Goal: Task Accomplishment & Management: Manage account settings

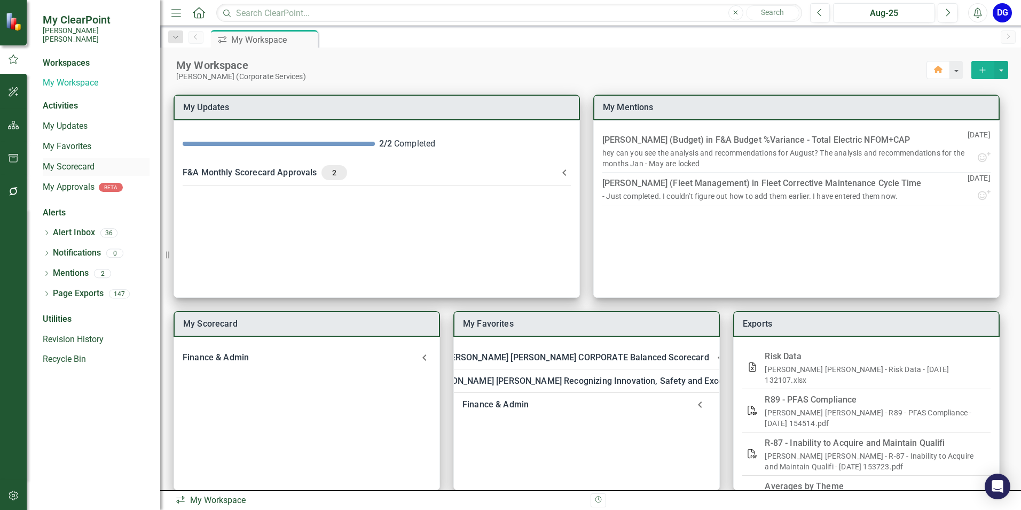
click at [79, 161] on link "My Scorecard" at bounding box center [96, 167] width 107 height 12
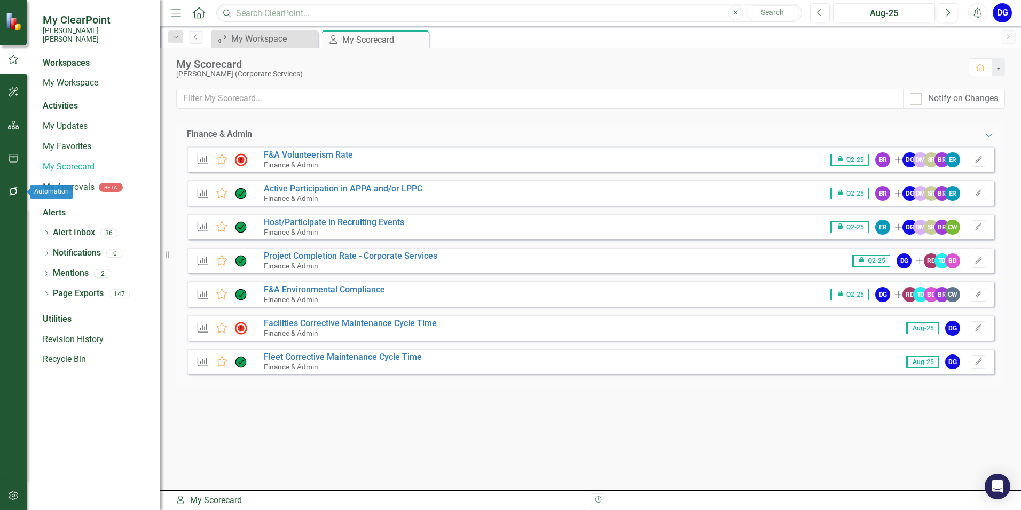
click at [14, 190] on icon "button" at bounding box center [13, 191] width 11 height 9
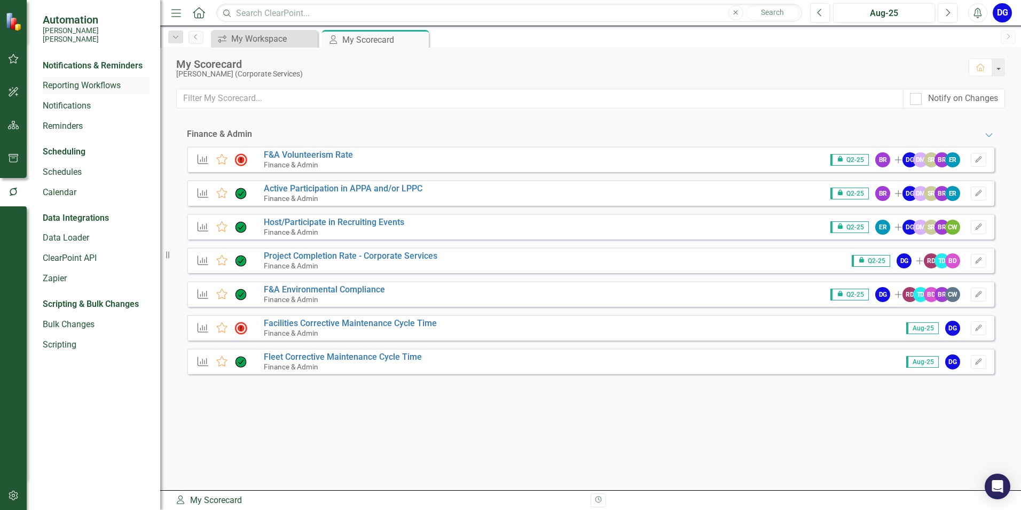
click at [98, 81] on link "Reporting Workflows" at bounding box center [96, 86] width 107 height 12
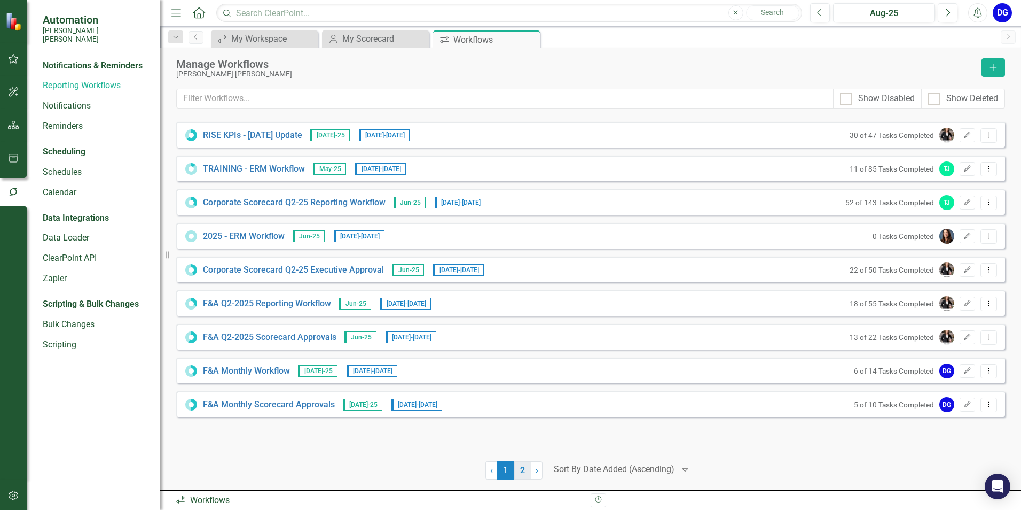
click at [524, 472] on link "2" at bounding box center [522, 470] width 17 height 18
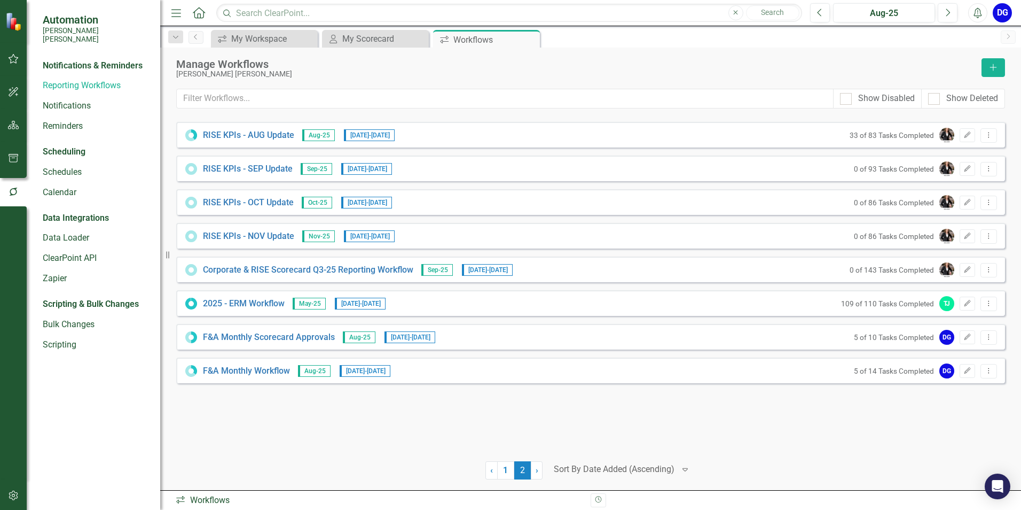
click at [522, 473] on span "2 (current)" at bounding box center [522, 470] width 17 height 18
click at [536, 471] on span "›" at bounding box center [537, 470] width 3 height 10
click at [529, 472] on span "2 (current)" at bounding box center [522, 470] width 17 height 18
click at [536, 470] on span "›" at bounding box center [537, 470] width 3 height 10
click at [508, 467] on link "1" at bounding box center [505, 470] width 17 height 18
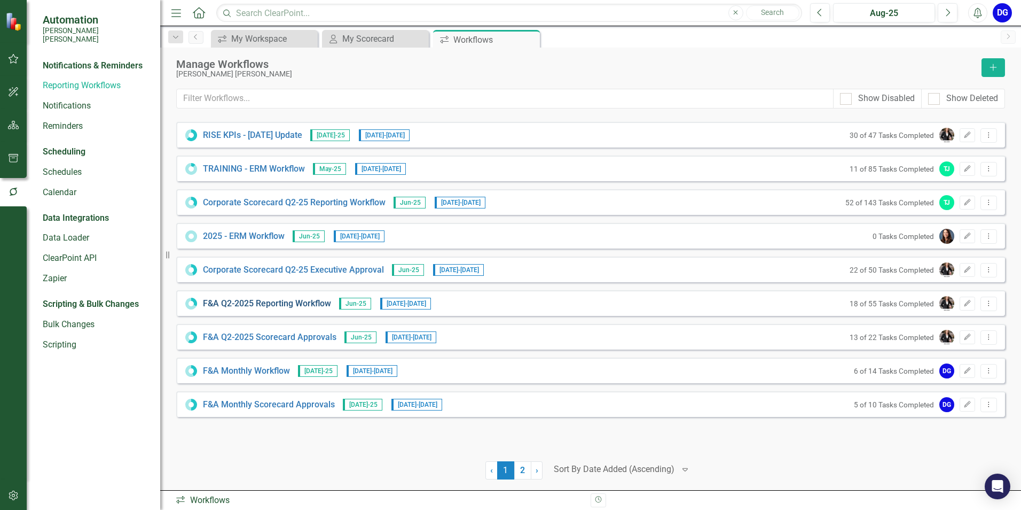
click at [284, 299] on link "F&A Q2-2025 Reporting Workflow" at bounding box center [267, 303] width 128 height 12
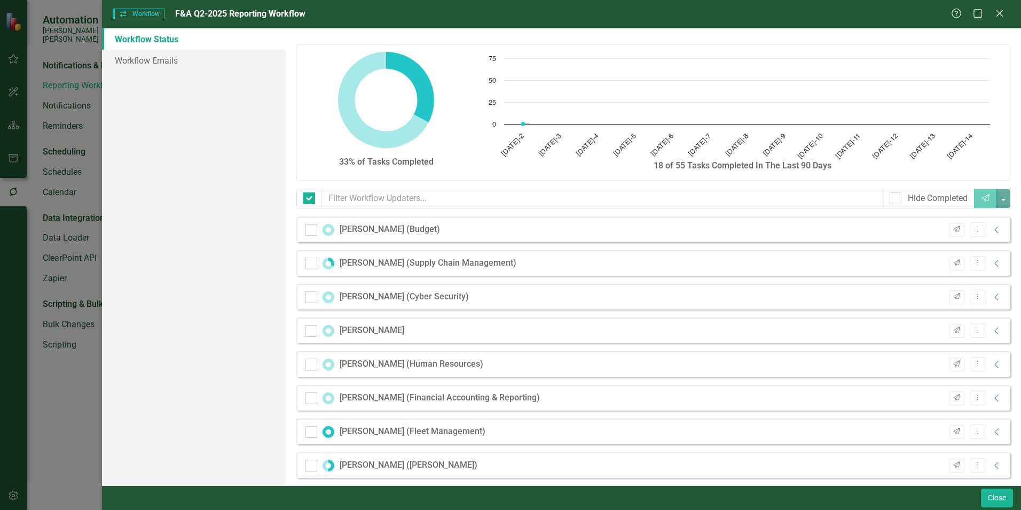
checkbox input "false"
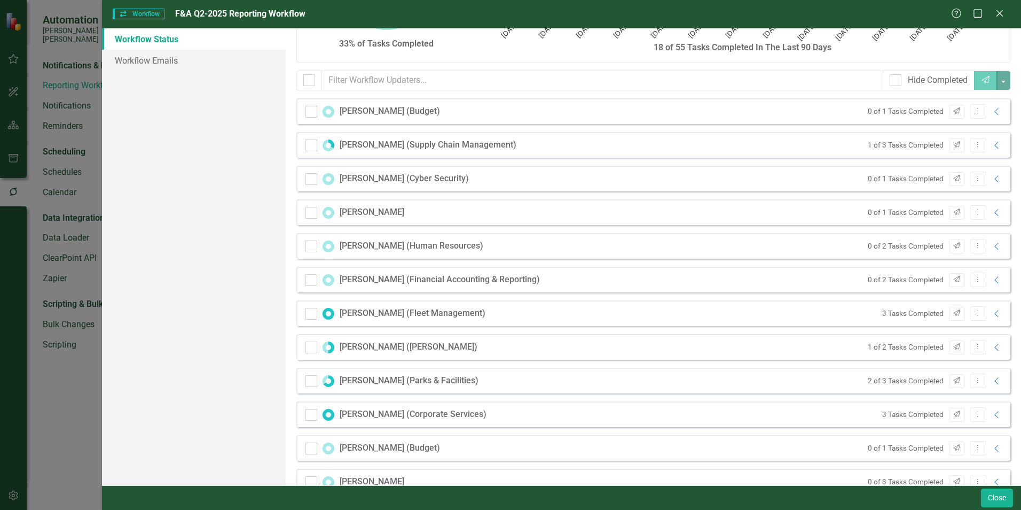
scroll to position [80, 0]
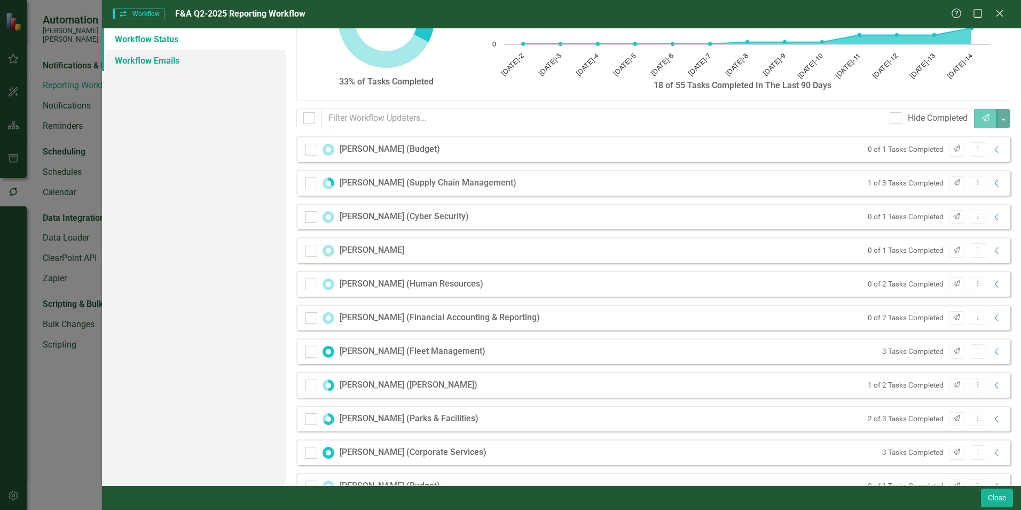
click at [163, 58] on link "Workflow Emails" at bounding box center [194, 60] width 184 height 21
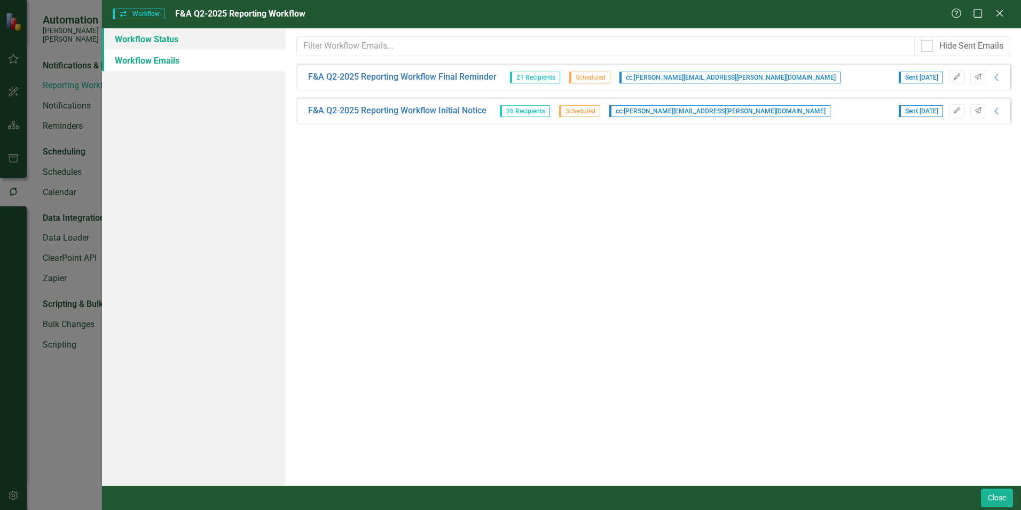
click at [167, 38] on link "Workflow Status" at bounding box center [194, 38] width 184 height 21
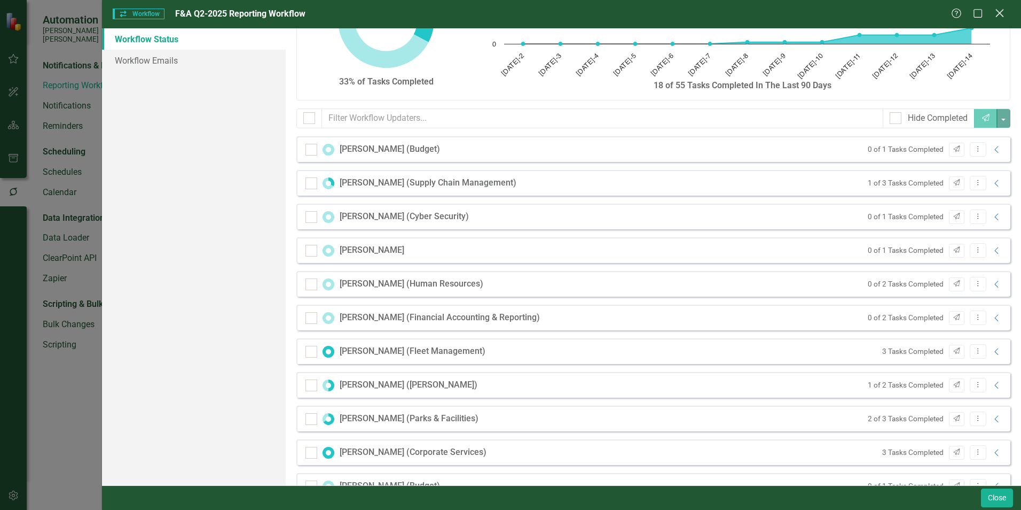
click at [996, 8] on icon "Close" at bounding box center [999, 13] width 13 height 10
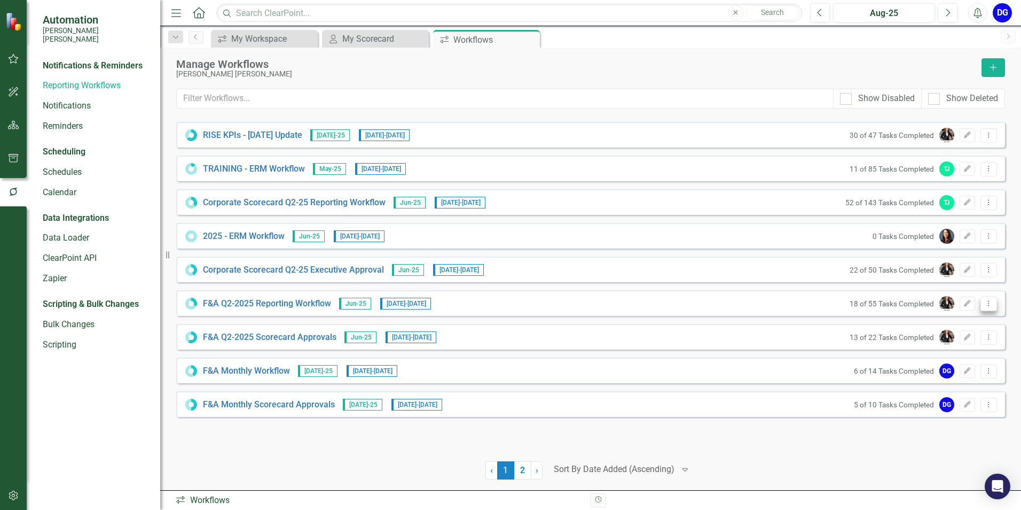
click at [991, 303] on icon "Dropdown Menu" at bounding box center [988, 303] width 9 height 7
click at [972, 361] on link "Copy Duplicate Workflow" at bounding box center [947, 361] width 99 height 20
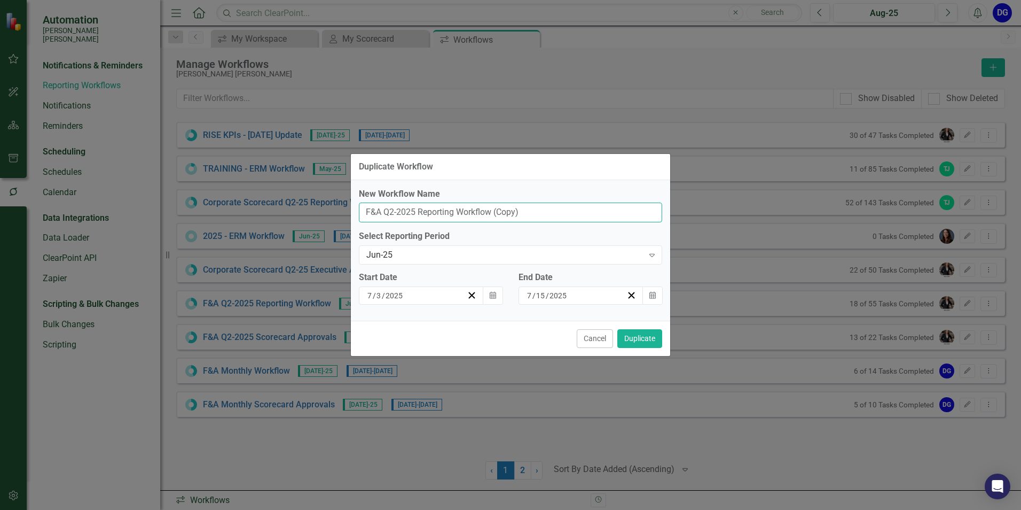
click at [394, 209] on input "F&A Q2-2025 Reporting Workflow (Copy)" at bounding box center [510, 212] width 303 height 20
click at [406, 253] on div "Jun-25" at bounding box center [504, 255] width 277 height 12
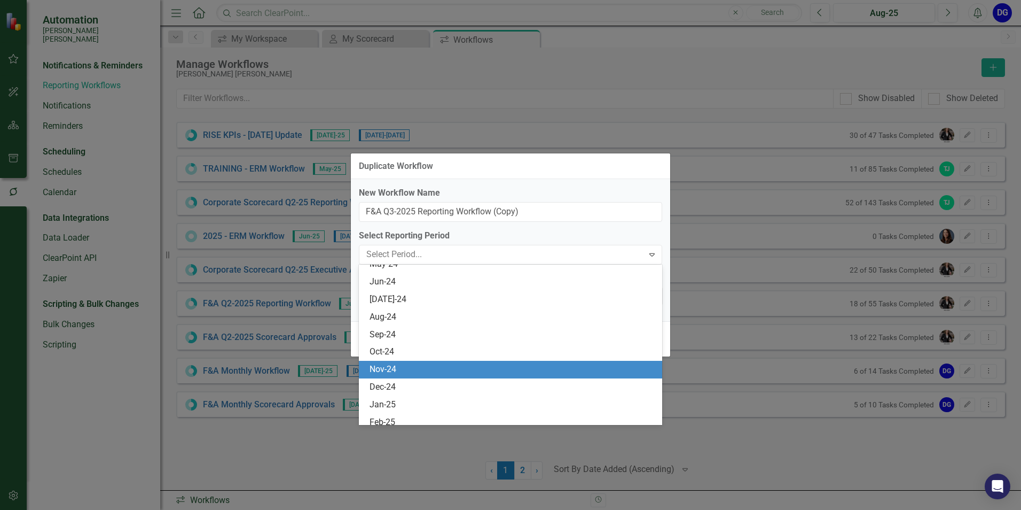
scroll to position [947, 0]
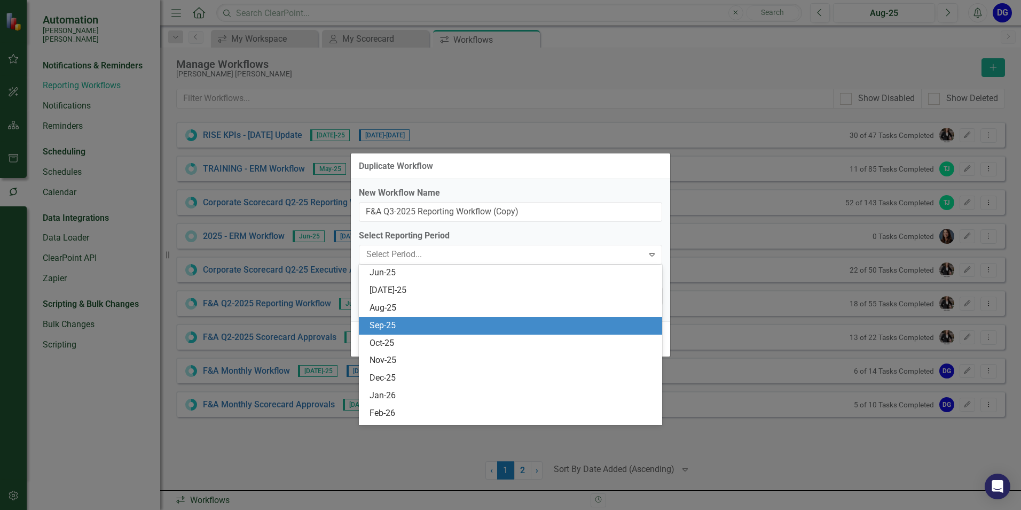
click at [410, 320] on div "Sep-25" at bounding box center [513, 325] width 286 height 12
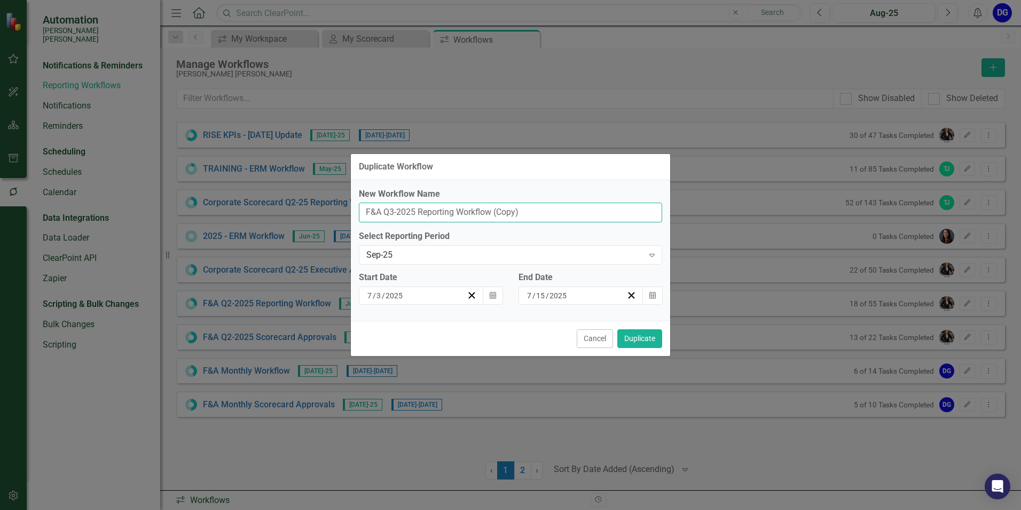
click at [521, 208] on input "F&A Q3-2025 Reporting Workflow (Copy)" at bounding box center [510, 212] width 303 height 20
type input "F&A Q3-2025 Reporting Workflow"
click at [494, 297] on icon "Calendar" at bounding box center [493, 295] width 6 height 7
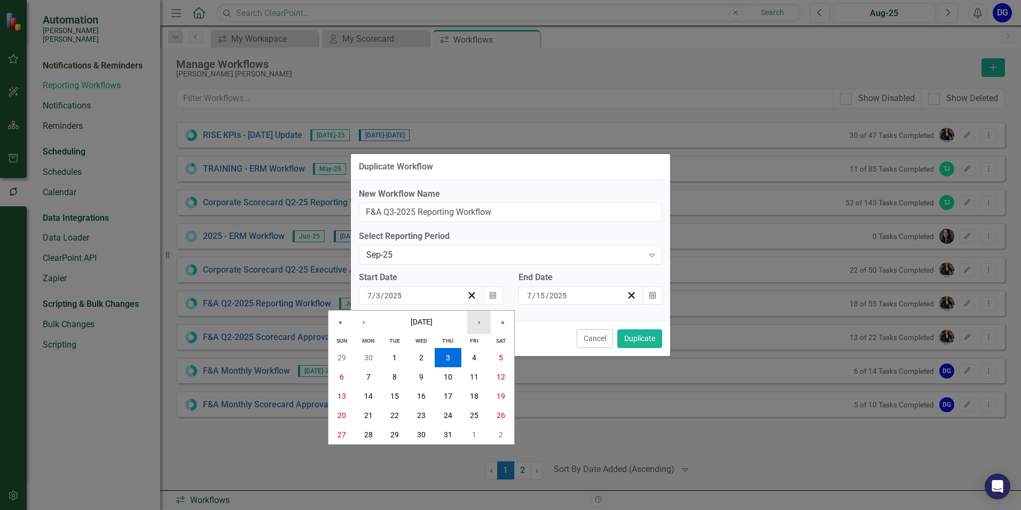
click at [478, 320] on button "›" at bounding box center [479, 322] width 24 height 24
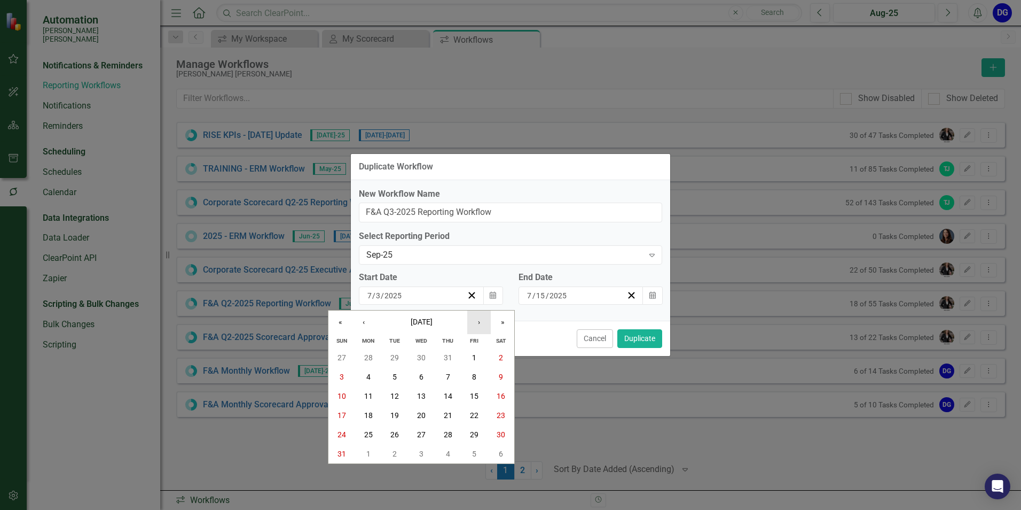
click at [478, 320] on button "›" at bounding box center [479, 322] width 24 height 24
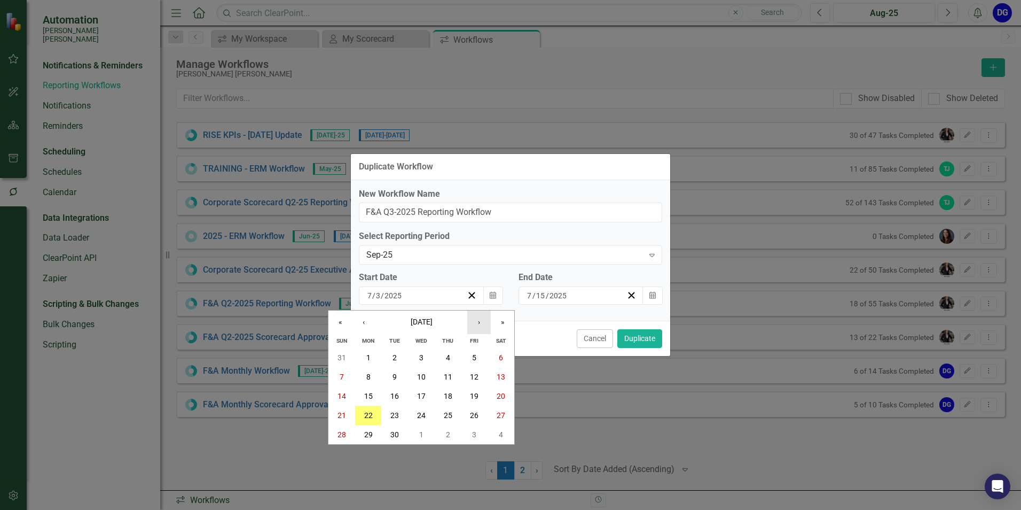
click at [478, 320] on button "›" at bounding box center [479, 322] width 24 height 24
click at [423, 356] on abbr "1" at bounding box center [421, 357] width 4 height 9
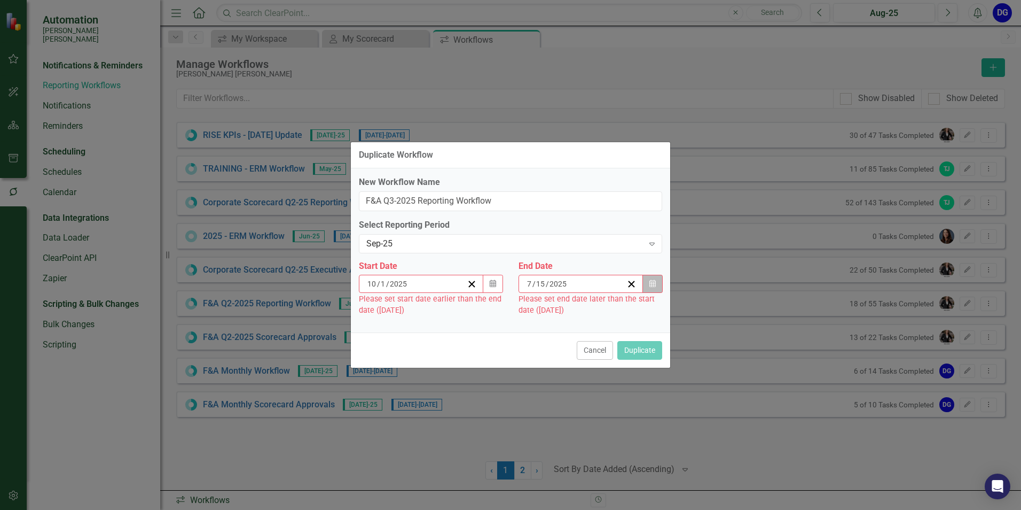
click at [653, 280] on icon "Calendar" at bounding box center [652, 283] width 6 height 7
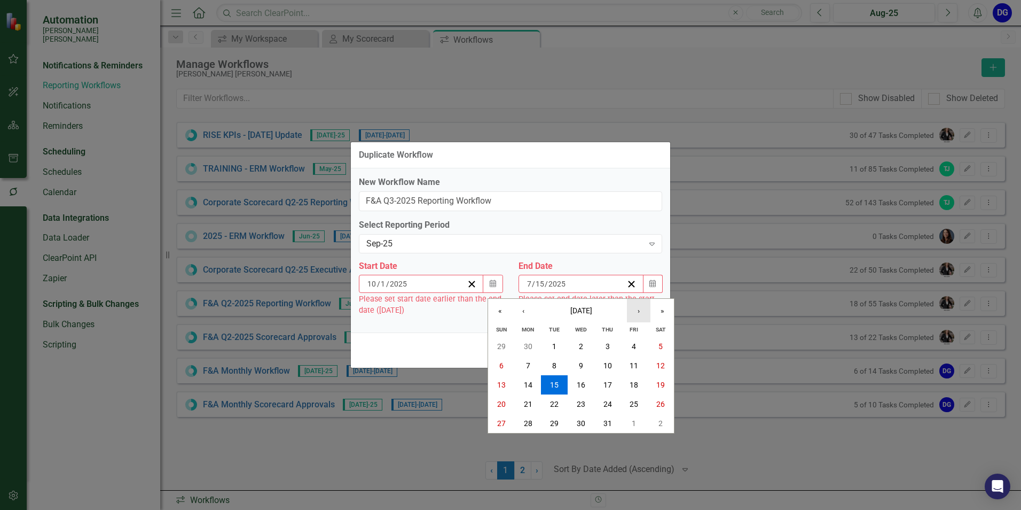
click at [639, 312] on button "›" at bounding box center [639, 311] width 24 height 24
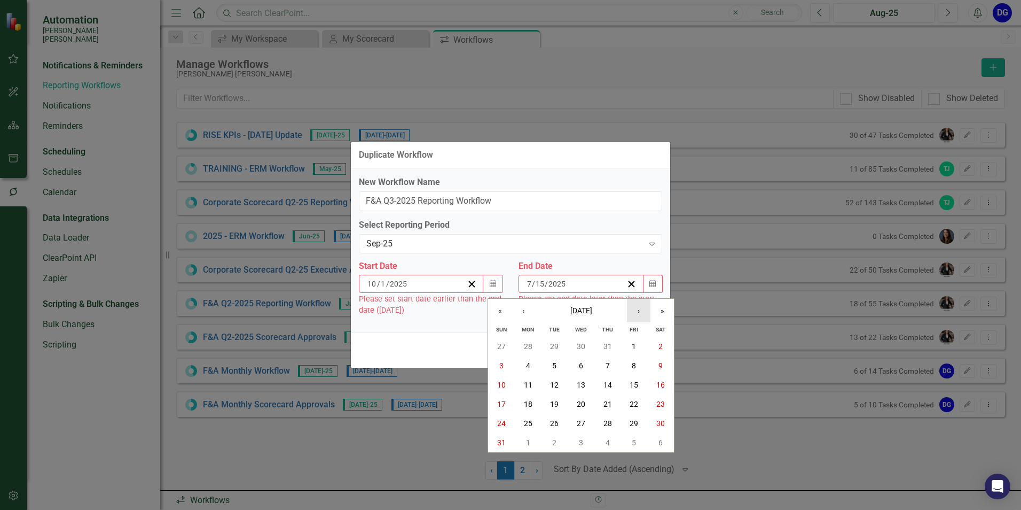
click at [639, 312] on button "›" at bounding box center [639, 311] width 24 height 24
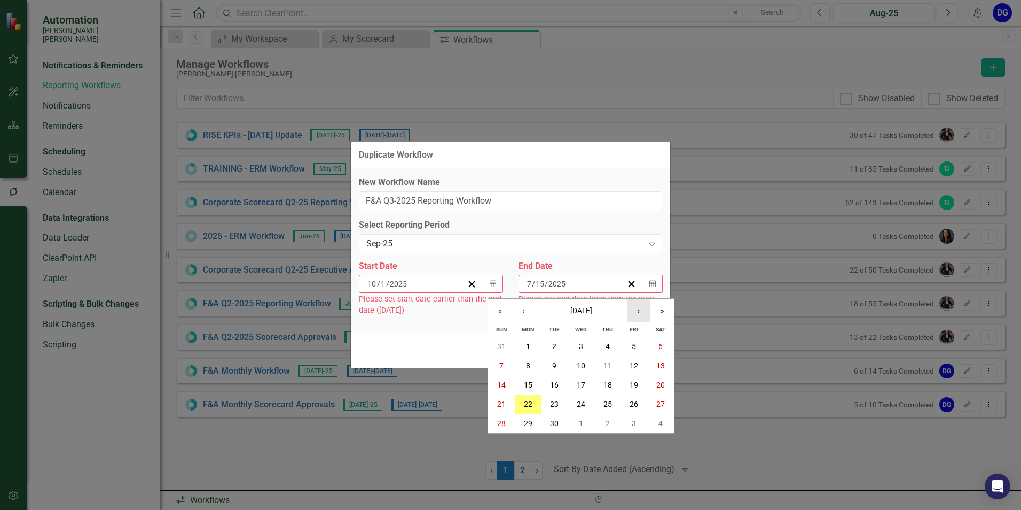
click at [639, 312] on button "›" at bounding box center [639, 311] width 24 height 24
click at [584, 383] on abbr "15" at bounding box center [581, 384] width 9 height 9
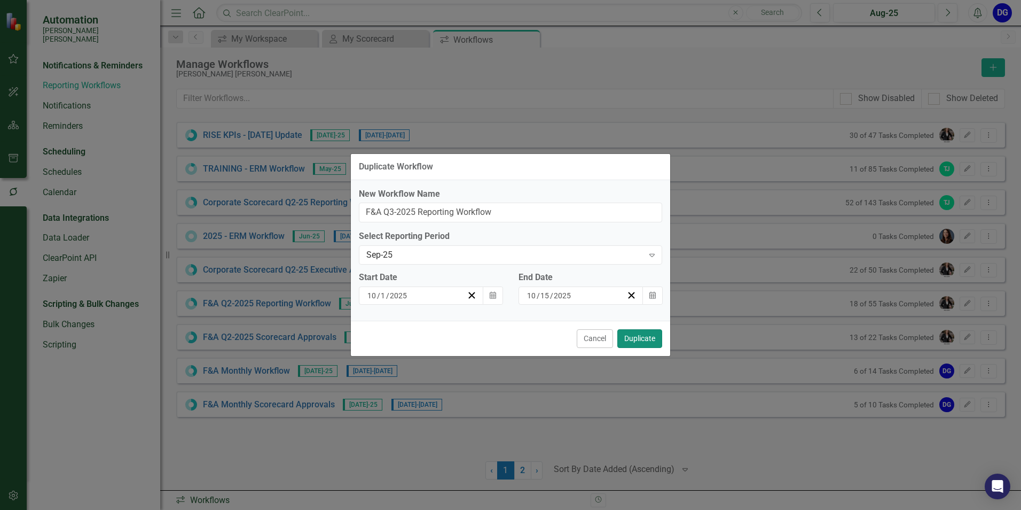
click at [653, 334] on button "Duplicate" at bounding box center [639, 338] width 45 height 19
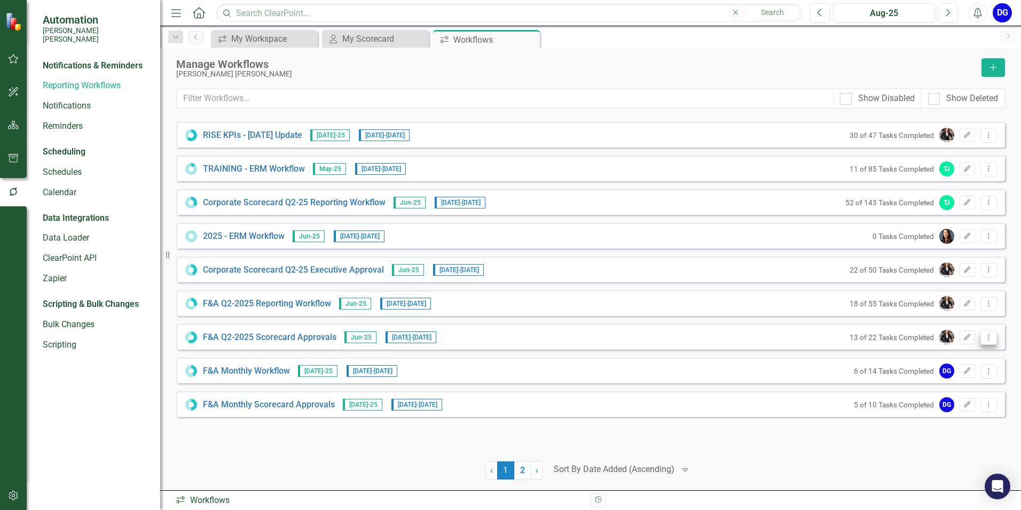
click at [990, 334] on icon "Dropdown Menu" at bounding box center [988, 336] width 9 height 7
click at [952, 395] on link "Copy Duplicate Workflow" at bounding box center [947, 395] width 99 height 20
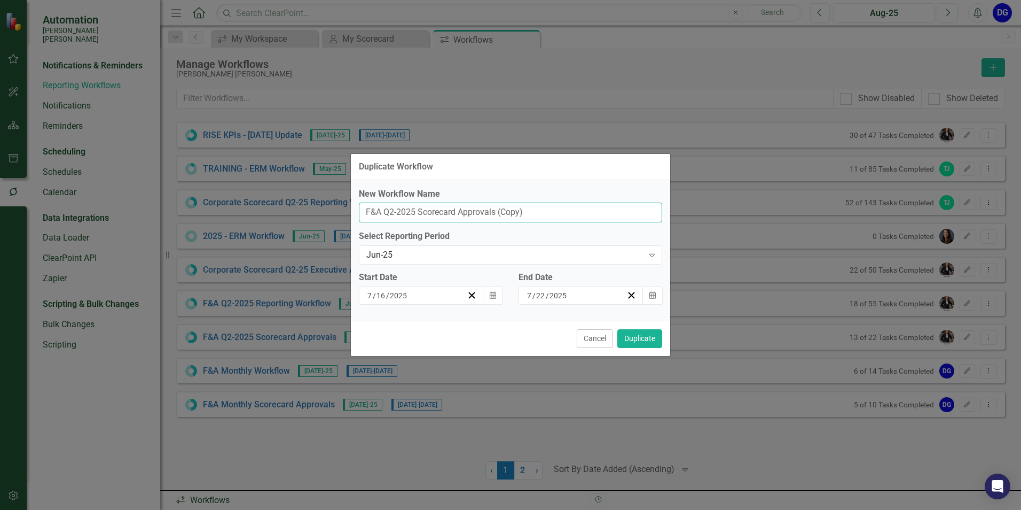
click at [394, 211] on input "F&A Q2-2025 Scorecard Approvals (Copy)" at bounding box center [510, 212] width 303 height 20
click at [533, 208] on input "F&A Q3-2025 Scorecard Approvals (Copy)" at bounding box center [510, 212] width 303 height 20
type input "F&A Q3-2025 Scorecard Approvals"
click at [421, 253] on div "Jun-25" at bounding box center [504, 255] width 277 height 12
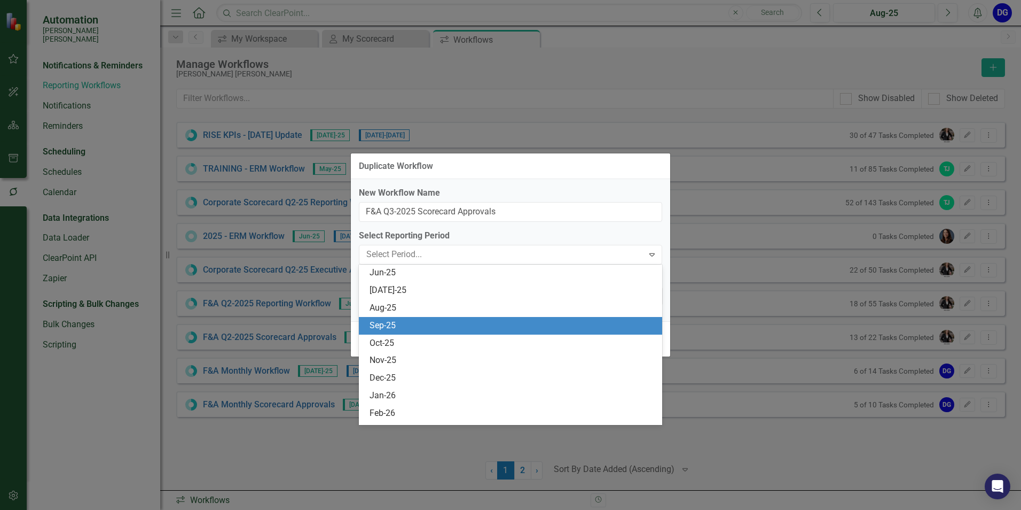
click at [417, 323] on div "Sep-25" at bounding box center [513, 325] width 286 height 12
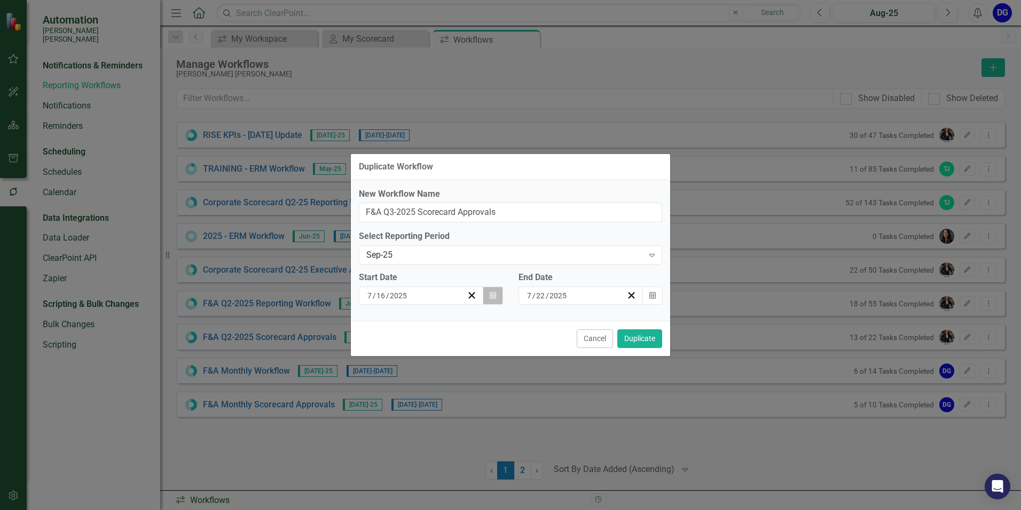
click at [493, 292] on icon "button" at bounding box center [493, 294] width 6 height 7
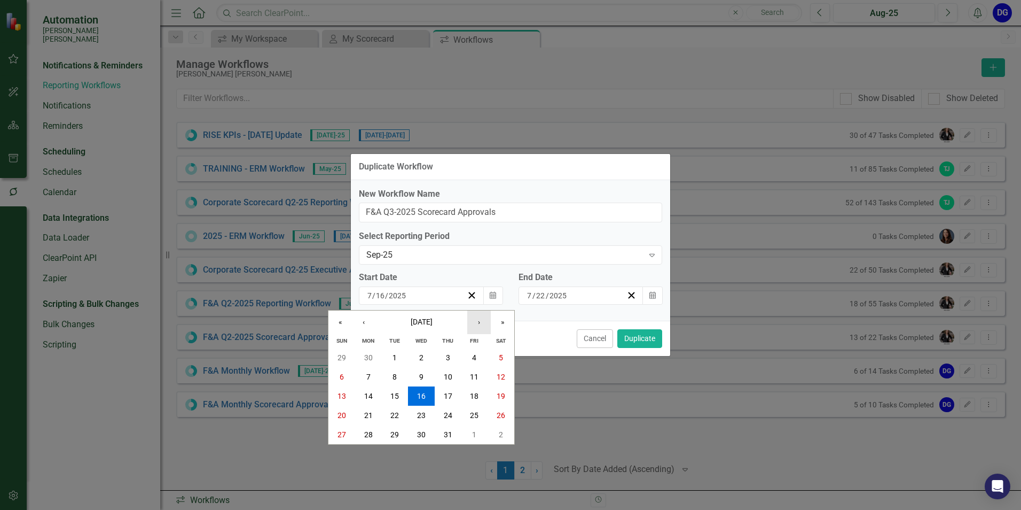
click at [481, 322] on button "›" at bounding box center [479, 322] width 24 height 24
click at [445, 397] on abbr "16" at bounding box center [448, 395] width 9 height 9
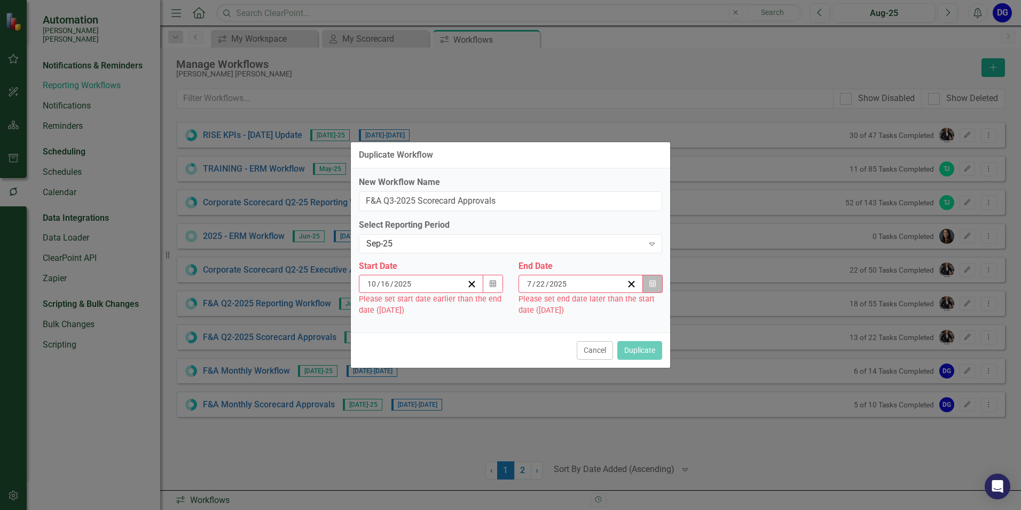
click at [653, 282] on icon "button" at bounding box center [652, 283] width 6 height 7
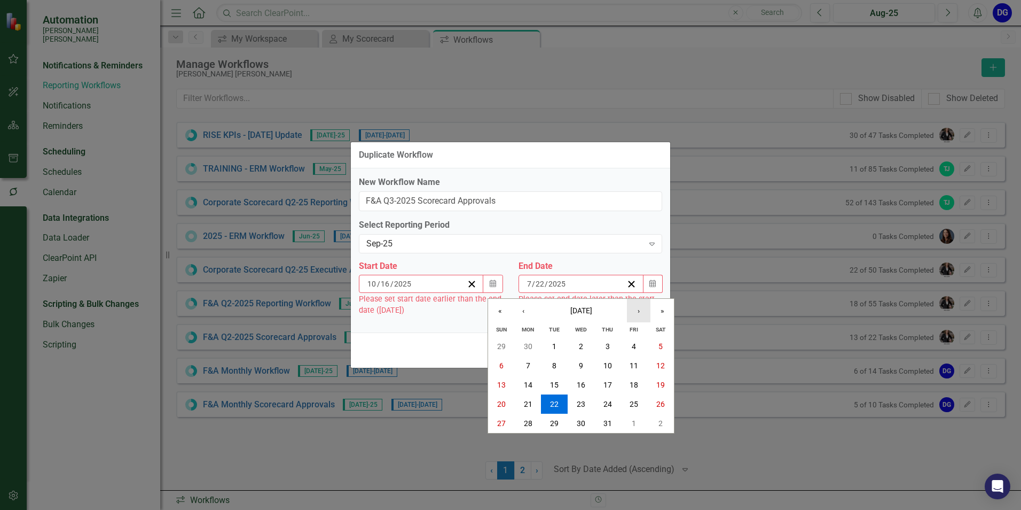
click at [639, 310] on button "›" at bounding box center [639, 311] width 24 height 24
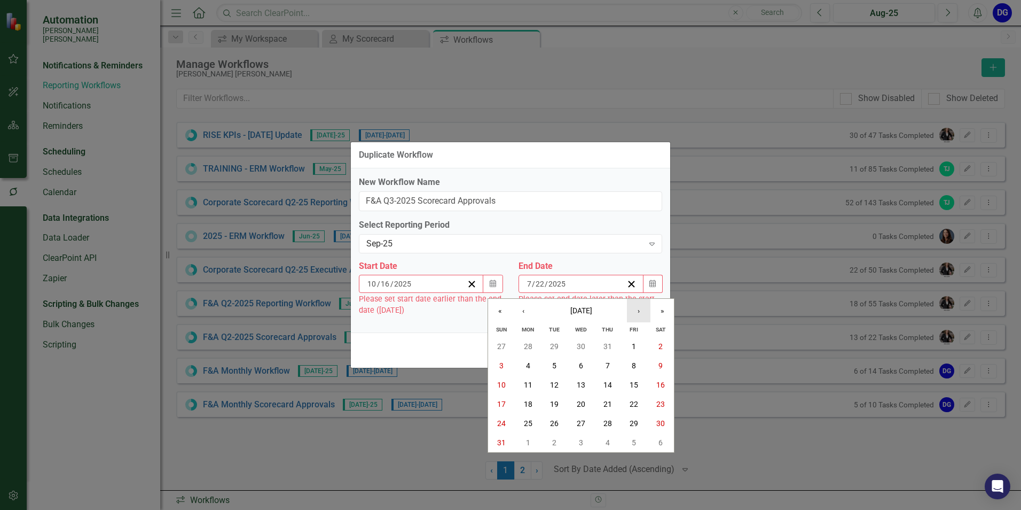
click at [639, 310] on button "›" at bounding box center [639, 311] width 24 height 24
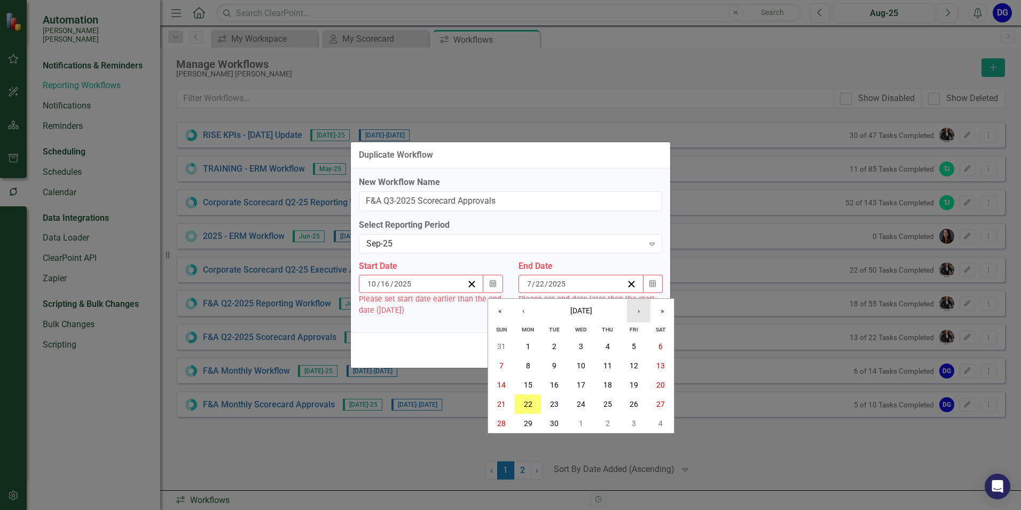
click at [639, 310] on button "›" at bounding box center [639, 311] width 24 height 24
click at [580, 404] on abbr "22" at bounding box center [581, 404] width 9 height 9
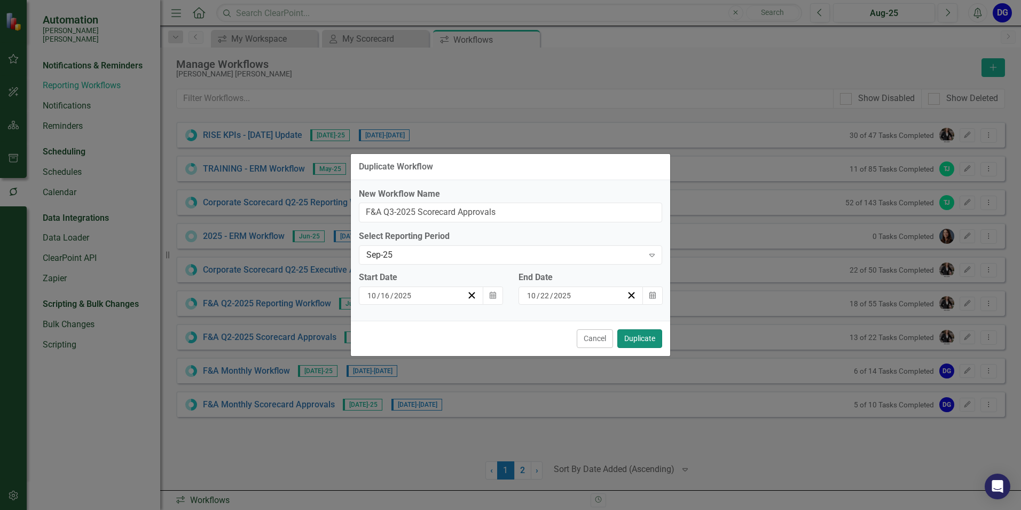
click at [632, 339] on button "Duplicate" at bounding box center [639, 338] width 45 height 19
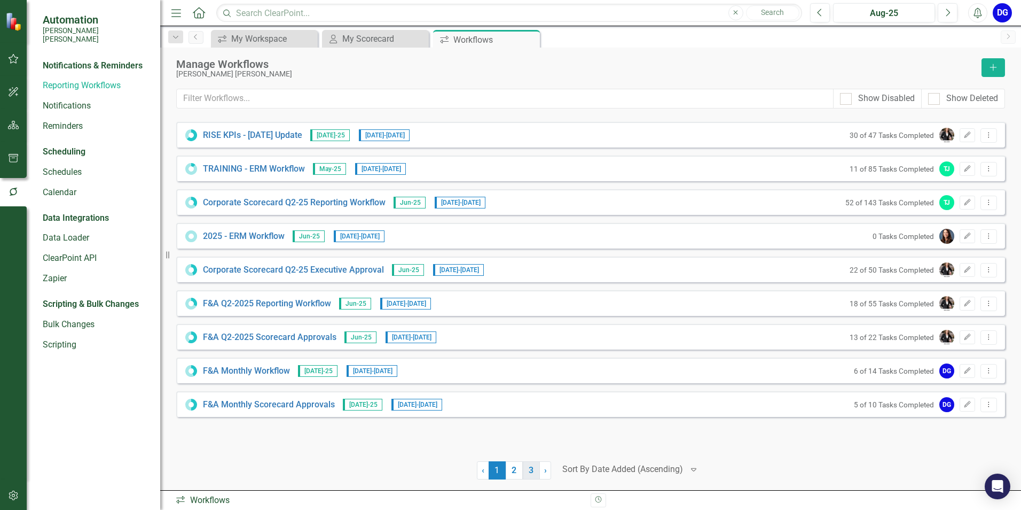
click at [535, 470] on link "3" at bounding box center [531, 470] width 17 height 18
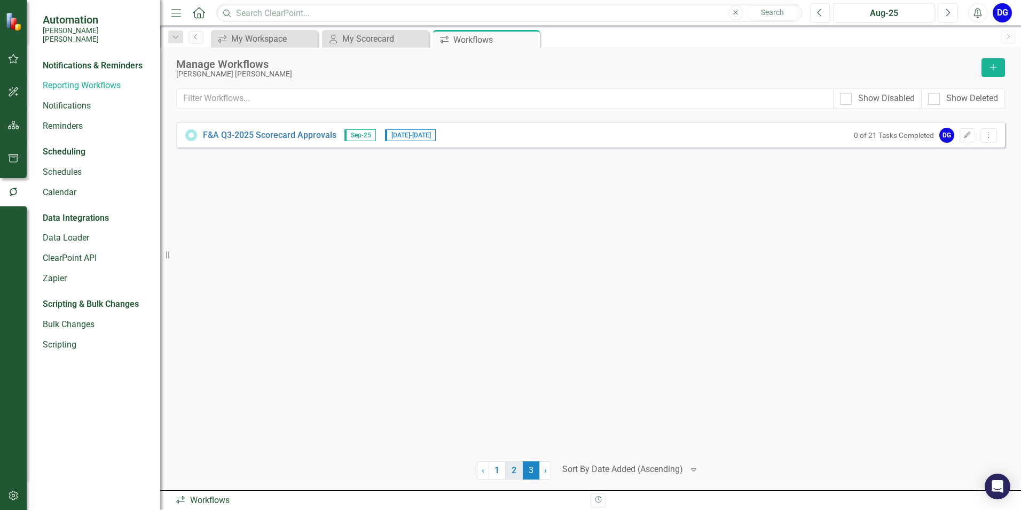
click at [519, 474] on link "2" at bounding box center [514, 470] width 17 height 18
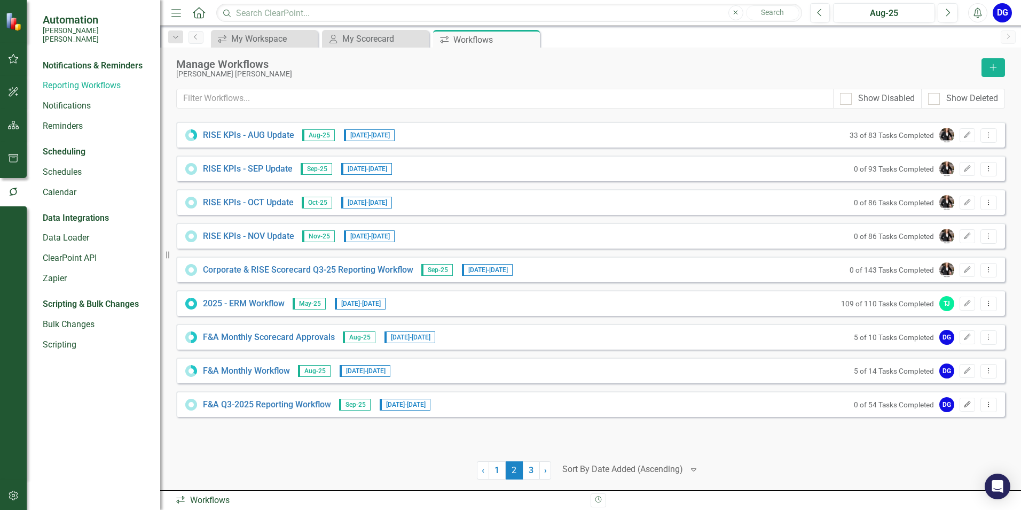
click at [964, 403] on icon "Edit" at bounding box center [968, 404] width 8 height 6
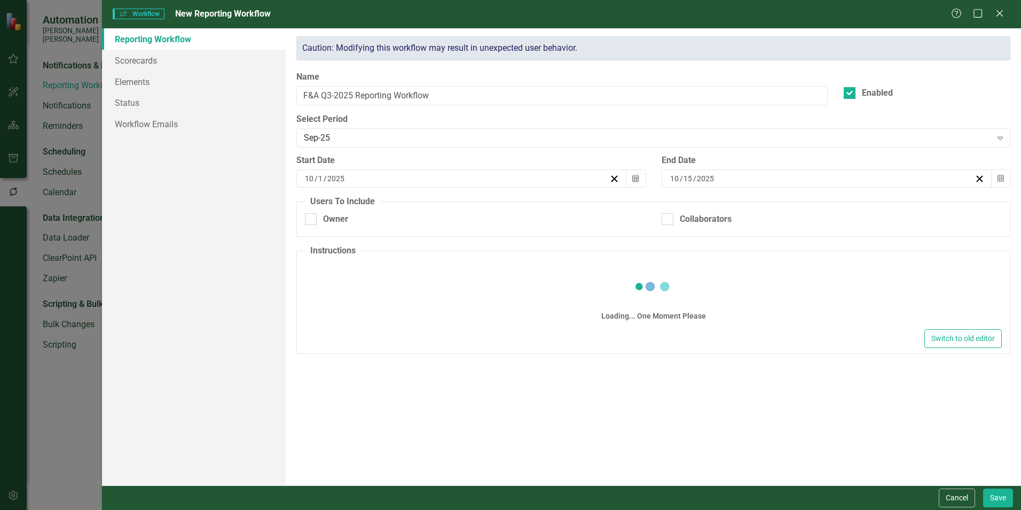
checkbox input "true"
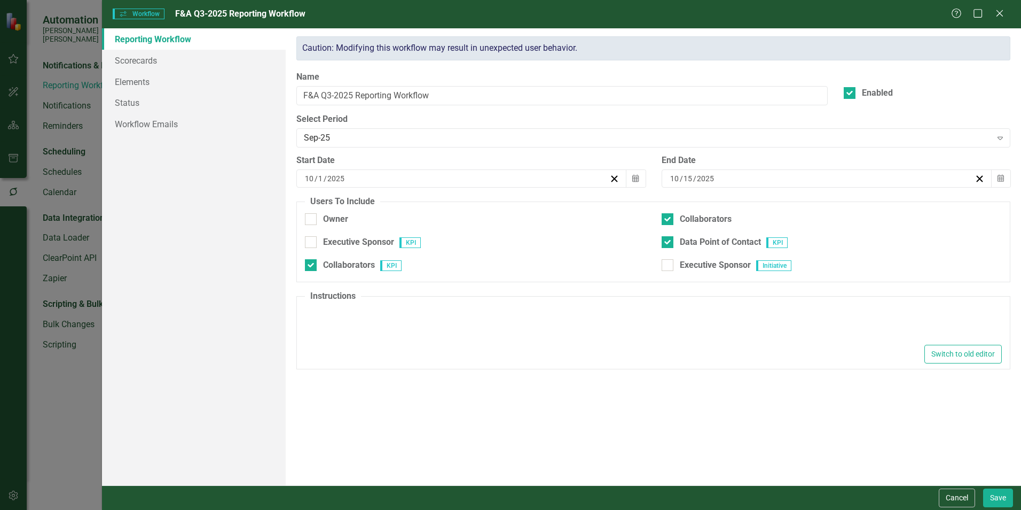
type textarea "<p>It is time to update the F&amp;A Department scorecard.&nbsp; See instruction…"
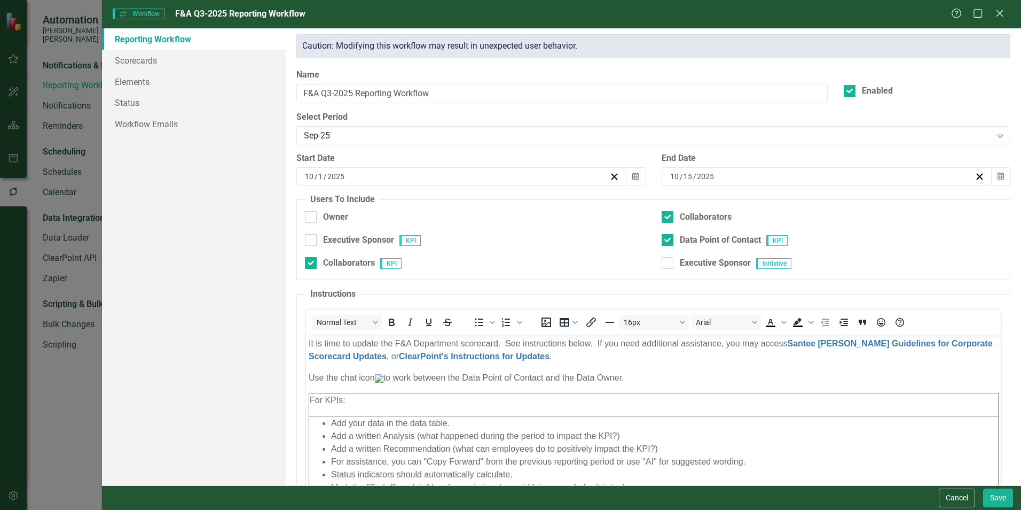
scroll to position [0, 0]
click at [173, 60] on link "Scorecards" at bounding box center [194, 60] width 184 height 21
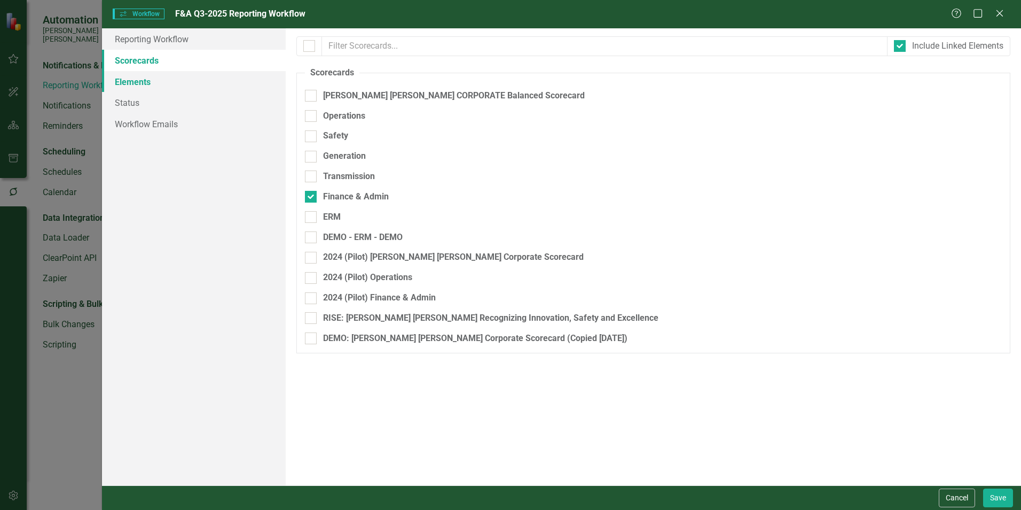
click at [168, 89] on link "Elements" at bounding box center [194, 81] width 184 height 21
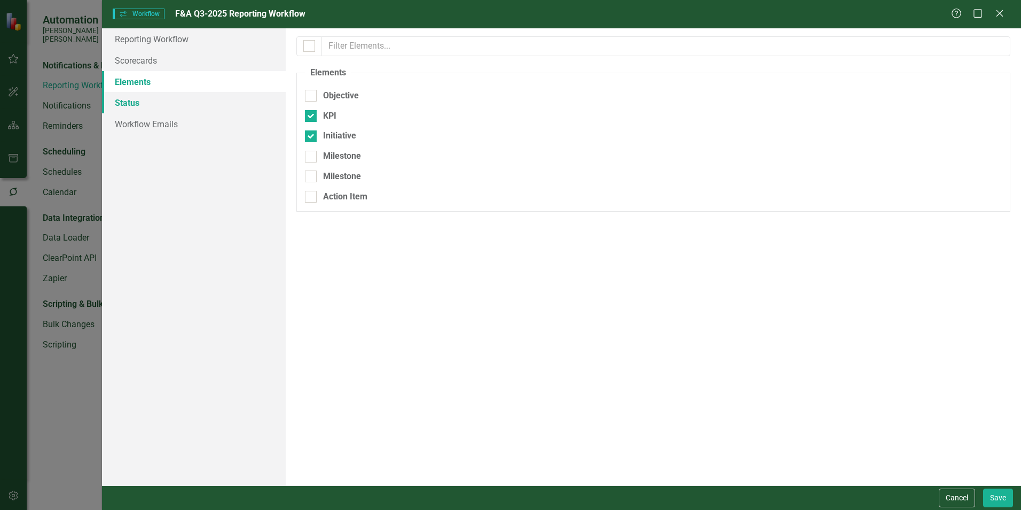
click at [168, 103] on link "Status" at bounding box center [194, 102] width 184 height 21
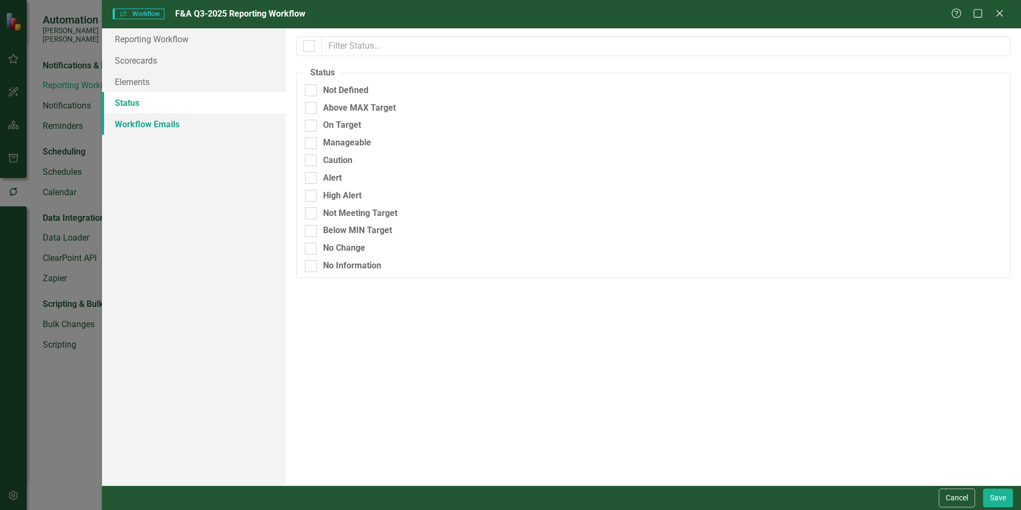
click at [168, 122] on link "Workflow Emails" at bounding box center [194, 123] width 184 height 21
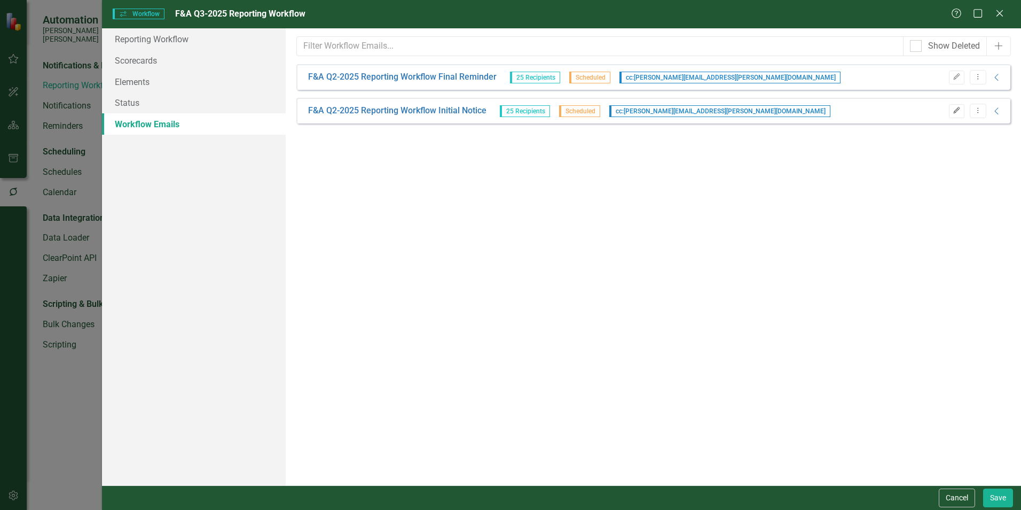
click at [957, 112] on icon "Edit" at bounding box center [957, 110] width 8 height 6
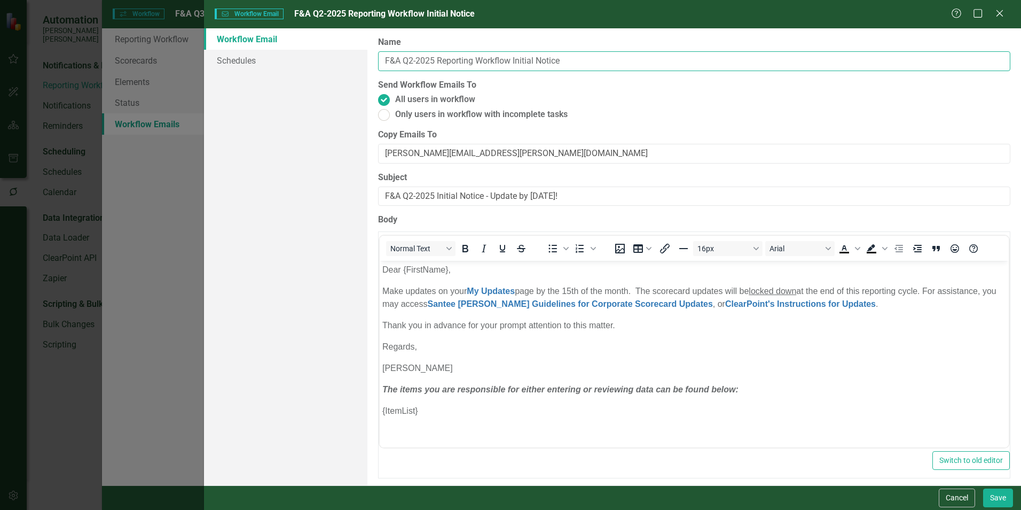
click at [413, 61] on input "F&A Q2-2025 Reporting Workflow Initial Notice" at bounding box center [694, 61] width 632 height 20
type input "F&A Q3-2025 Reporting Workflow Initial Notice"
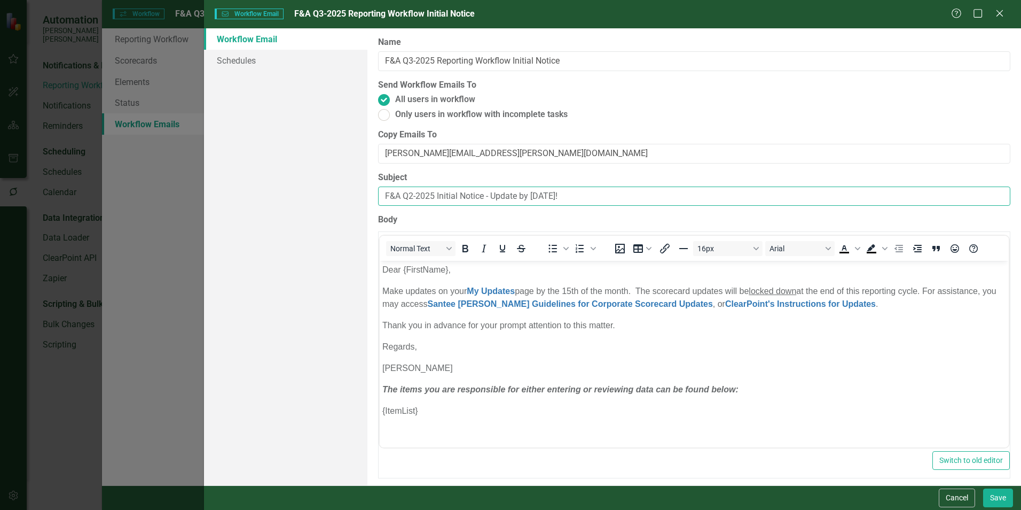
click at [412, 194] on input "F&A Q2-2025 Initial Notice - Update by [DATE]!" at bounding box center [694, 196] width 632 height 20
click at [550, 197] on input "F&A Q3-2025 Initial Notice - Update by [DATE]!" at bounding box center [694, 196] width 632 height 20
type input "F&A Q3-2025 Initial Notice - Update by [DATE]!"
click at [253, 61] on link "Schedules" at bounding box center [285, 60] width 163 height 21
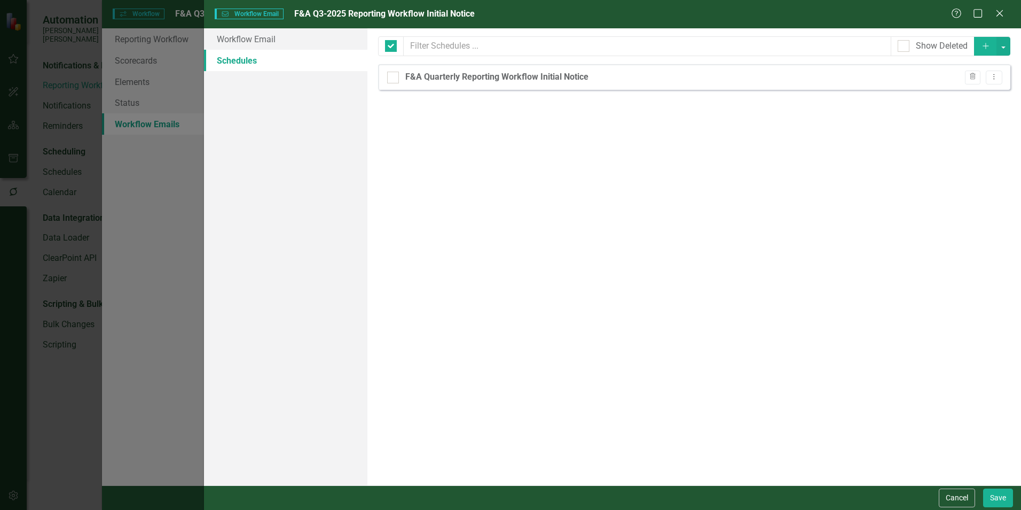
checkbox input "false"
click at [266, 37] on link "Workflow Email" at bounding box center [285, 38] width 163 height 21
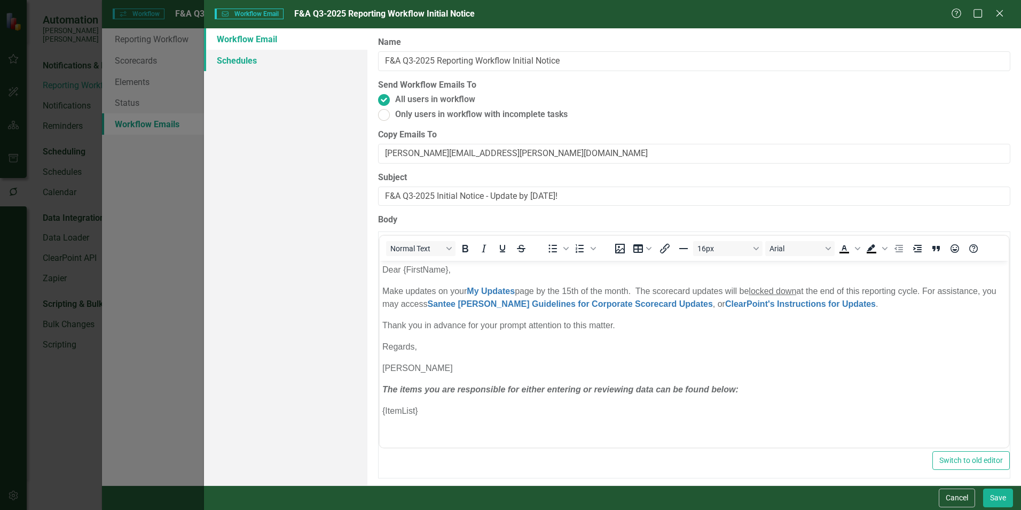
click at [248, 62] on link "Schedules" at bounding box center [285, 60] width 163 height 21
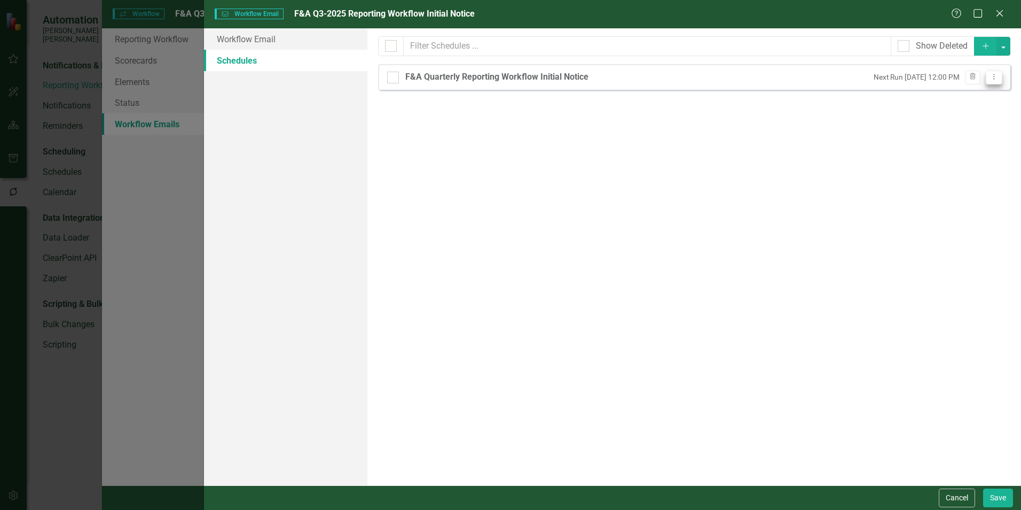
click at [994, 77] on icon "Dropdown Menu" at bounding box center [994, 76] width 9 height 7
click at [977, 89] on link "Edit Edit Schedule" at bounding box center [953, 95] width 98 height 20
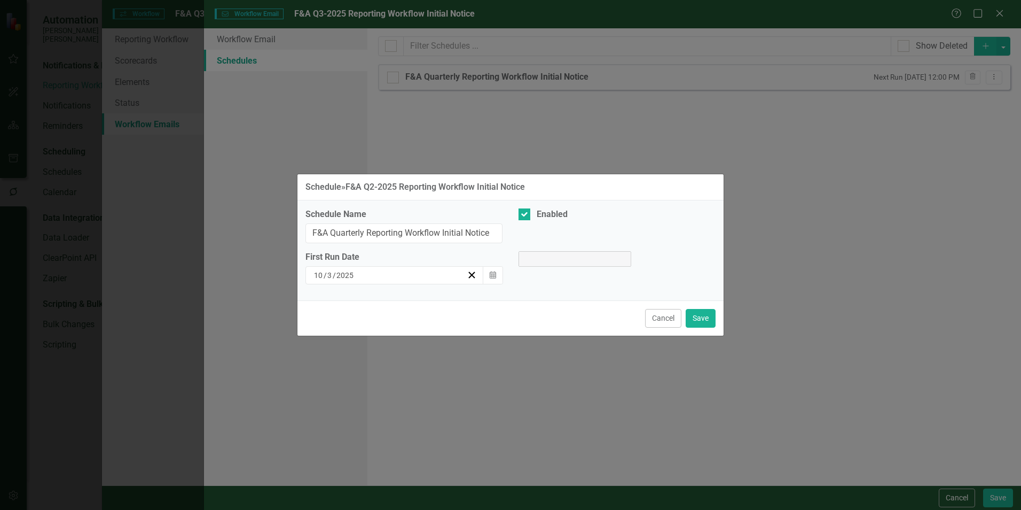
select select "pm"
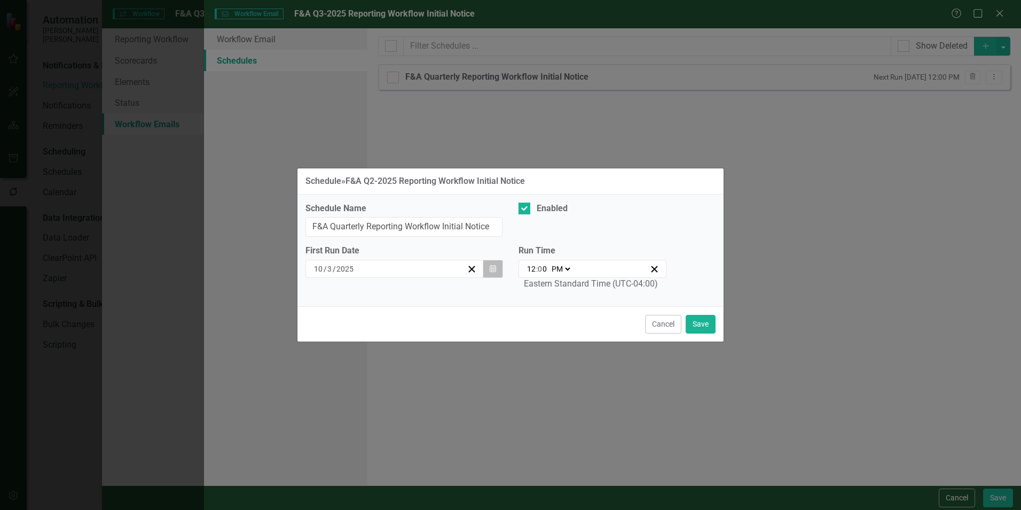
click at [492, 267] on icon "Calendar" at bounding box center [493, 268] width 6 height 7
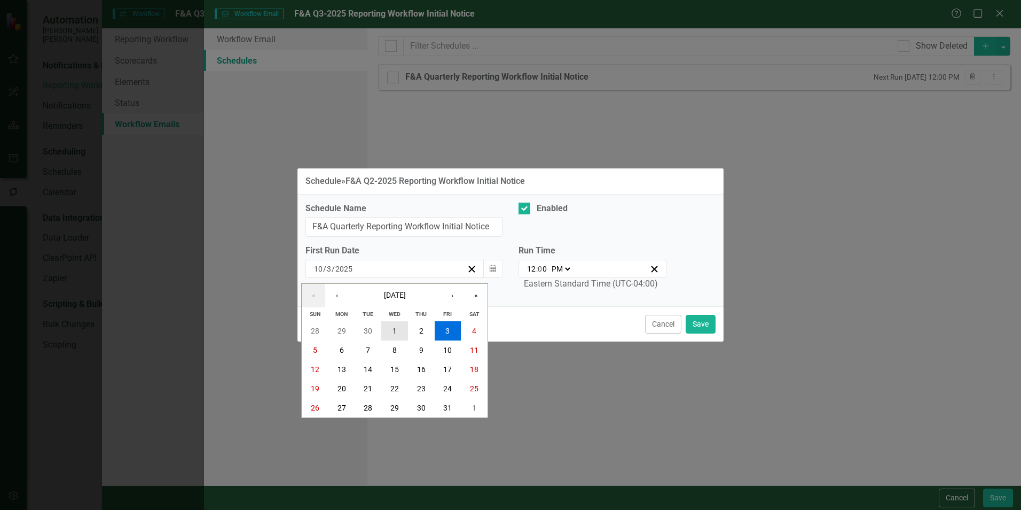
click at [390, 326] on button "1" at bounding box center [394, 330] width 27 height 19
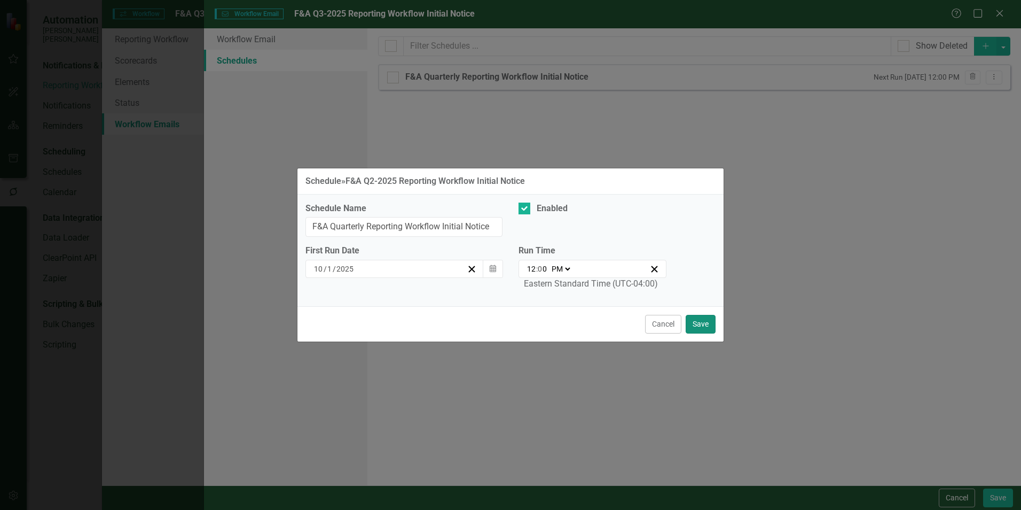
click at [710, 326] on button "Save" at bounding box center [701, 324] width 30 height 19
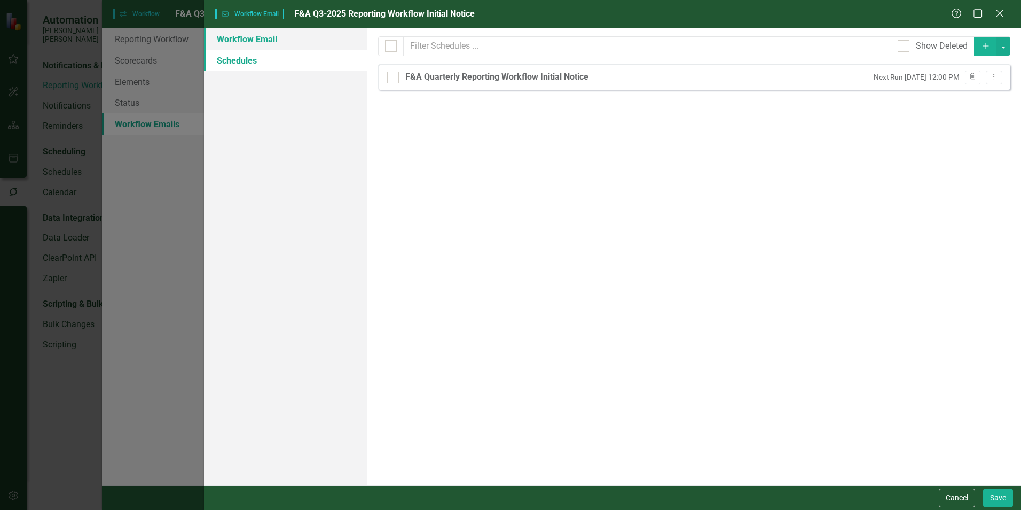
click at [301, 40] on link "Workflow Email" at bounding box center [285, 38] width 163 height 21
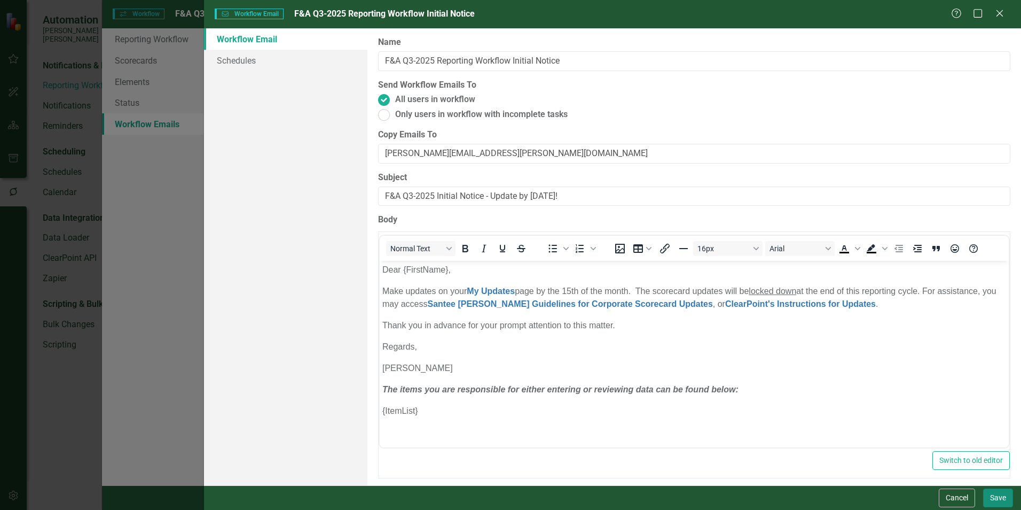
click at [1011, 496] on button "Save" at bounding box center [998, 497] width 30 height 19
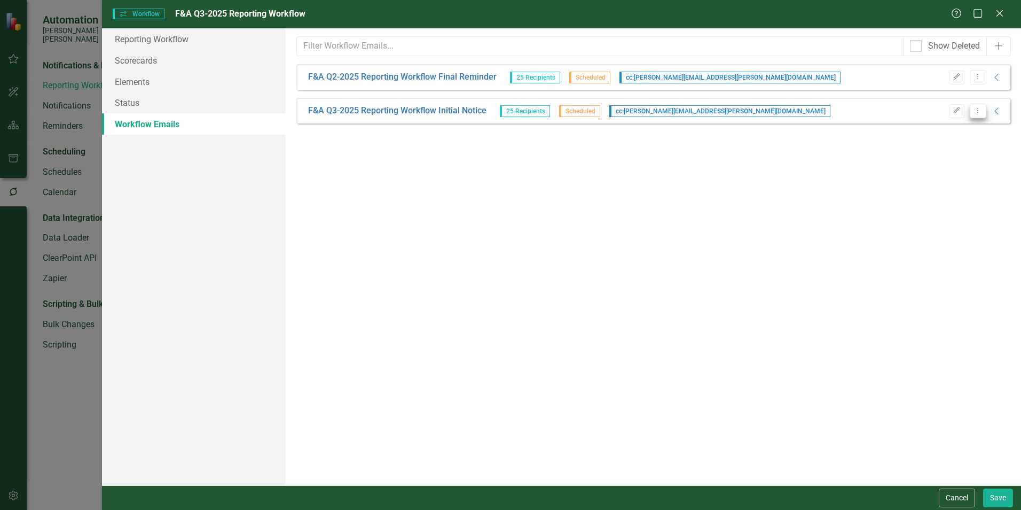
click at [982, 114] on icon "Dropdown Menu" at bounding box center [978, 110] width 9 height 7
click at [944, 144] on link "Edit Edit Workflow Email" at bounding box center [925, 148] width 122 height 20
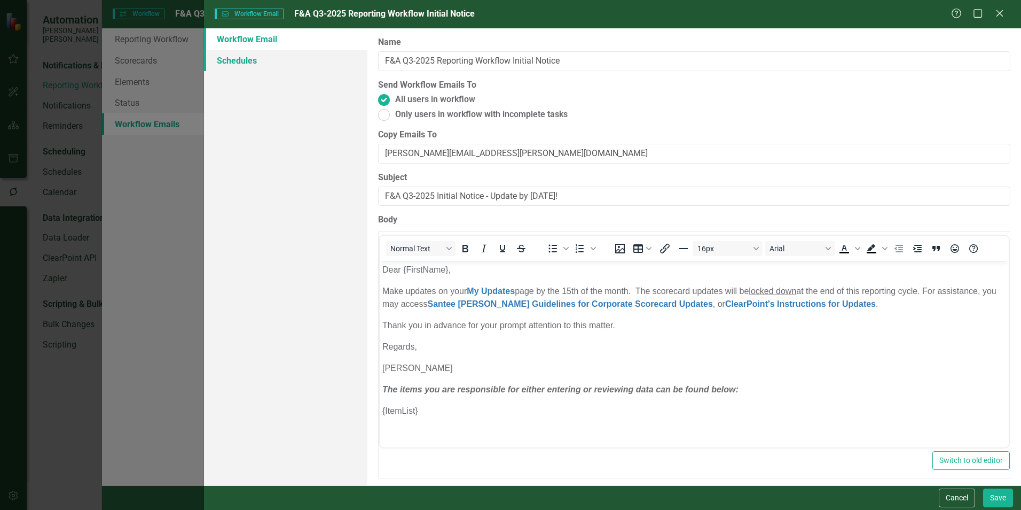
click at [232, 61] on link "Schedules" at bounding box center [285, 60] width 163 height 21
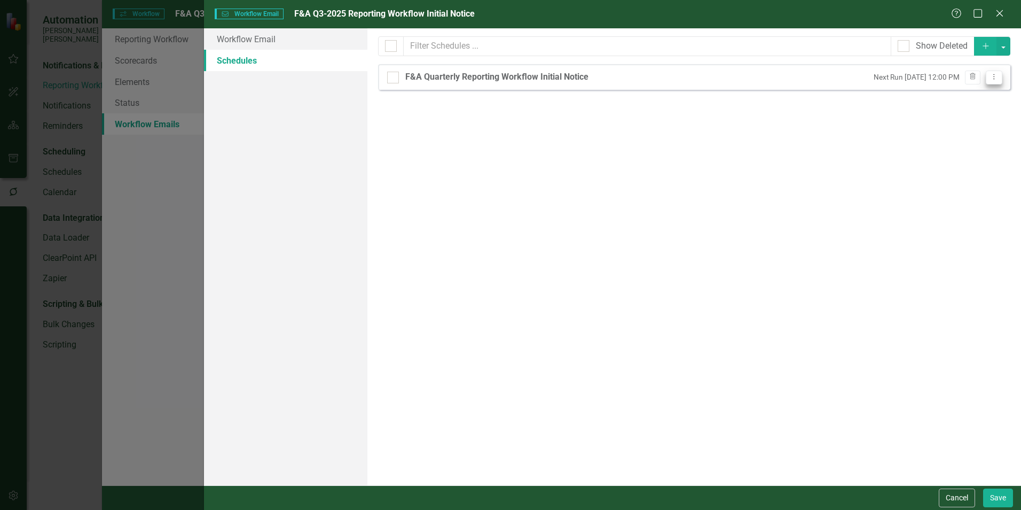
click at [992, 79] on icon "Dropdown Menu" at bounding box center [994, 76] width 9 height 7
click at [978, 90] on link "Edit Edit Schedule" at bounding box center [953, 95] width 98 height 20
select select "pm"
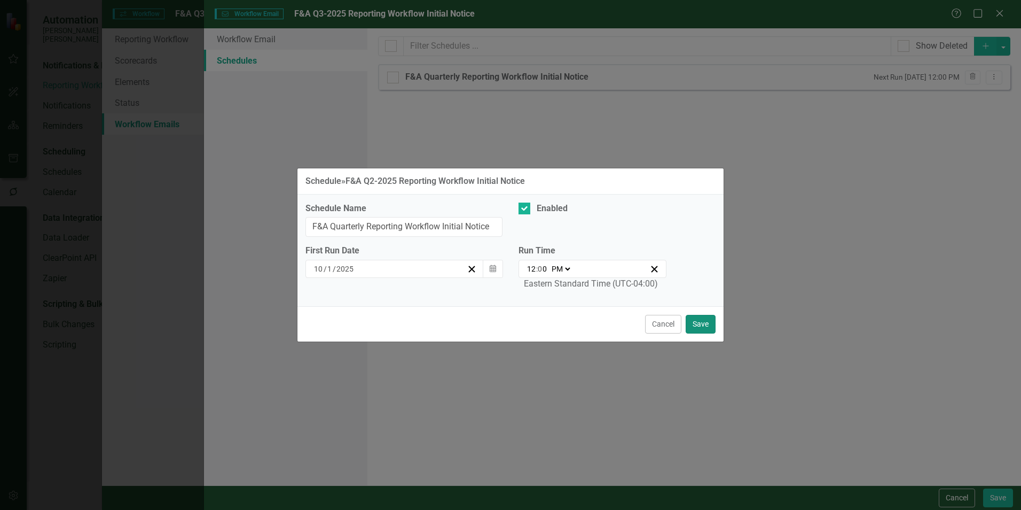
click at [703, 320] on button "Save" at bounding box center [701, 324] width 30 height 19
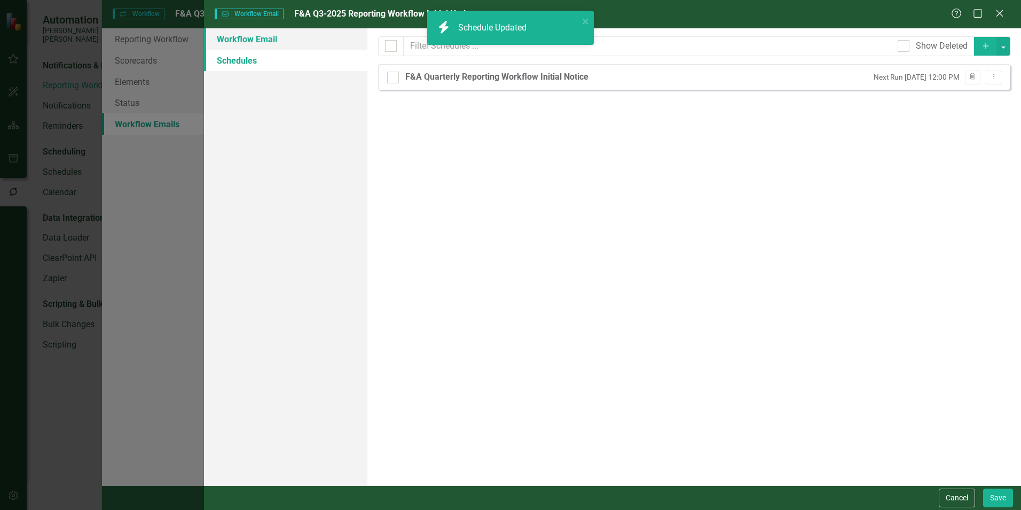
click at [279, 38] on link "Workflow Email" at bounding box center [285, 38] width 163 height 21
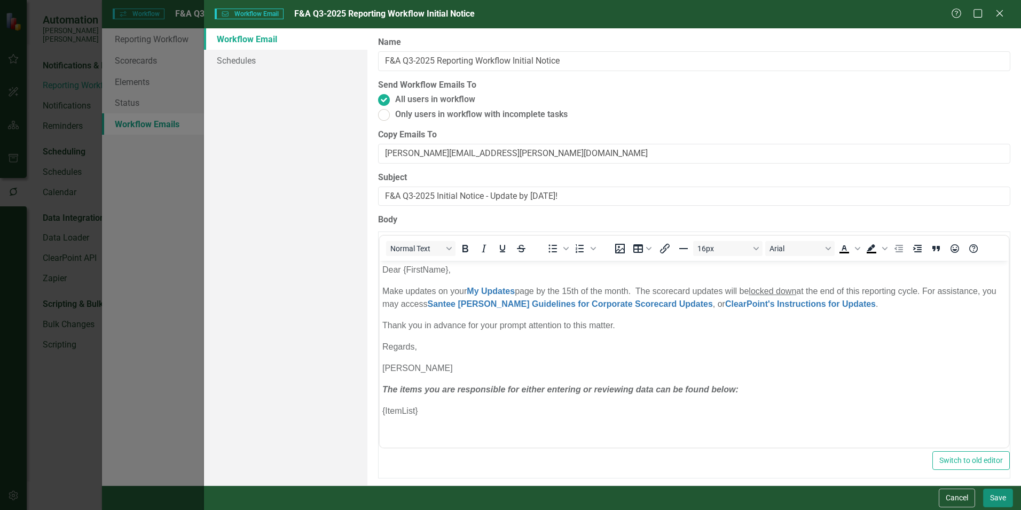
click at [1004, 502] on button "Save" at bounding box center [998, 497] width 30 height 19
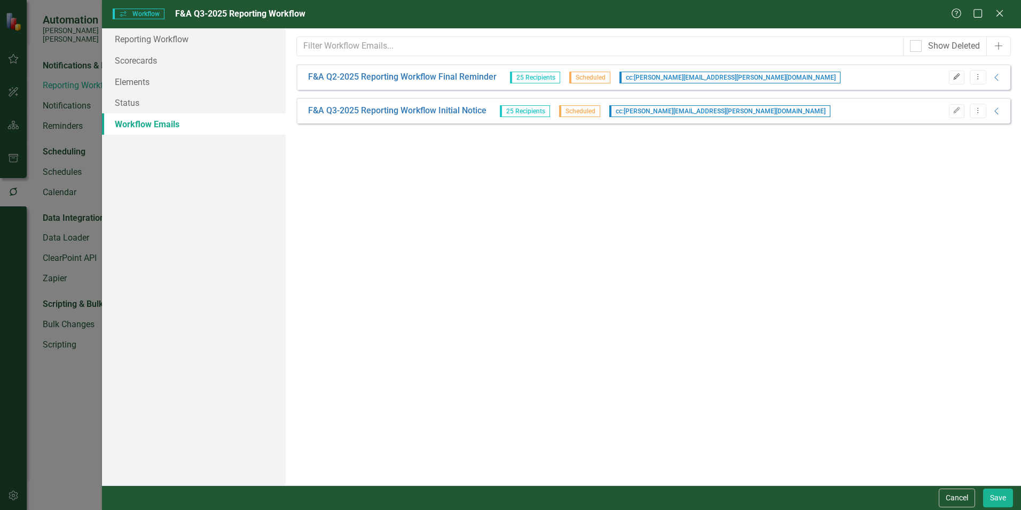
click at [957, 73] on button "Edit" at bounding box center [956, 78] width 15 height 14
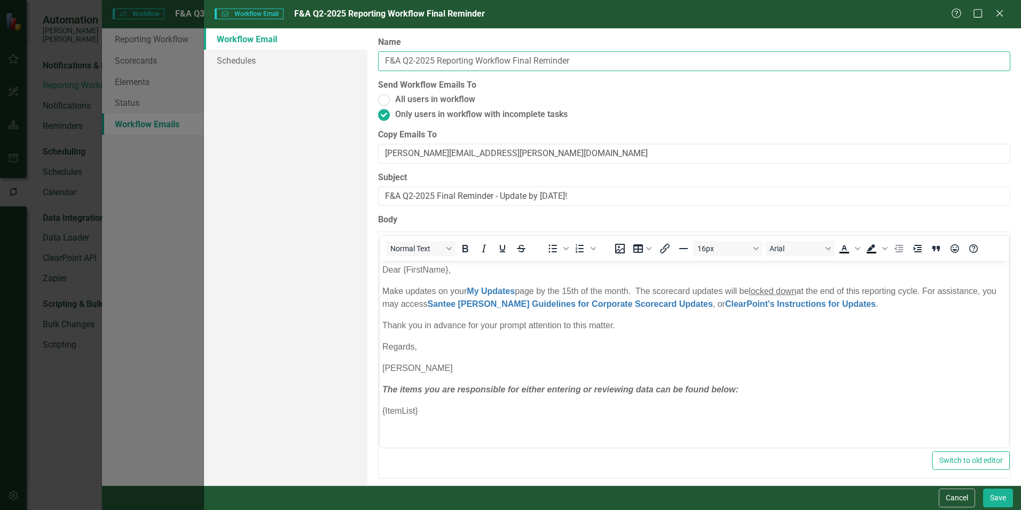
click at [413, 59] on input "F&A Q2-2025 Reporting Workflow Final Reminder" at bounding box center [694, 61] width 632 height 20
type input "F&A Q3-2025 Reporting Workflow Final Reminder"
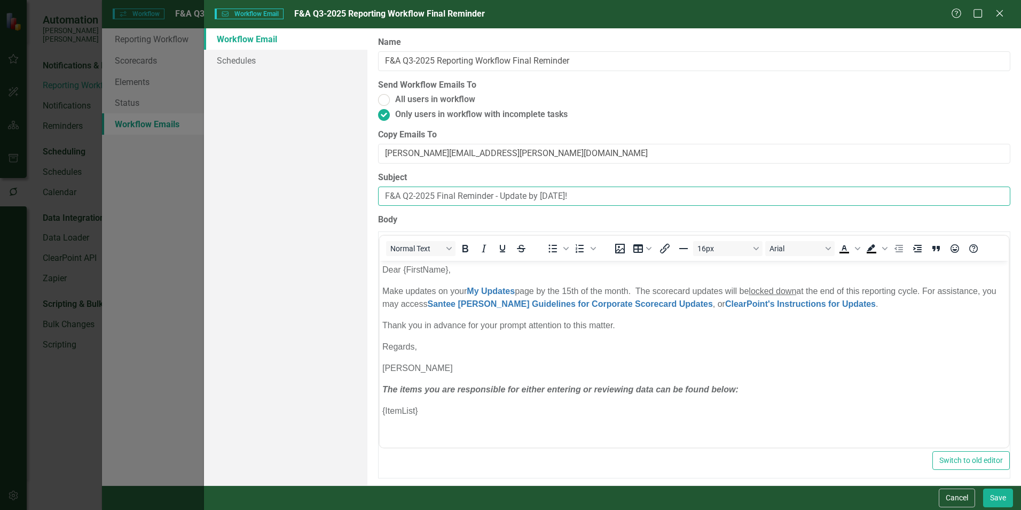
click at [411, 193] on input "F&A Q2-2025 Final Reminder - Update by [DATE]!" at bounding box center [694, 196] width 632 height 20
click at [413, 195] on input "F&A Q2-2025 Final Reminder - Update by [DATE]!" at bounding box center [694, 196] width 632 height 20
click at [554, 194] on input "F&A Q3-2025 Final Reminder - Update by [DATE]!" at bounding box center [694, 196] width 632 height 20
click at [555, 194] on input "F&A Q3-2025 Final Reminder - Update by [DATE]!" at bounding box center [694, 196] width 632 height 20
type input "F&A Q3-2025 Final Reminder - Update by [DATE]!"
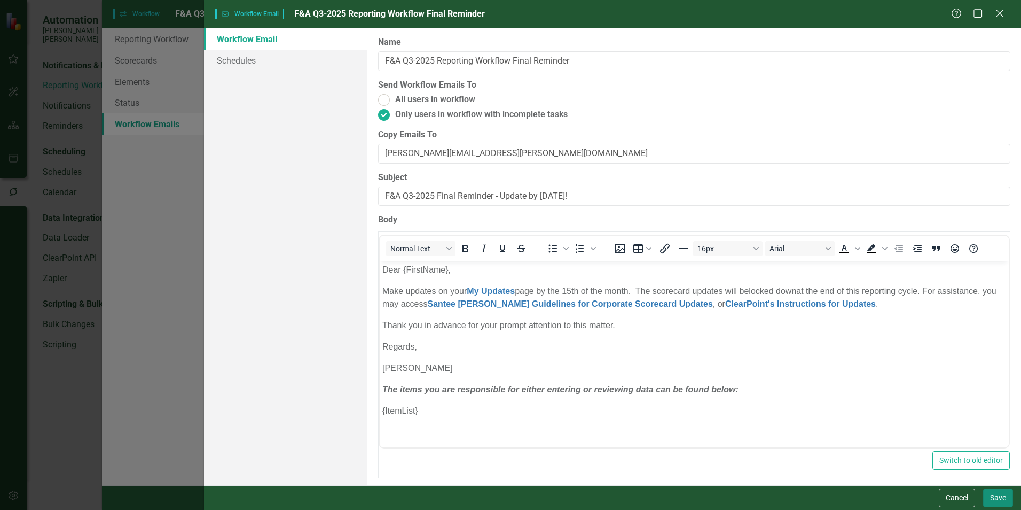
click at [1006, 501] on button "Save" at bounding box center [998, 497] width 30 height 19
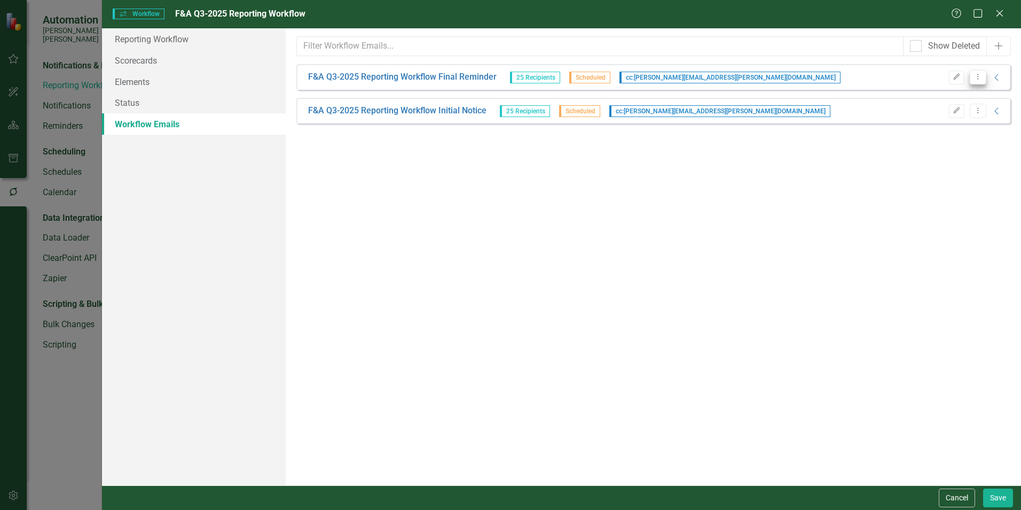
click at [980, 75] on icon "Dropdown Menu" at bounding box center [978, 76] width 9 height 7
click at [953, 111] on link "Edit Edit Workflow Email" at bounding box center [925, 115] width 122 height 20
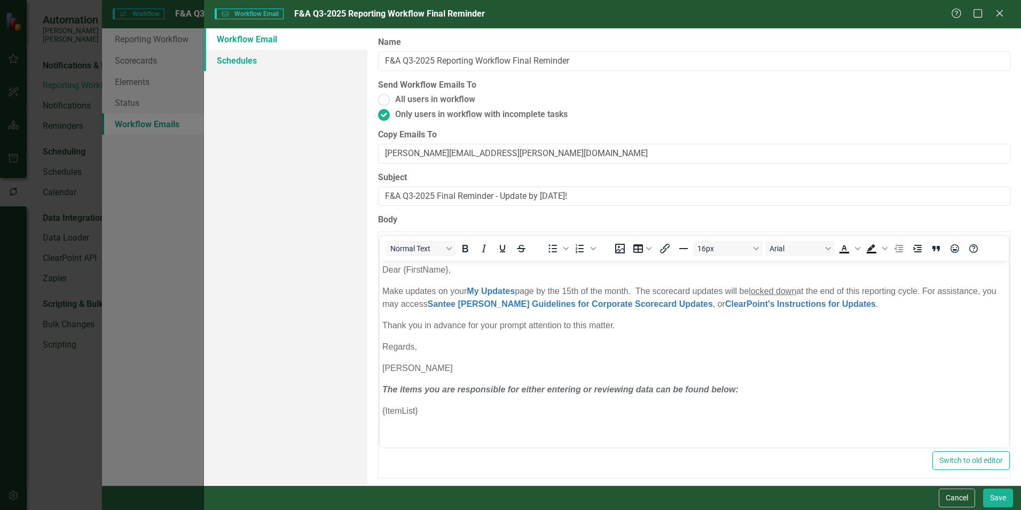
click at [254, 56] on link "Schedules" at bounding box center [285, 60] width 163 height 21
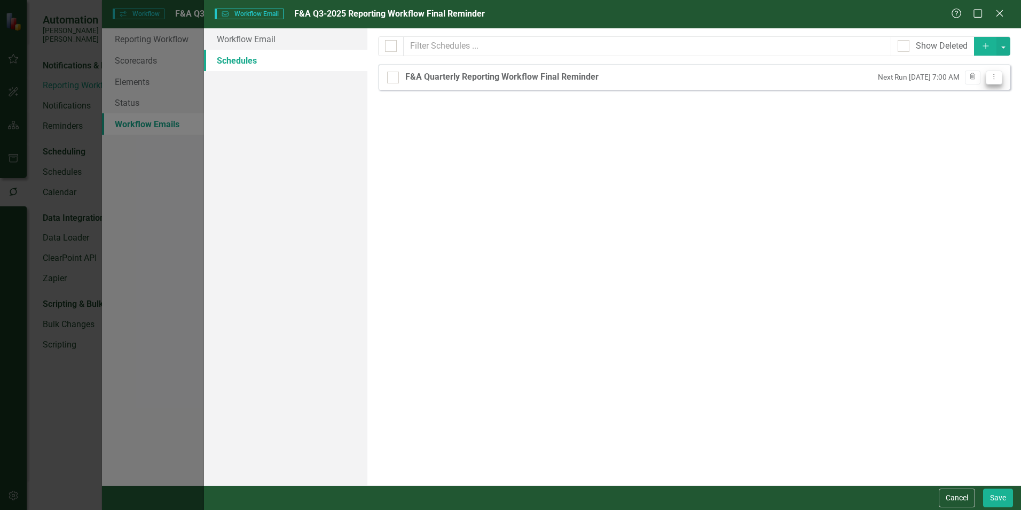
click at [991, 79] on icon "Dropdown Menu" at bounding box center [994, 76] width 9 height 7
click at [975, 90] on link "Edit Edit Schedule" at bounding box center [953, 95] width 98 height 20
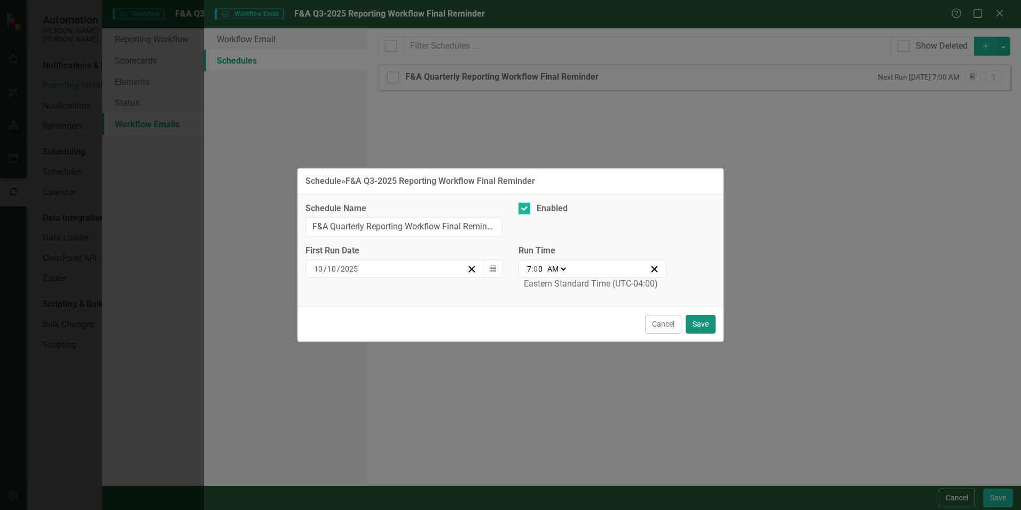
click at [707, 323] on button "Save" at bounding box center [701, 324] width 30 height 19
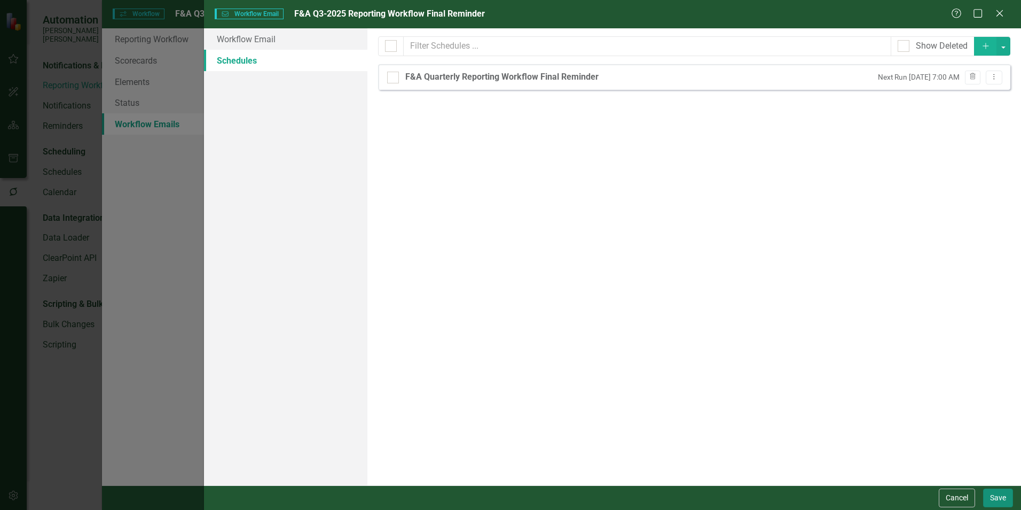
click at [998, 491] on button "Save" at bounding box center [998, 497] width 30 height 19
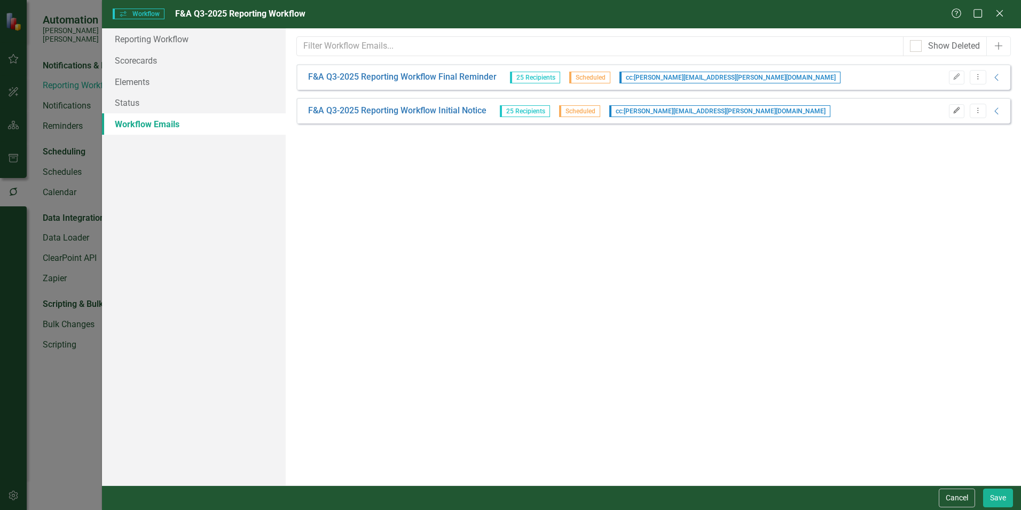
click at [961, 112] on button "Edit" at bounding box center [956, 111] width 15 height 14
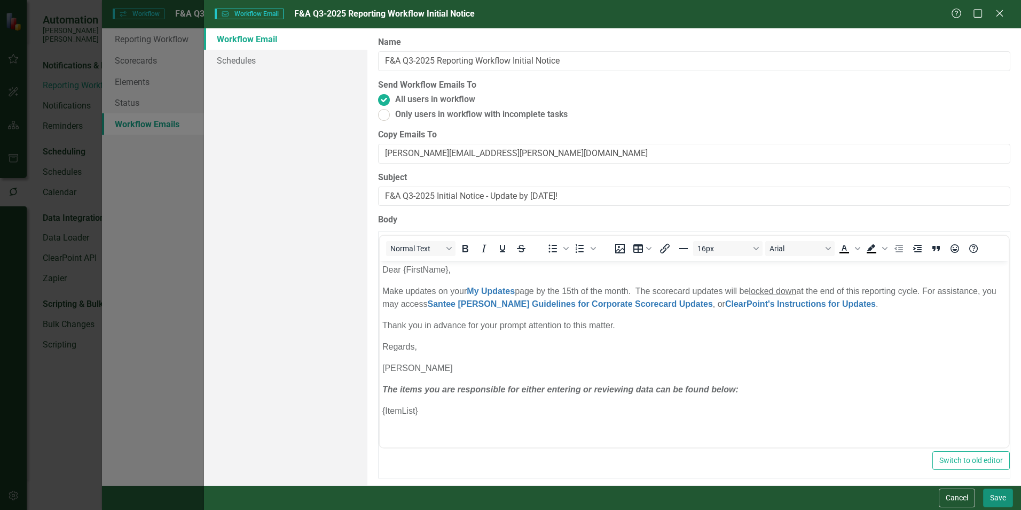
click at [1001, 500] on button "Save" at bounding box center [998, 497] width 30 height 19
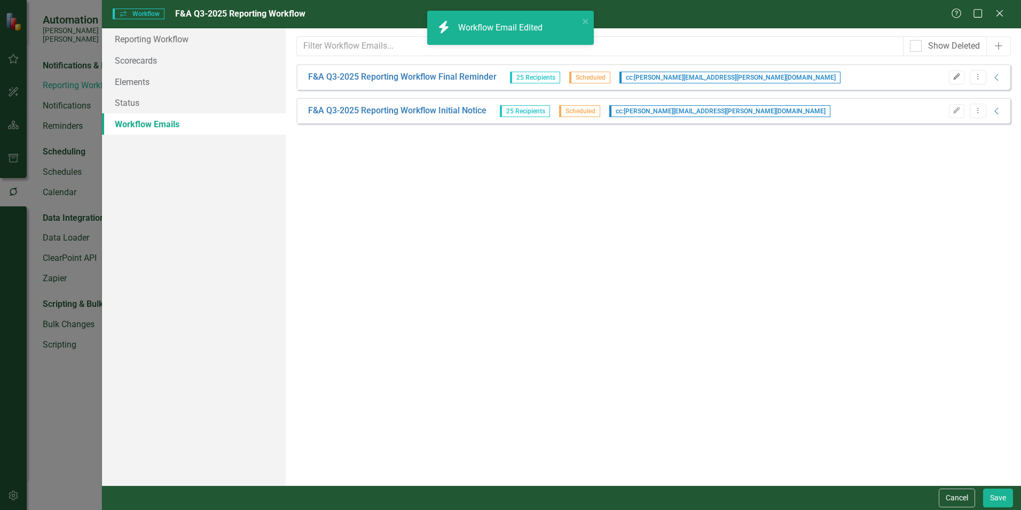
click at [960, 72] on button "Edit" at bounding box center [956, 78] width 15 height 14
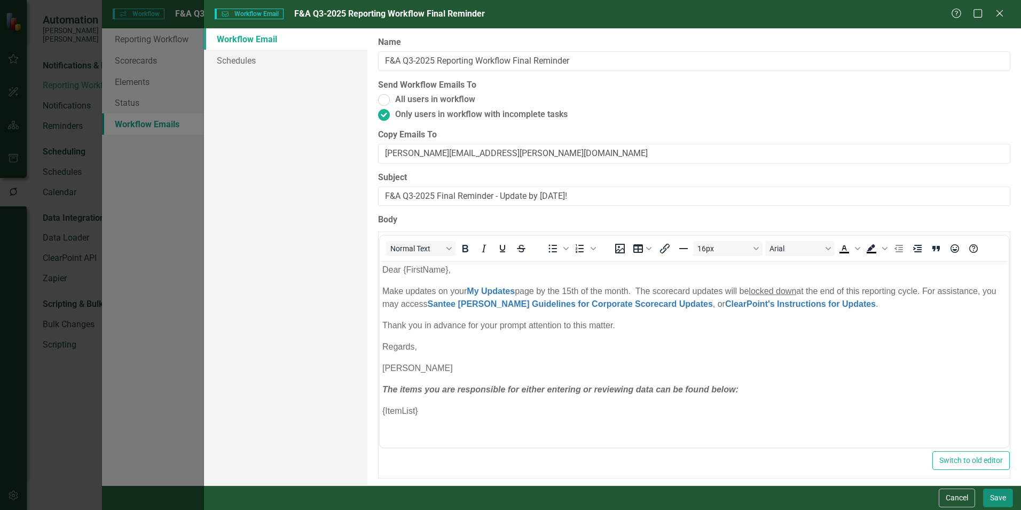
click at [997, 497] on button "Save" at bounding box center [998, 497] width 30 height 19
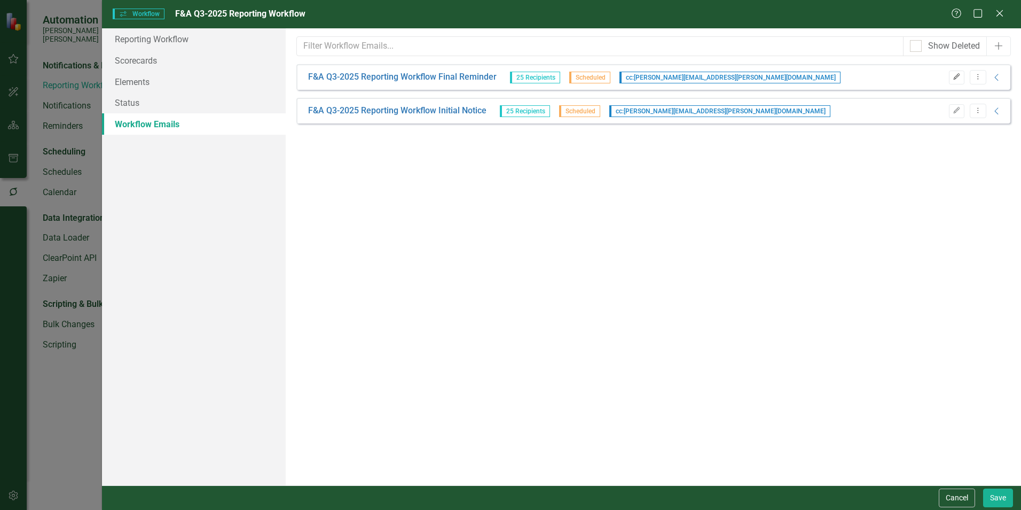
click at [957, 78] on icon "button" at bounding box center [956, 76] width 6 height 6
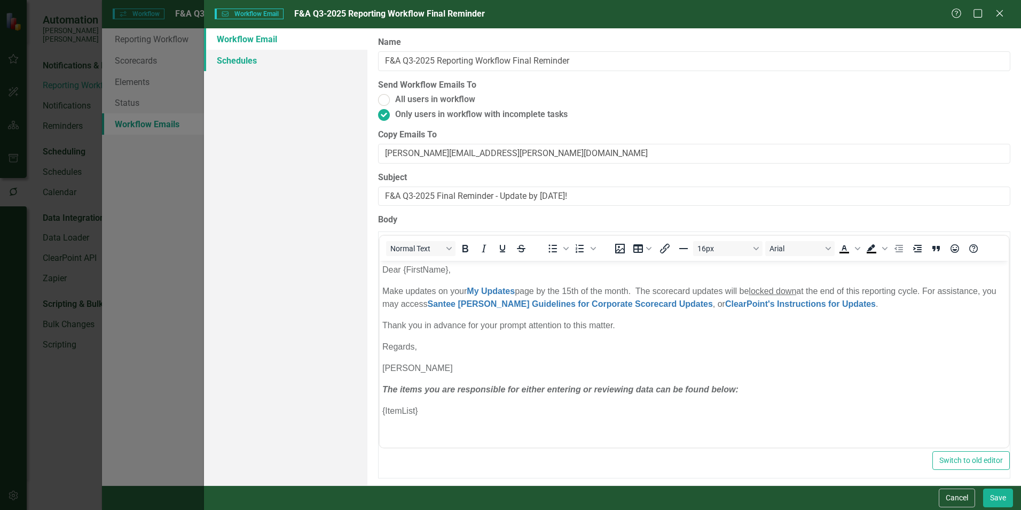
click at [270, 62] on link "Schedules" at bounding box center [285, 60] width 163 height 21
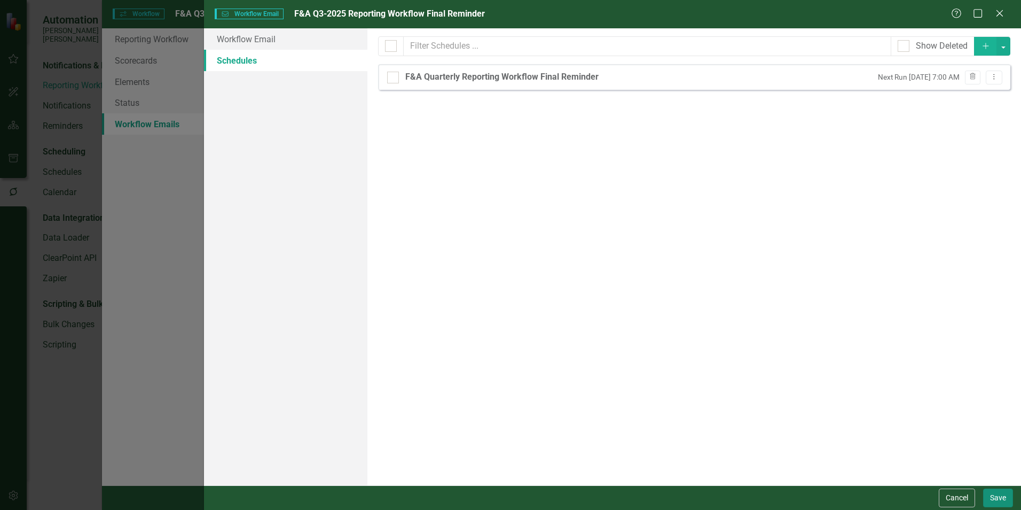
click at [998, 497] on button "Save" at bounding box center [998, 497] width 30 height 19
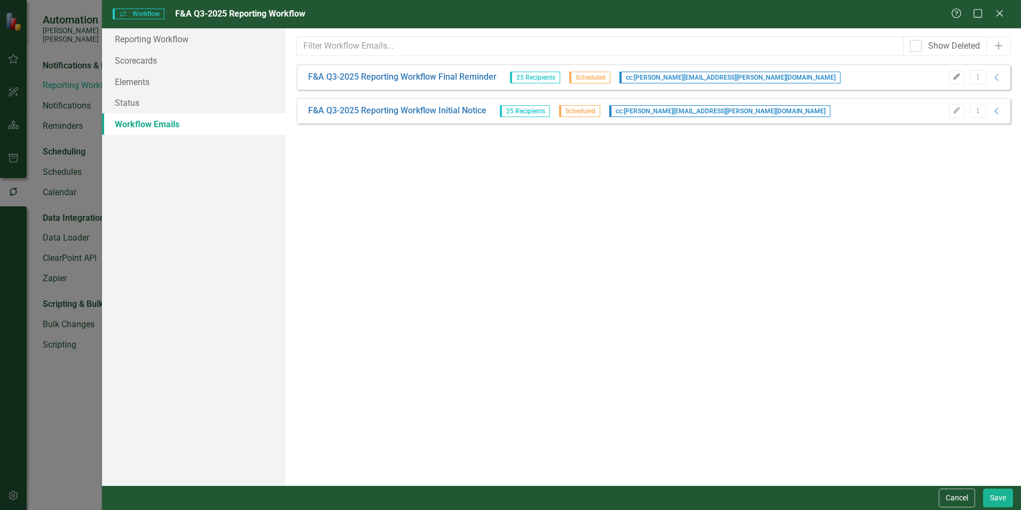
click at [956, 77] on icon "Edit" at bounding box center [957, 77] width 8 height 6
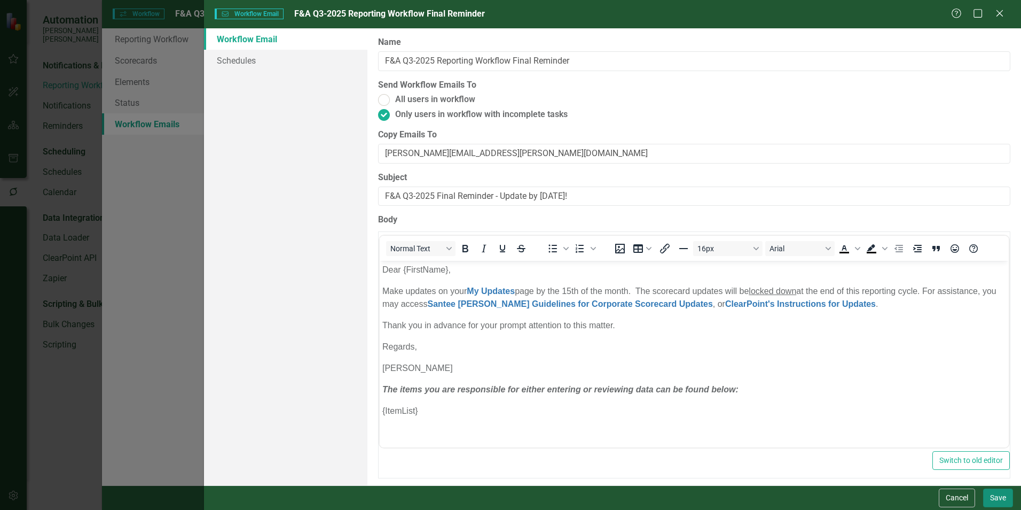
click at [993, 500] on button "Save" at bounding box center [998, 497] width 30 height 19
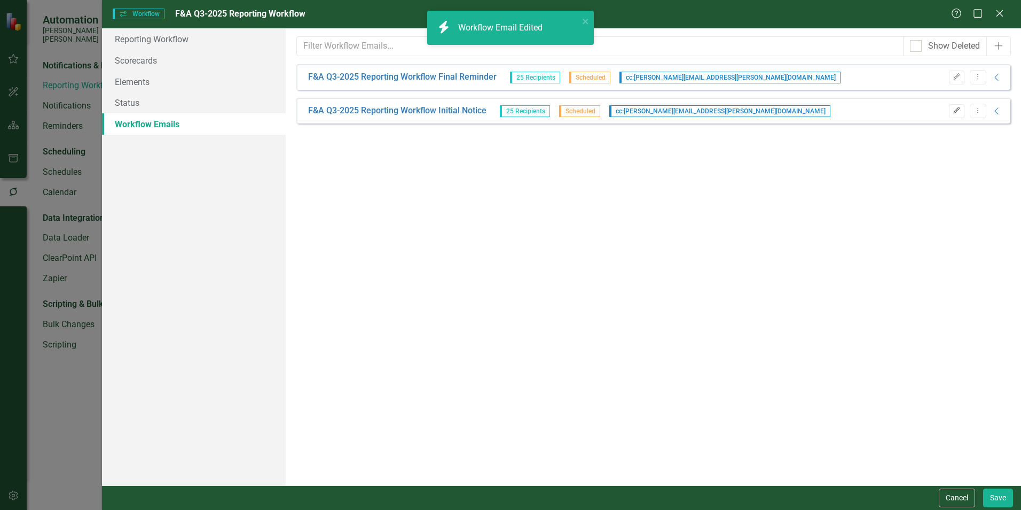
click at [954, 112] on icon "button" at bounding box center [956, 110] width 6 height 6
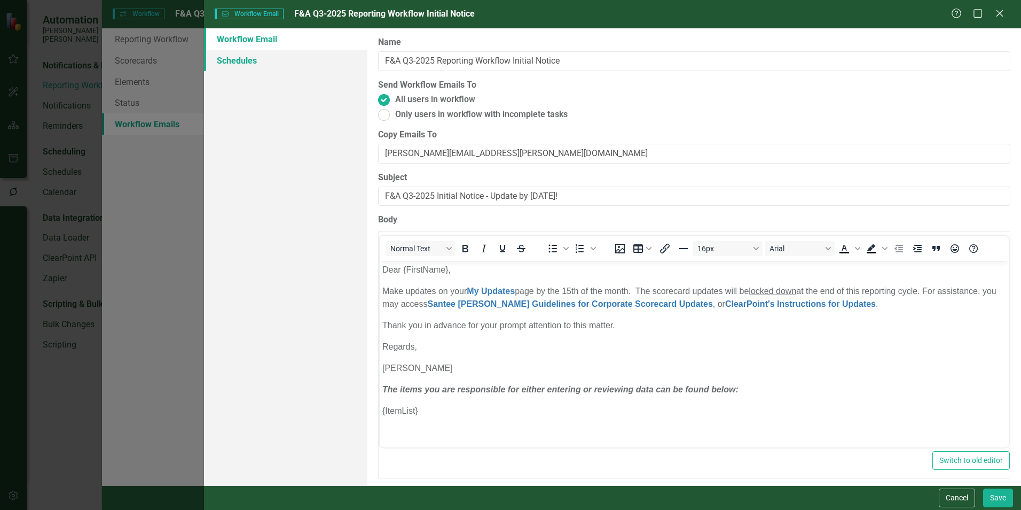
click at [244, 59] on link "Schedules" at bounding box center [285, 60] width 163 height 21
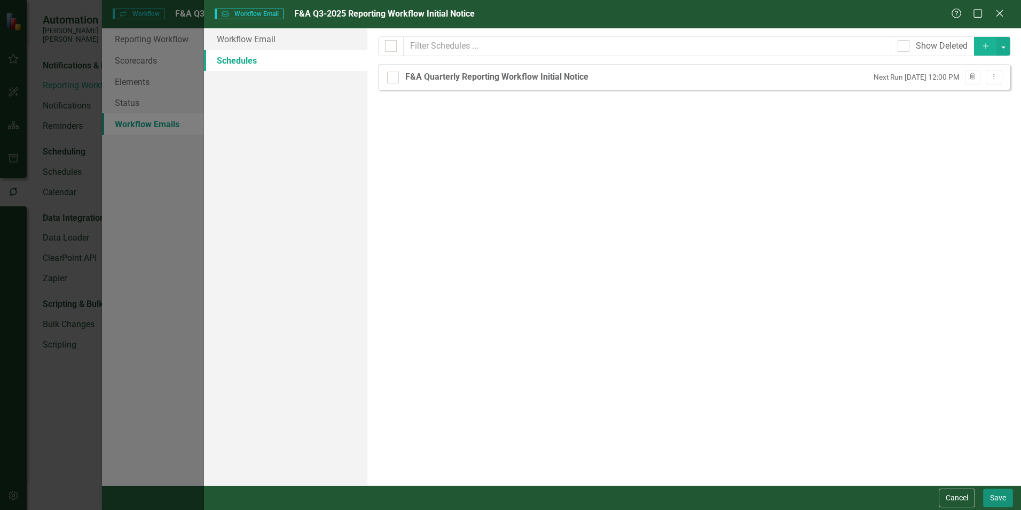
click at [1001, 496] on button "Save" at bounding box center [998, 497] width 30 height 19
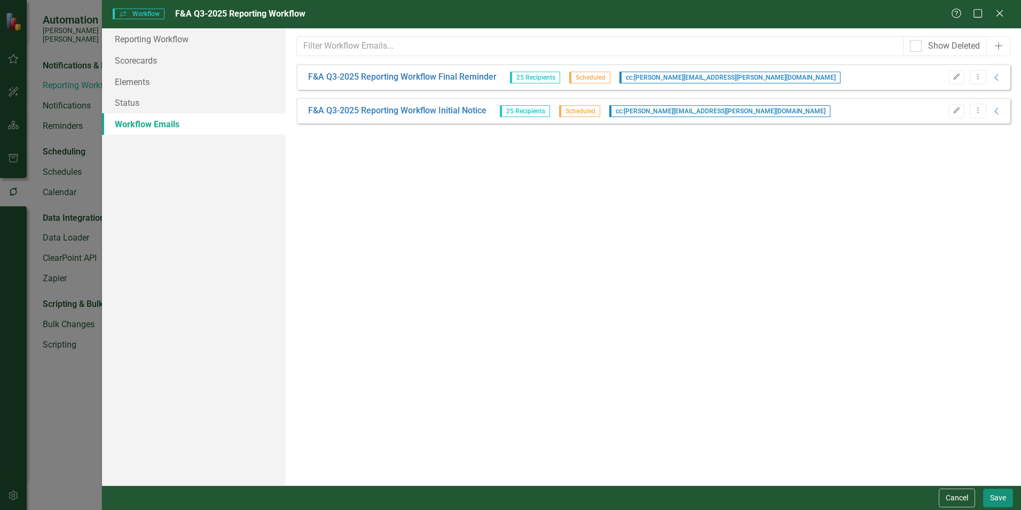
click at [1006, 495] on button "Save" at bounding box center [998, 497] width 30 height 19
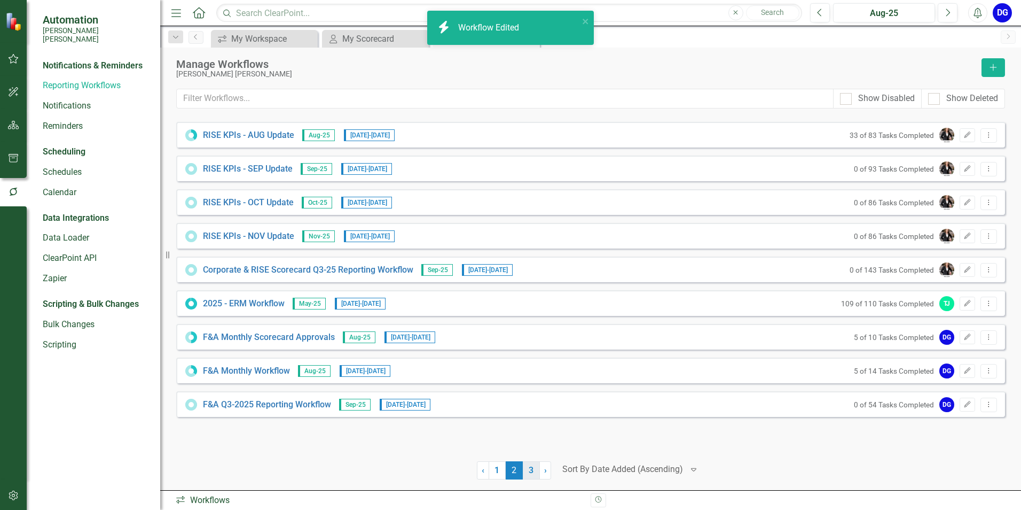
click at [535, 471] on link "3" at bounding box center [531, 470] width 17 height 18
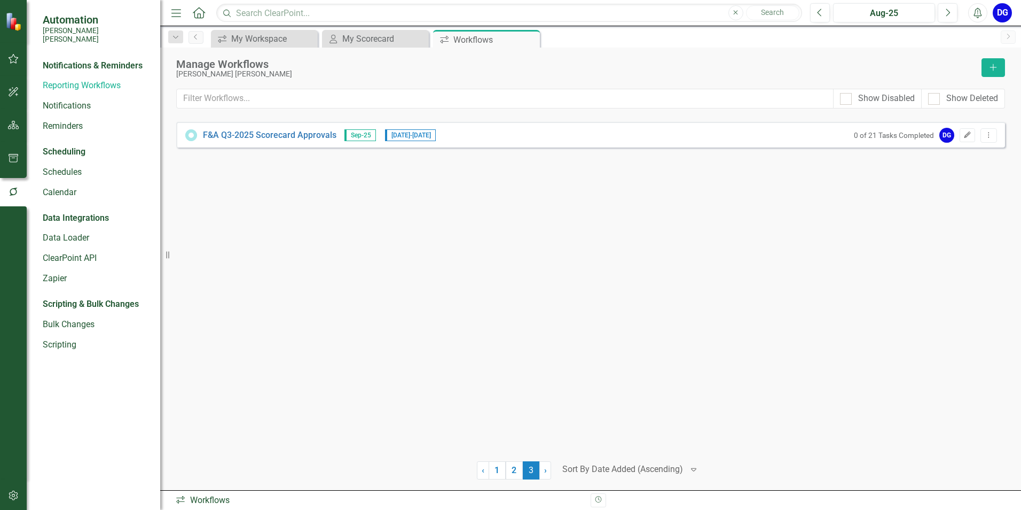
click at [970, 134] on icon "Edit" at bounding box center [968, 135] width 8 height 6
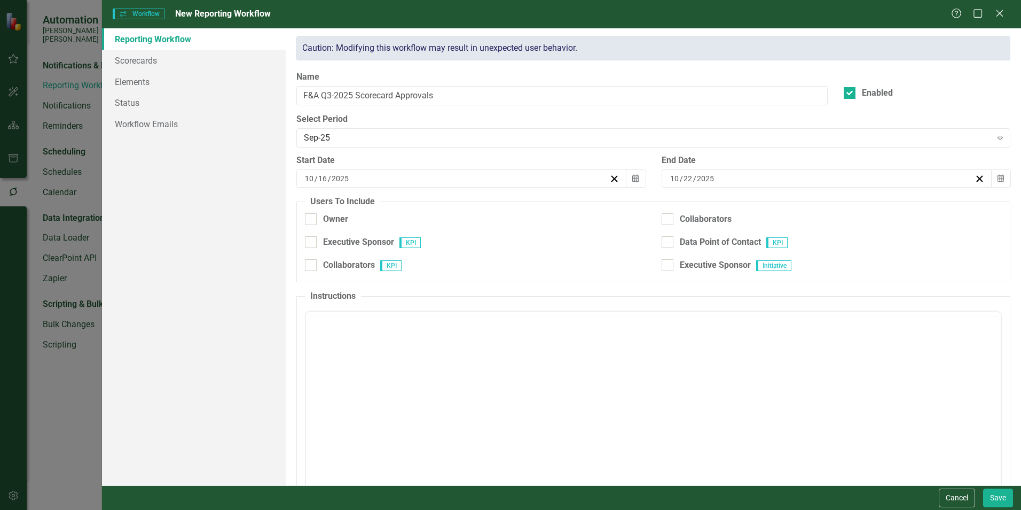
checkbox input "true"
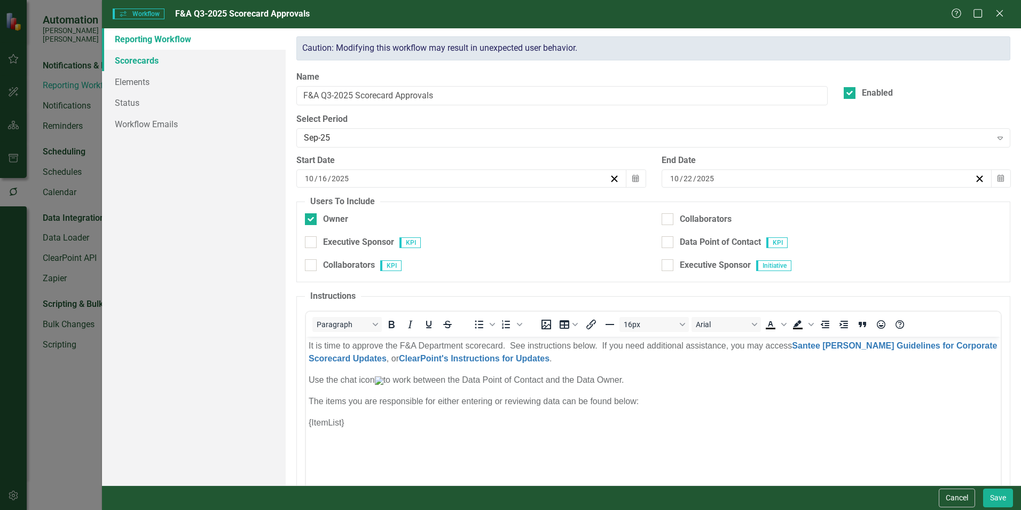
click at [191, 62] on link "Scorecards" at bounding box center [194, 60] width 184 height 21
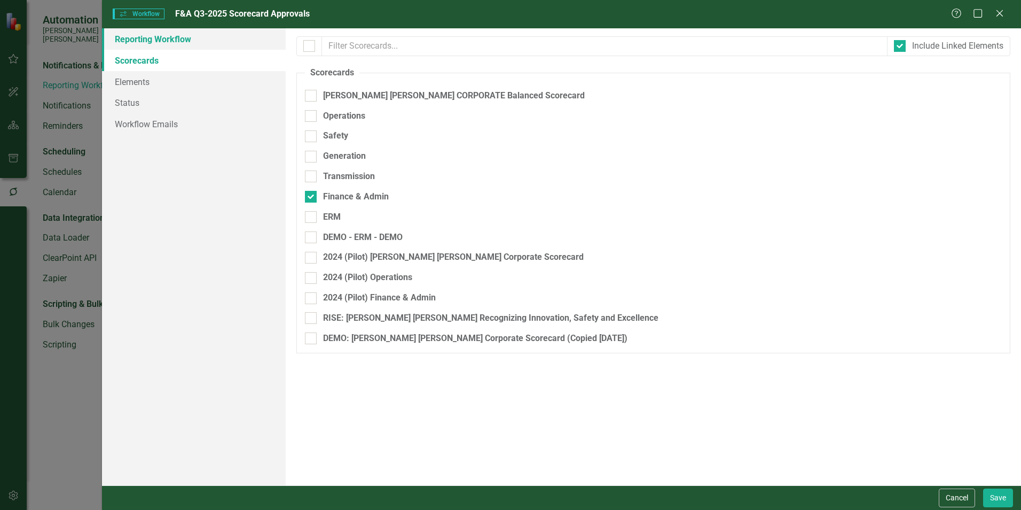
click at [186, 39] on link "Reporting Workflow" at bounding box center [194, 38] width 184 height 21
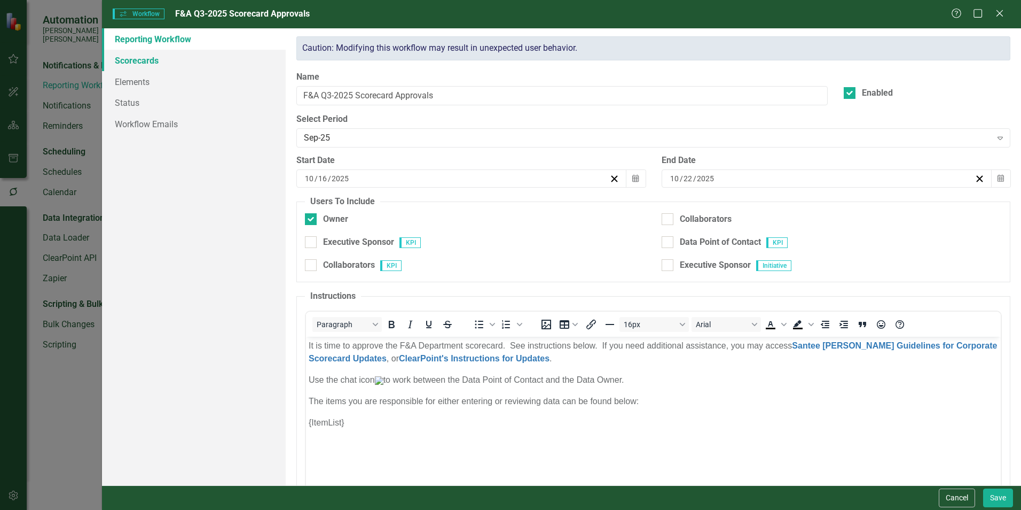
click at [180, 67] on link "Scorecards" at bounding box center [194, 60] width 184 height 21
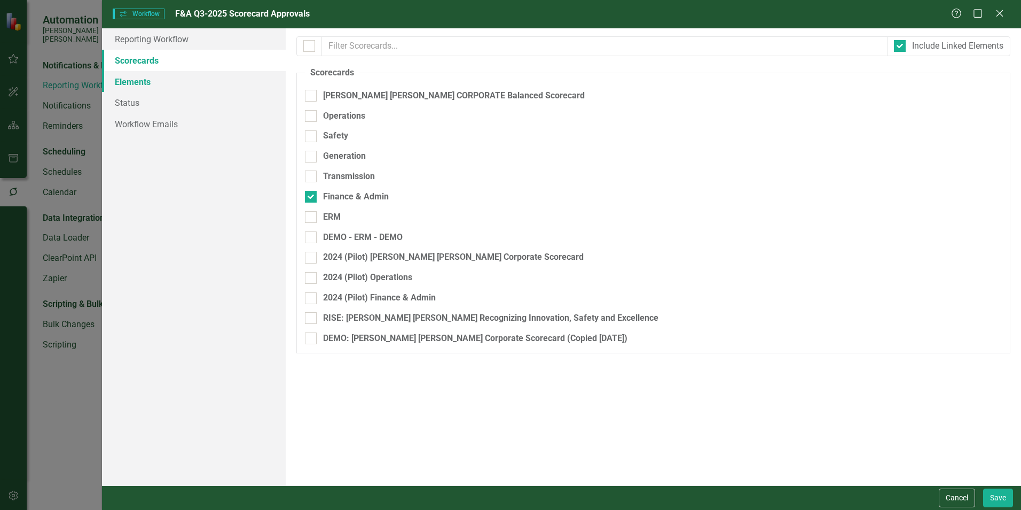
click at [176, 80] on link "Elements" at bounding box center [194, 81] width 184 height 21
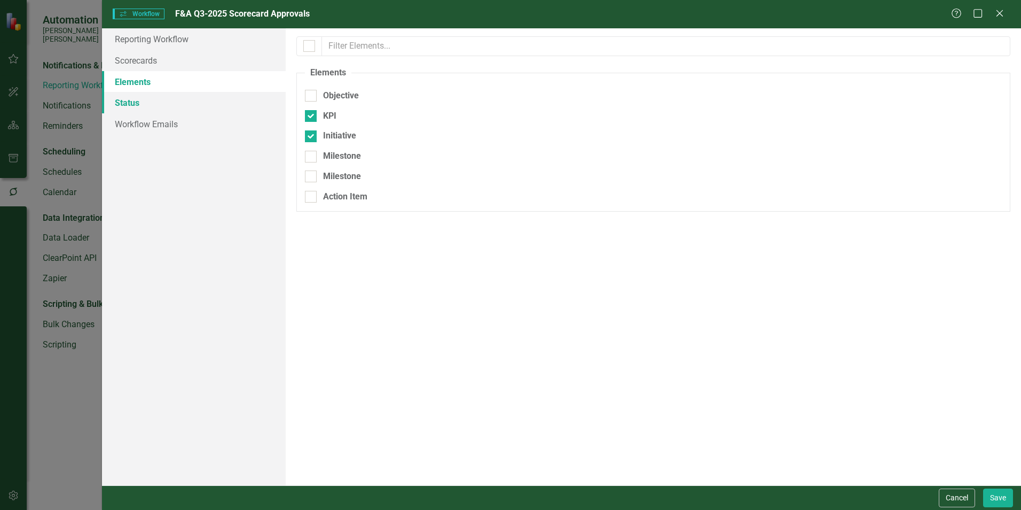
click at [171, 98] on link "Status" at bounding box center [194, 102] width 184 height 21
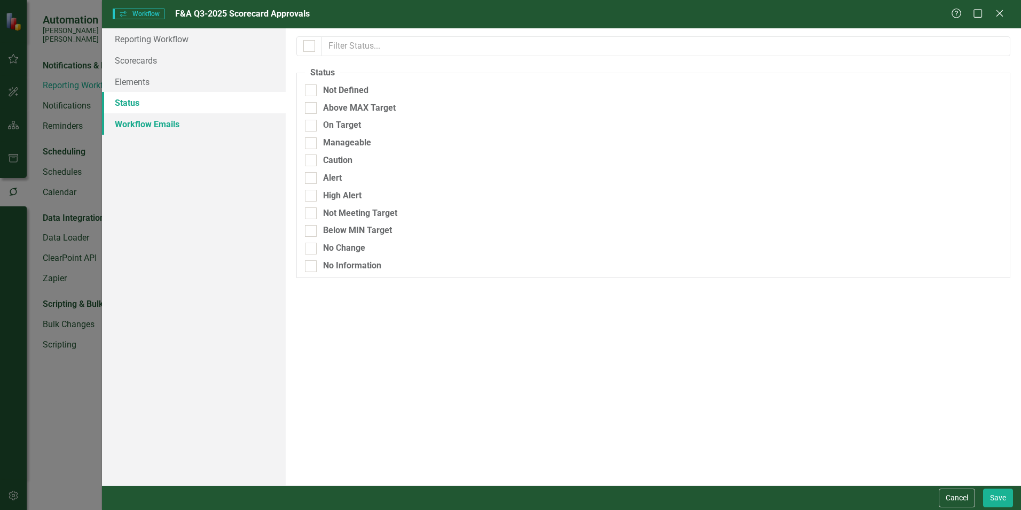
click at [167, 120] on link "Workflow Emails" at bounding box center [194, 123] width 184 height 21
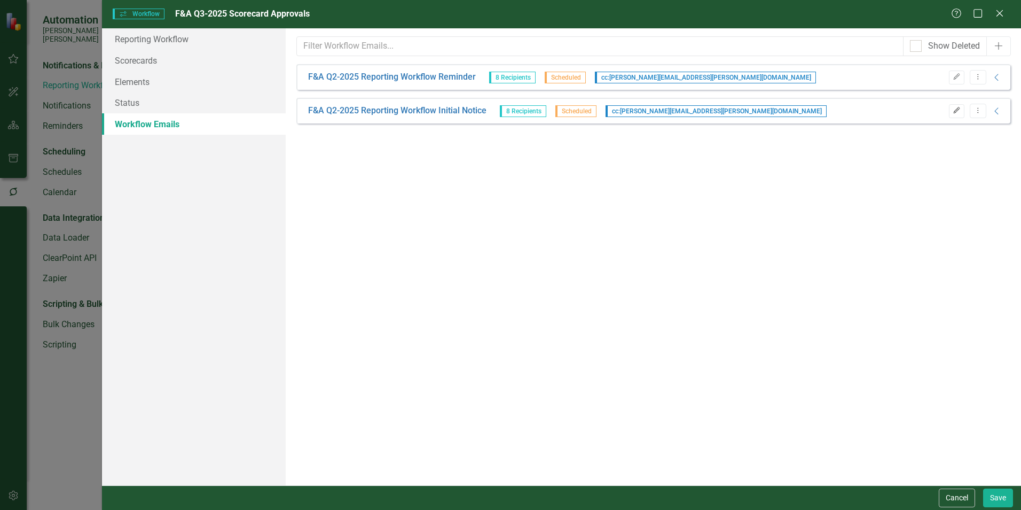
click at [958, 109] on icon "Edit" at bounding box center [957, 110] width 8 height 6
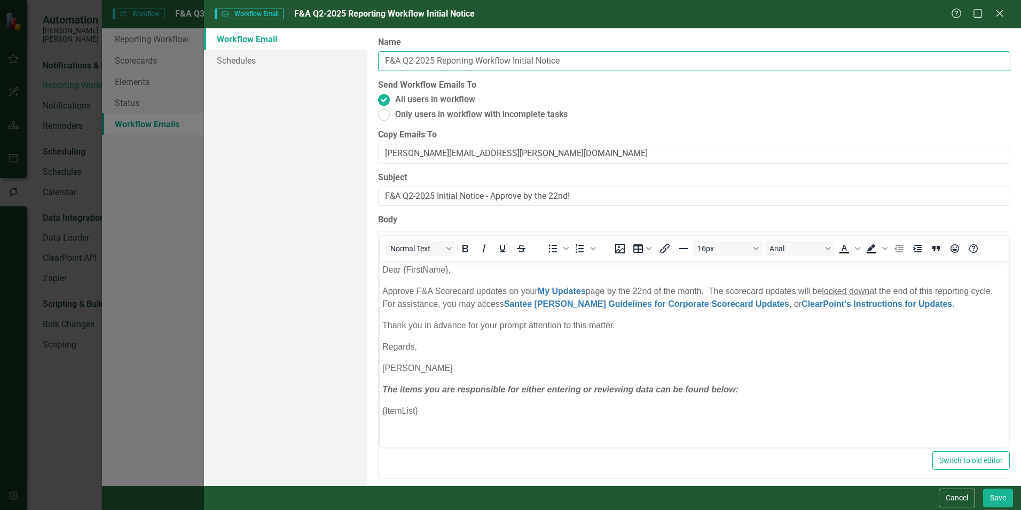
click at [412, 61] on input "F&A Q2-2025 Reporting Workflow Initial Notice" at bounding box center [694, 61] width 632 height 20
type input "F&A Q3-2025 Reporting Workflow Initial Notice"
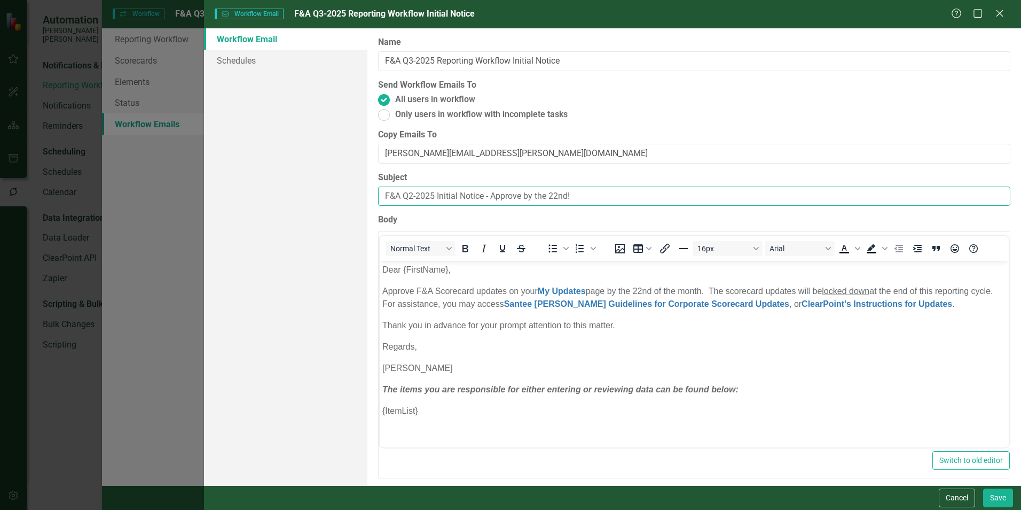
click at [412, 198] on input "F&A Q2-2025 Initial Notice - Approve by the 22nd!" at bounding box center [694, 196] width 632 height 20
type input "F&A Q3-2025 Initial Notice - Approve by the 22nd!"
click at [251, 62] on link "Schedules" at bounding box center [285, 60] width 163 height 21
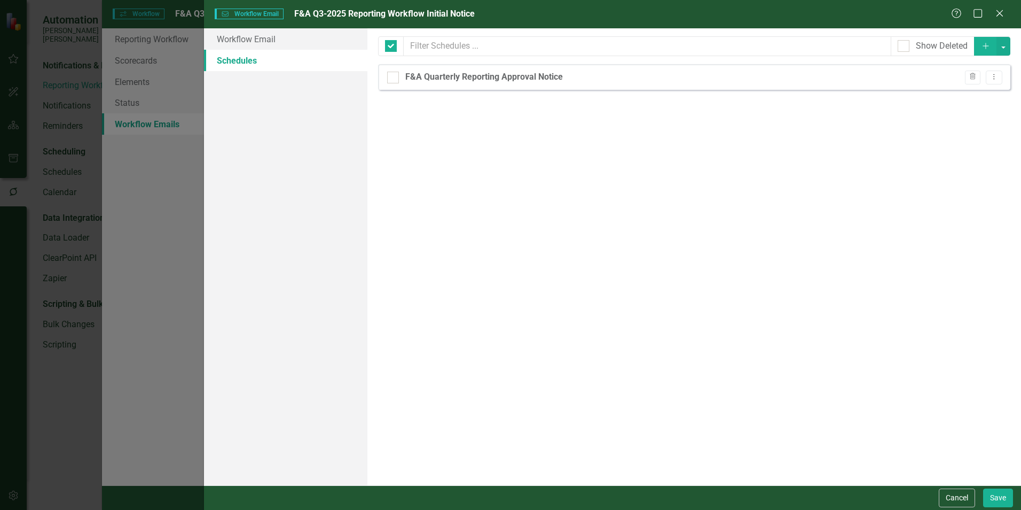
checkbox input "false"
click at [995, 75] on icon "Dropdown Menu" at bounding box center [994, 76] width 9 height 7
click at [964, 95] on link "Edit Edit Schedule" at bounding box center [953, 95] width 98 height 20
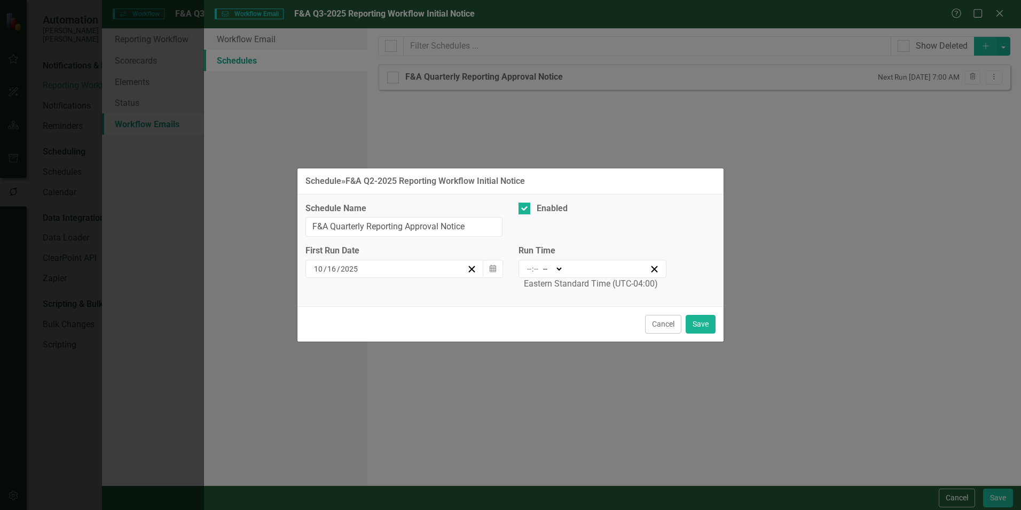
type input "07:00"
type input "7"
type input "0"
select select "am"
click at [706, 328] on button "Save" at bounding box center [701, 324] width 30 height 19
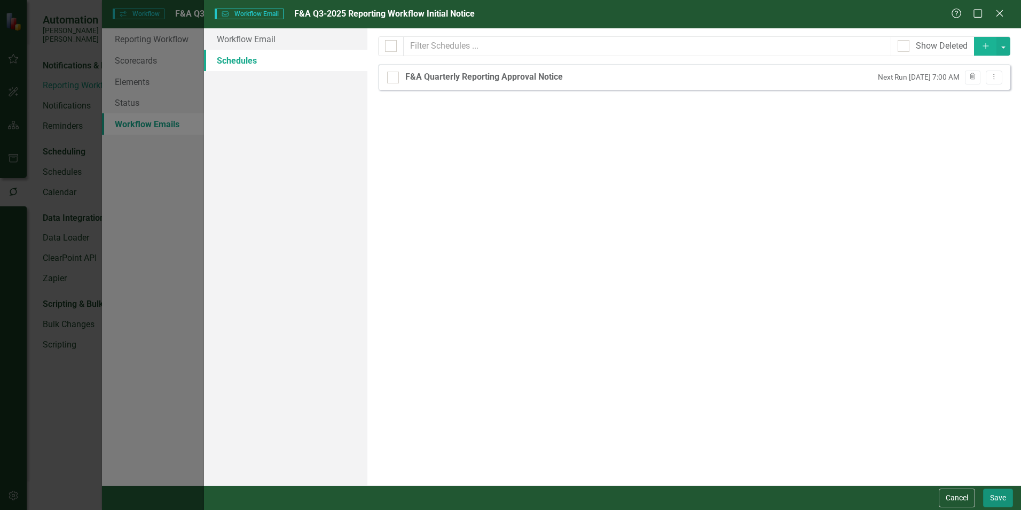
click at [1004, 491] on button "Save" at bounding box center [998, 497] width 30 height 19
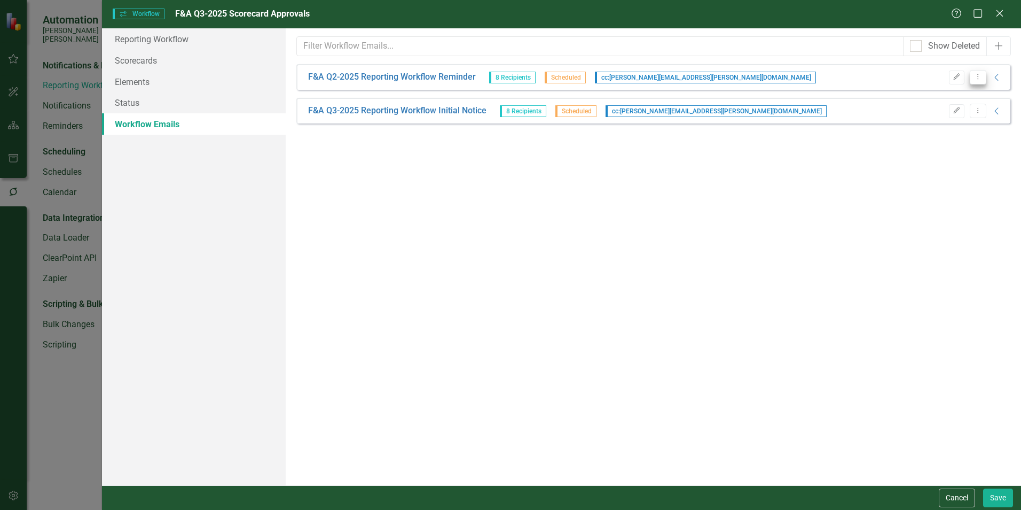
click at [981, 71] on button "Dropdown Menu" at bounding box center [978, 77] width 17 height 14
click at [935, 108] on link "Edit Edit Workflow Email" at bounding box center [925, 115] width 122 height 20
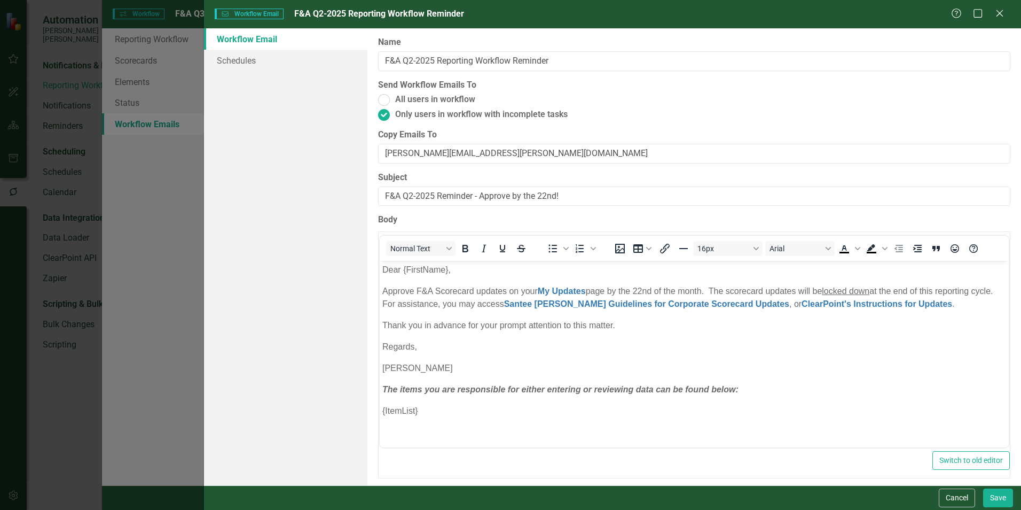
scroll to position [0, 0]
click at [412, 60] on input "F&A Q2-2025 Reporting Workflow Reminder" at bounding box center [694, 61] width 632 height 20
type input "F&A Q3-2025 Reporting Workflow Reminder"
click at [412, 195] on input "F&A Q2-2025 Reminder - Approve by the 22nd!" at bounding box center [694, 196] width 632 height 20
type input "F&A Q3-2025 Reminder - Approve by the 22nd!"
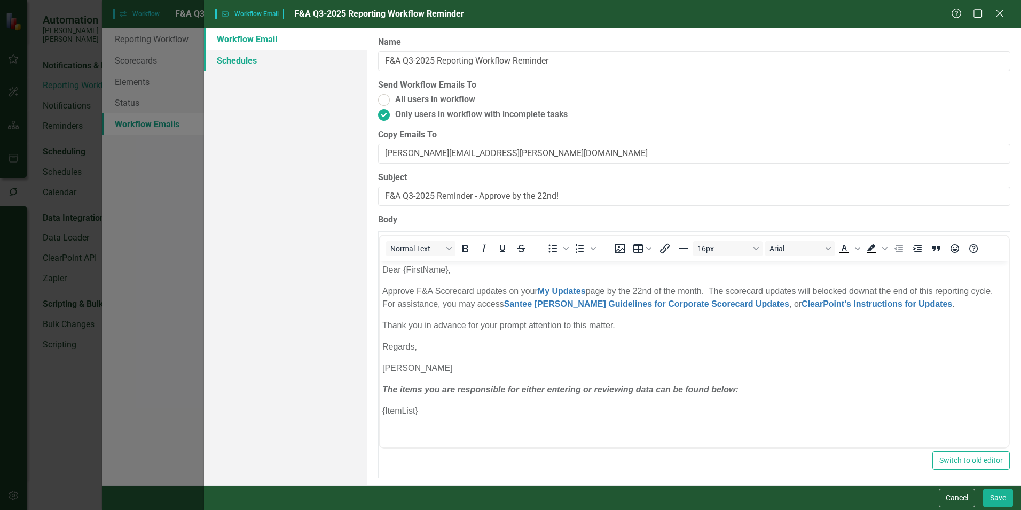
click at [255, 59] on link "Schedules" at bounding box center [285, 60] width 163 height 21
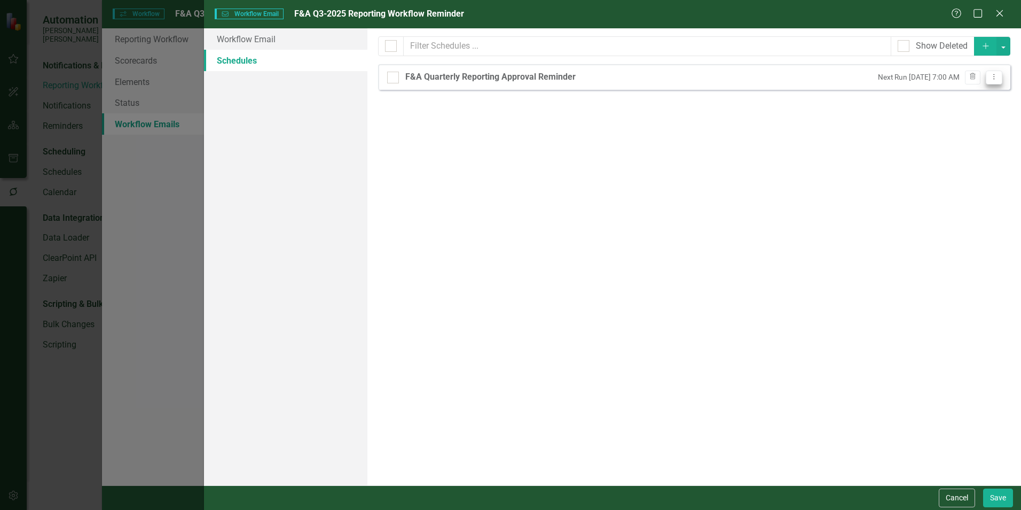
click at [997, 75] on icon "Dropdown Menu" at bounding box center [994, 76] width 9 height 7
click at [975, 92] on link "Edit Edit Schedule" at bounding box center [953, 95] width 98 height 20
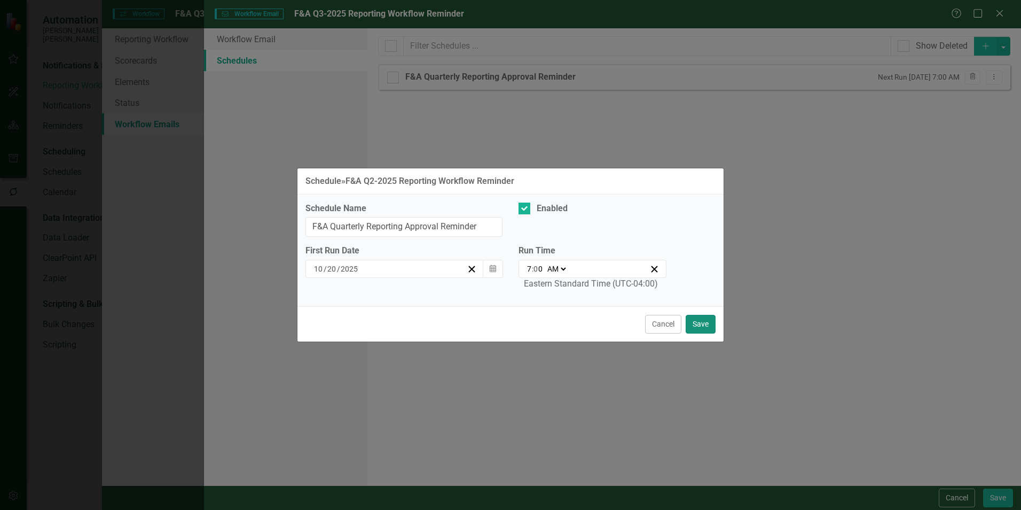
click at [706, 323] on button "Save" at bounding box center [701, 324] width 30 height 19
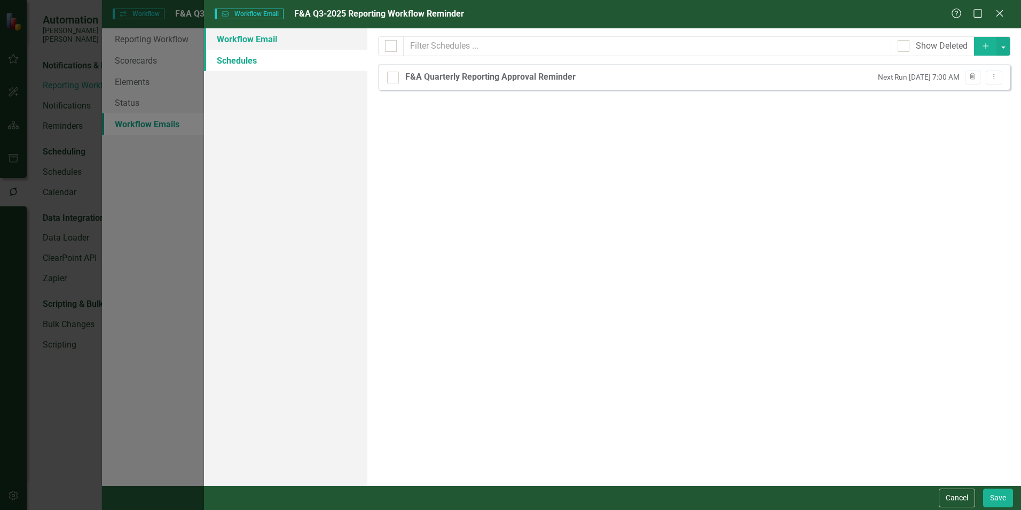
click at [284, 42] on link "Workflow Email" at bounding box center [285, 38] width 163 height 21
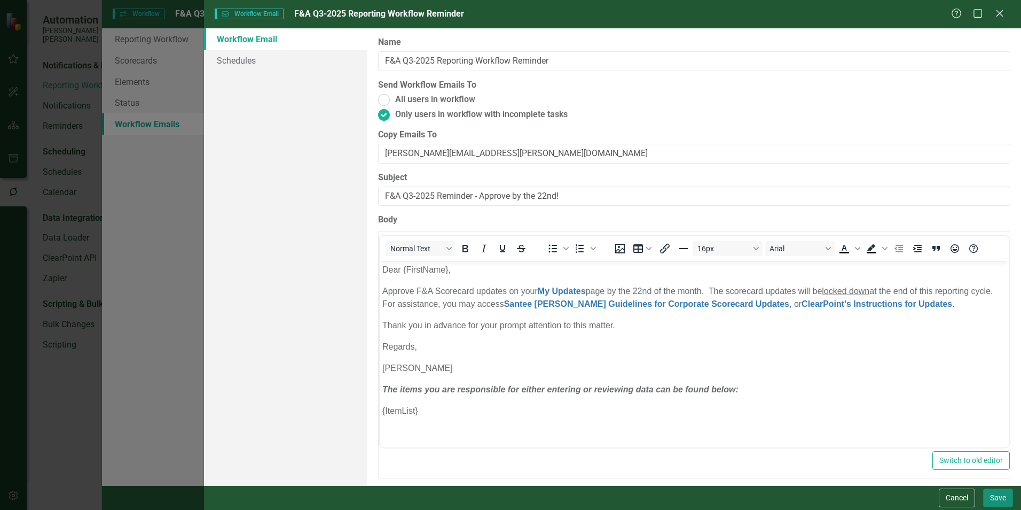
click at [994, 491] on button "Save" at bounding box center [998, 497] width 30 height 19
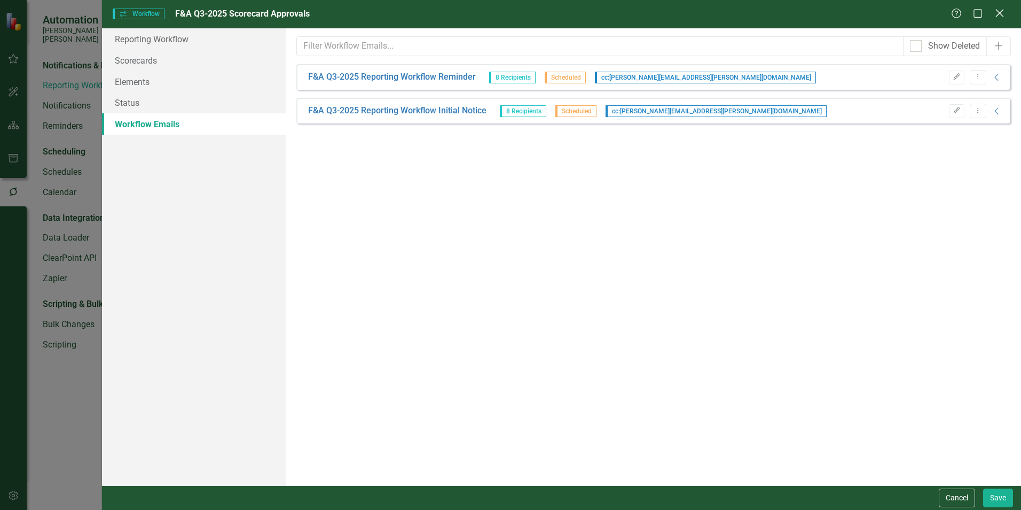
click at [1003, 13] on icon "Close" at bounding box center [999, 13] width 13 height 10
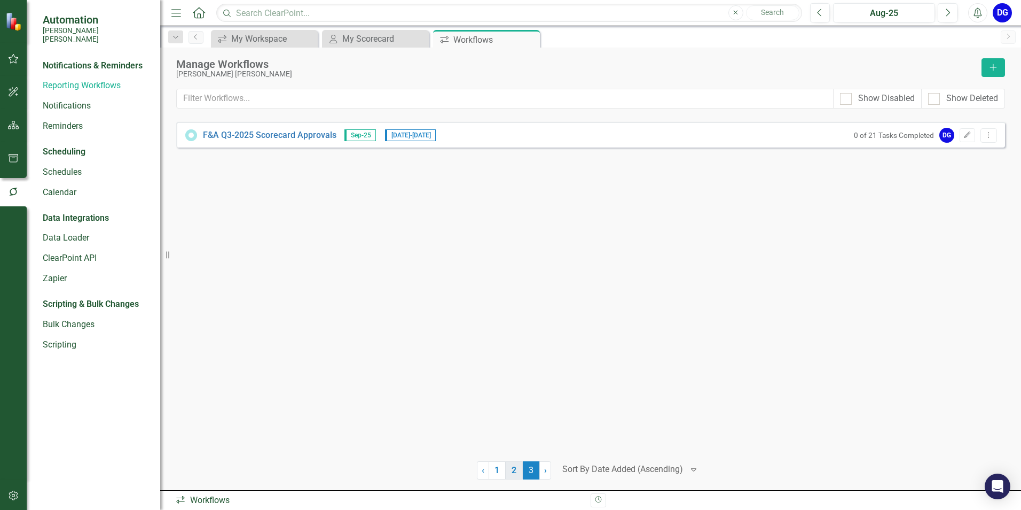
click at [512, 474] on link "2" at bounding box center [514, 470] width 17 height 18
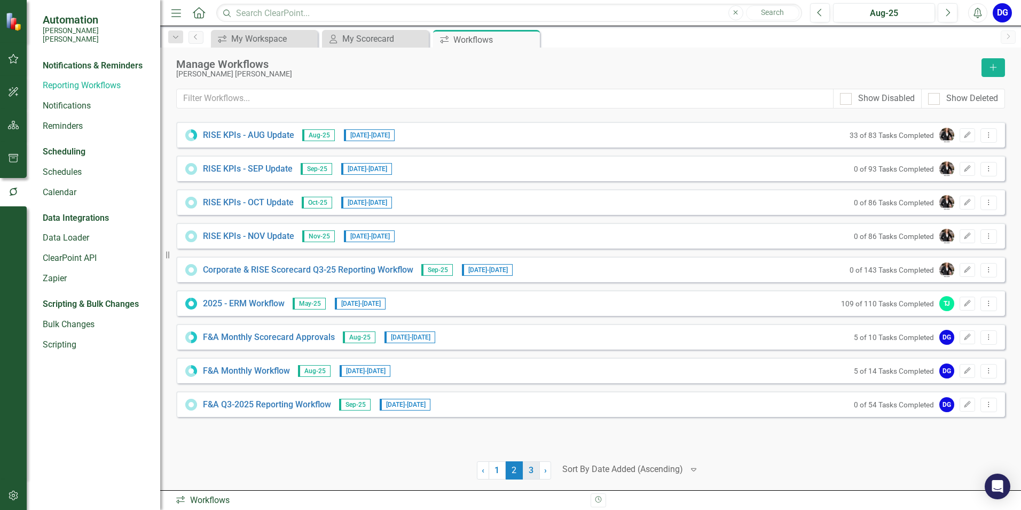
click at [536, 470] on link "3" at bounding box center [531, 470] width 17 height 18
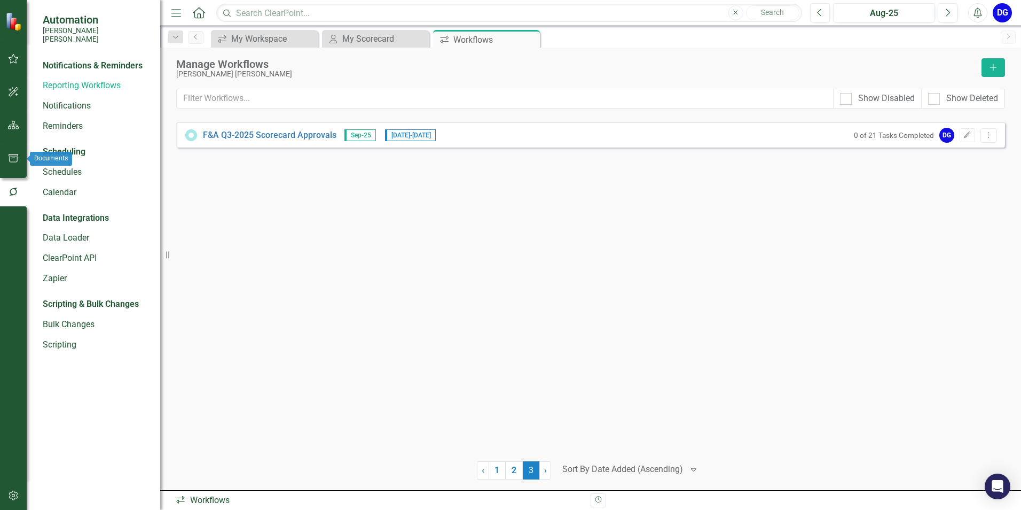
click at [15, 158] on icon "button" at bounding box center [13, 158] width 11 height 9
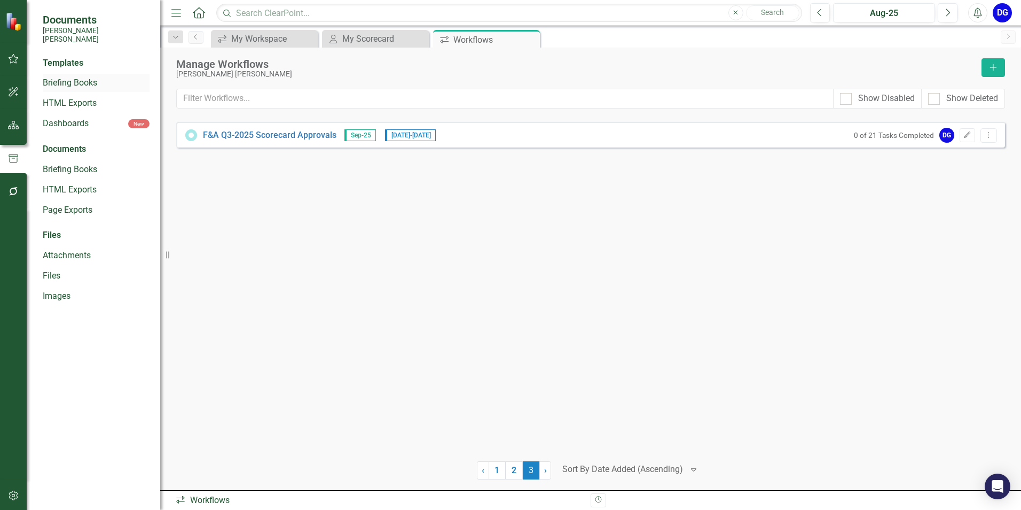
click at [83, 77] on link "Briefing Books" at bounding box center [96, 83] width 107 height 12
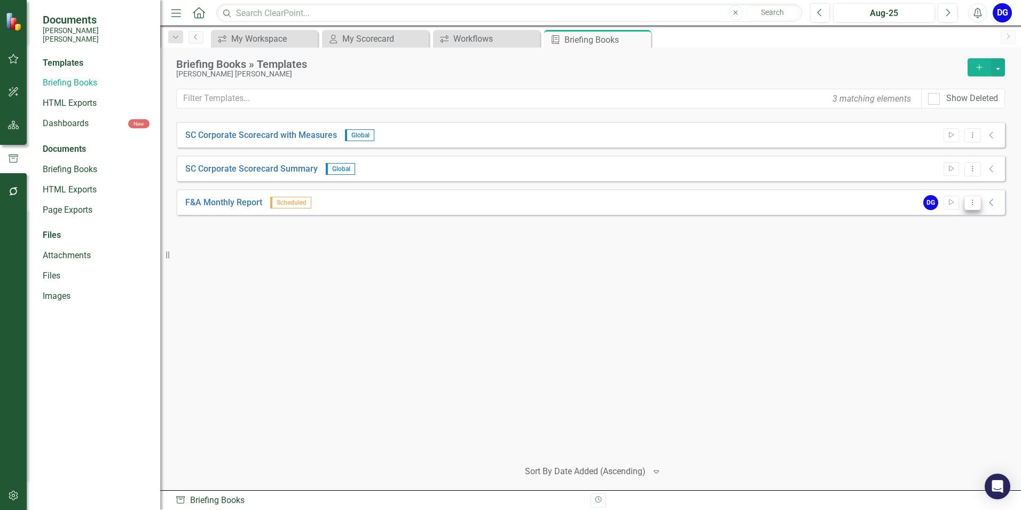
click at [978, 197] on button "Dropdown Menu" at bounding box center [973, 202] width 17 height 14
click at [966, 242] on link "Preview Preview Template" at bounding box center [931, 240] width 99 height 20
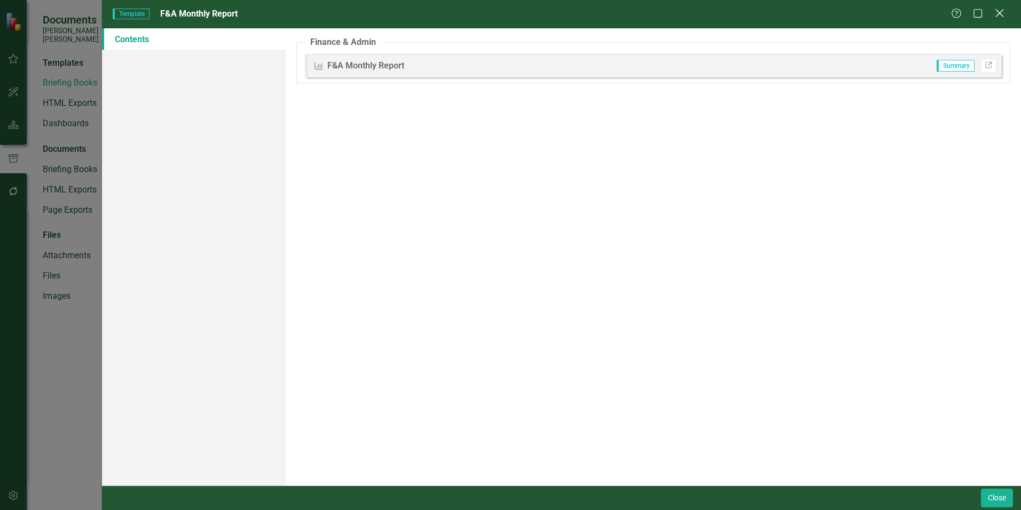
click at [1000, 13] on icon at bounding box center [1000, 13] width 8 height 8
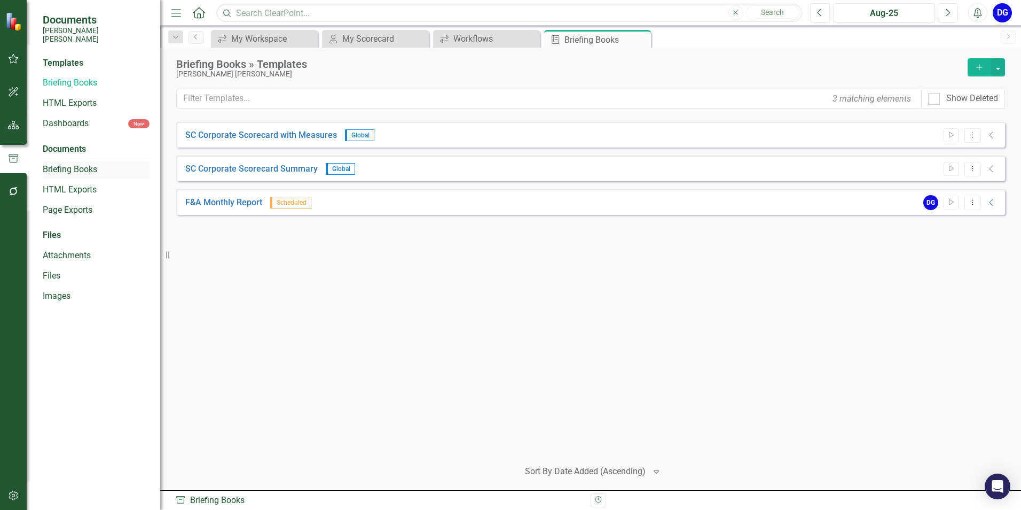
click at [90, 163] on link "Briefing Books" at bounding box center [96, 169] width 107 height 12
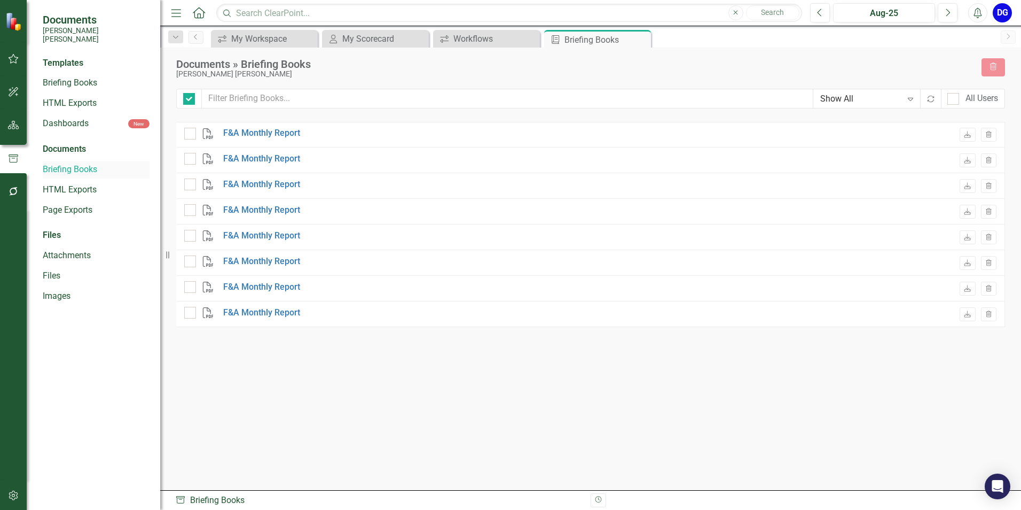
checkbox input "false"
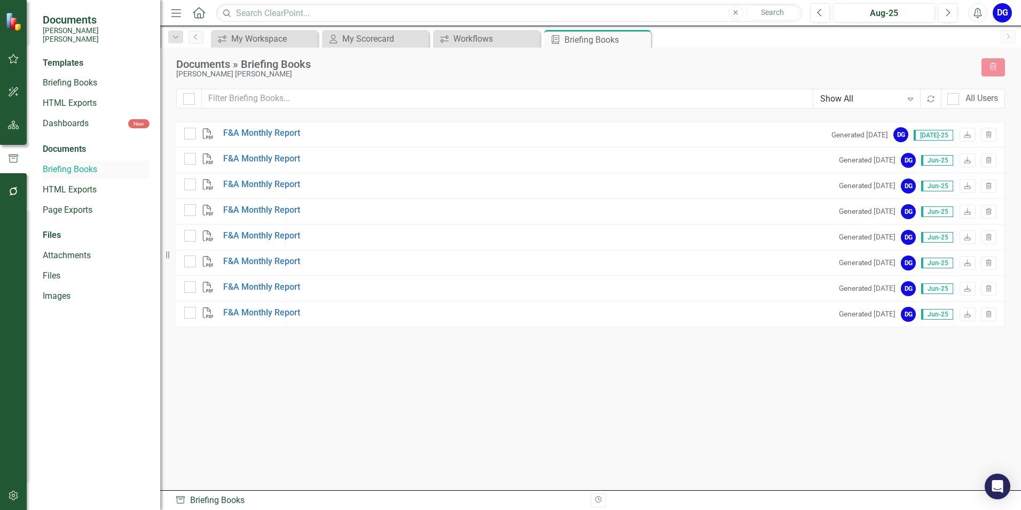
click at [88, 163] on link "Briefing Books" at bounding box center [96, 169] width 107 height 12
click at [642, 40] on icon "Close" at bounding box center [641, 39] width 11 height 9
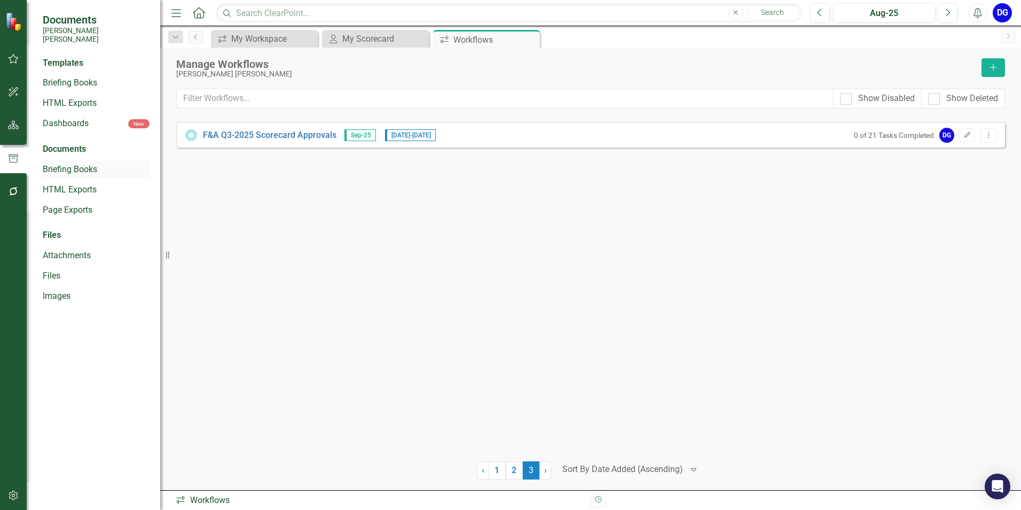
click at [102, 163] on link "Briefing Books" at bounding box center [96, 169] width 107 height 12
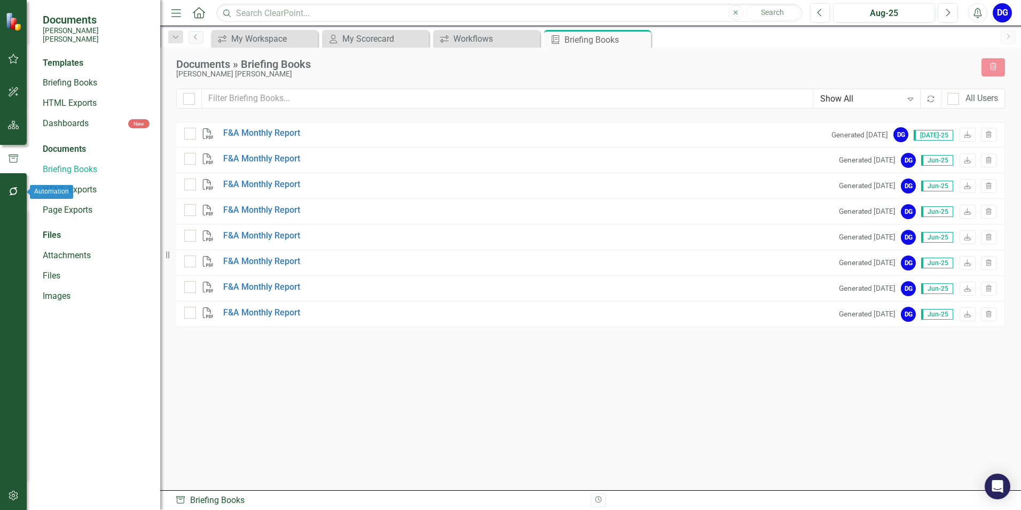
click at [12, 193] on icon "button" at bounding box center [13, 191] width 11 height 9
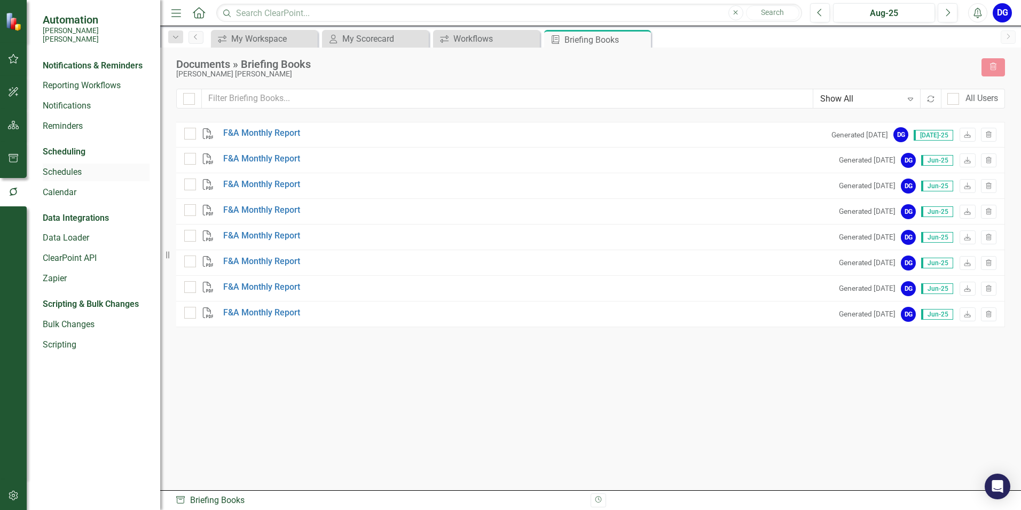
click at [97, 163] on div "Schedules" at bounding box center [96, 172] width 107 height 18
click at [99, 166] on link "Schedules" at bounding box center [96, 172] width 107 height 12
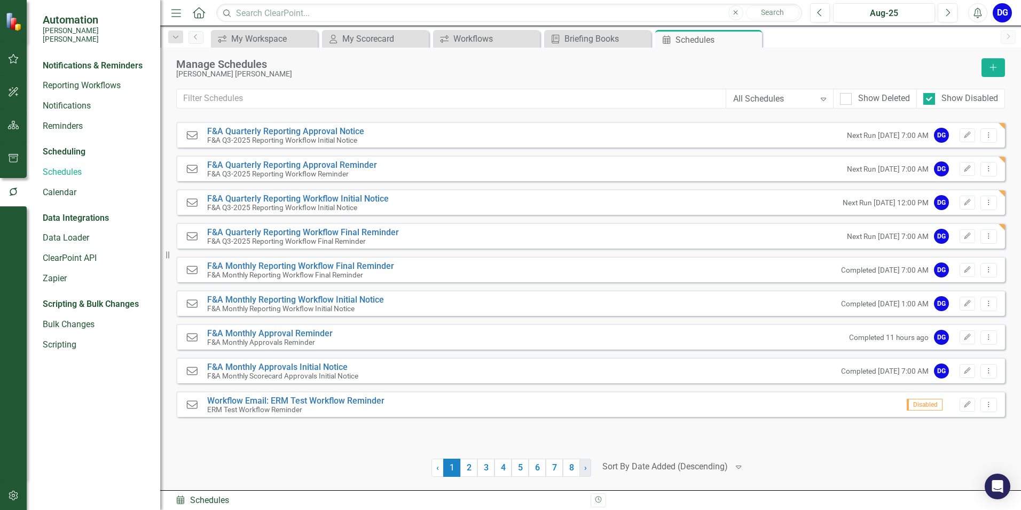
click at [586, 465] on span "›" at bounding box center [585, 467] width 3 height 10
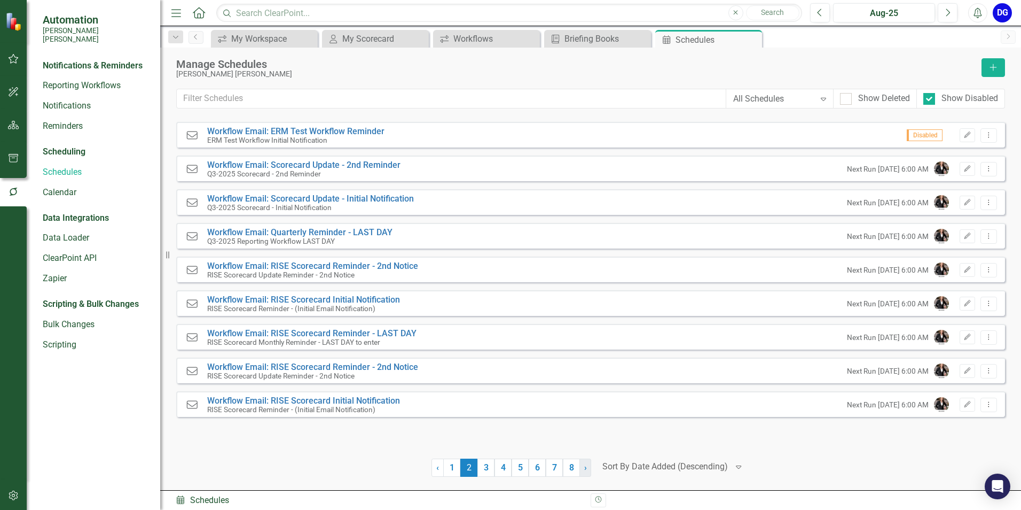
click at [586, 467] on span "›" at bounding box center [585, 467] width 3 height 10
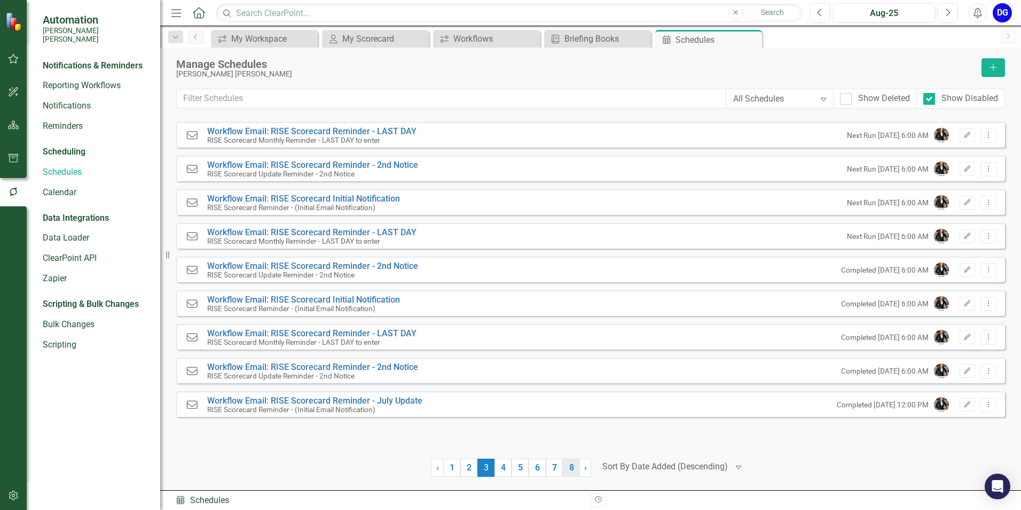
click at [570, 467] on link "8" at bounding box center [571, 467] width 17 height 18
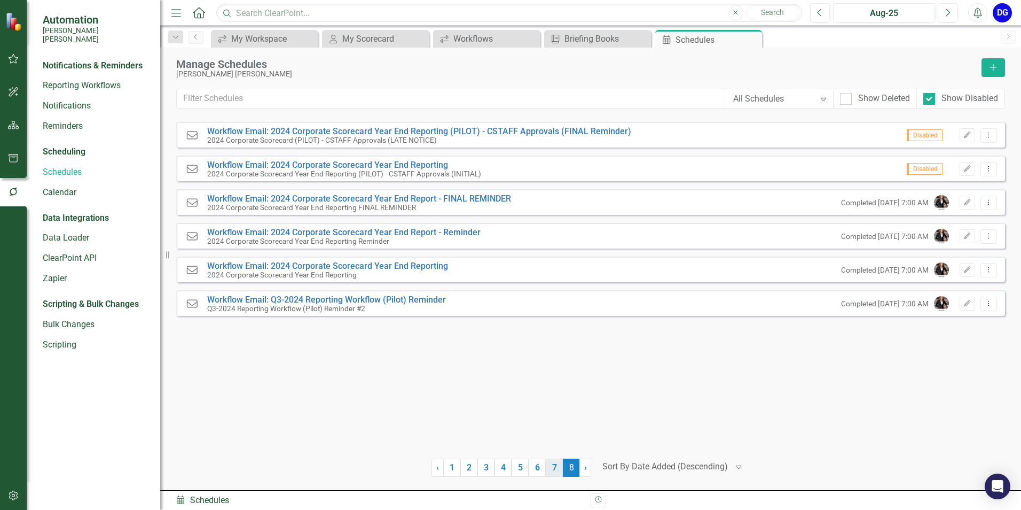
click at [554, 467] on link "7" at bounding box center [554, 467] width 17 height 18
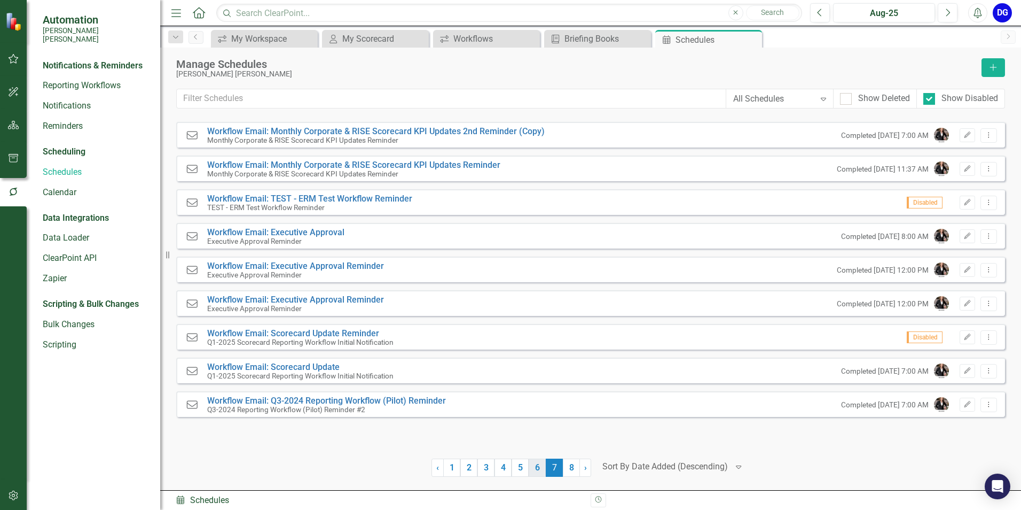
click at [535, 467] on link "6" at bounding box center [537, 467] width 17 height 18
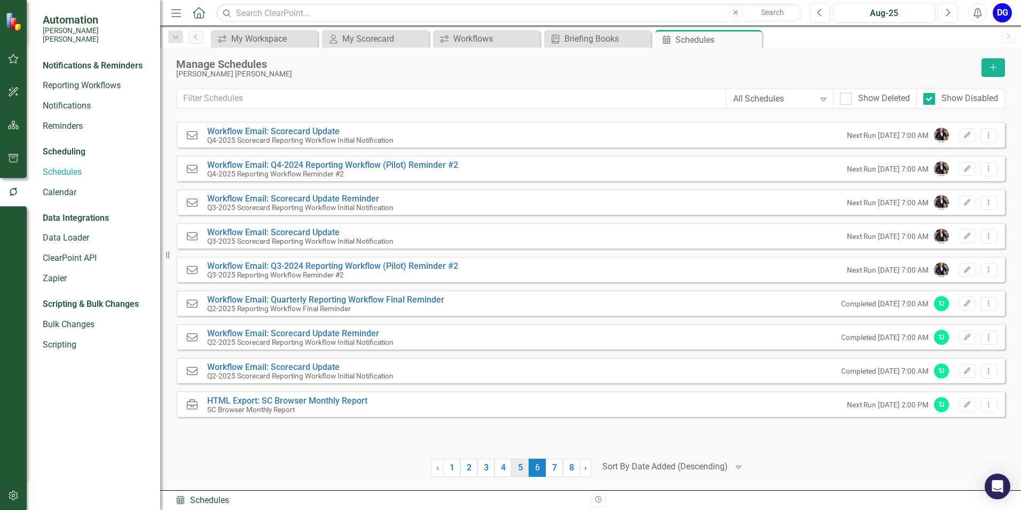
click at [522, 468] on link "5" at bounding box center [520, 467] width 17 height 18
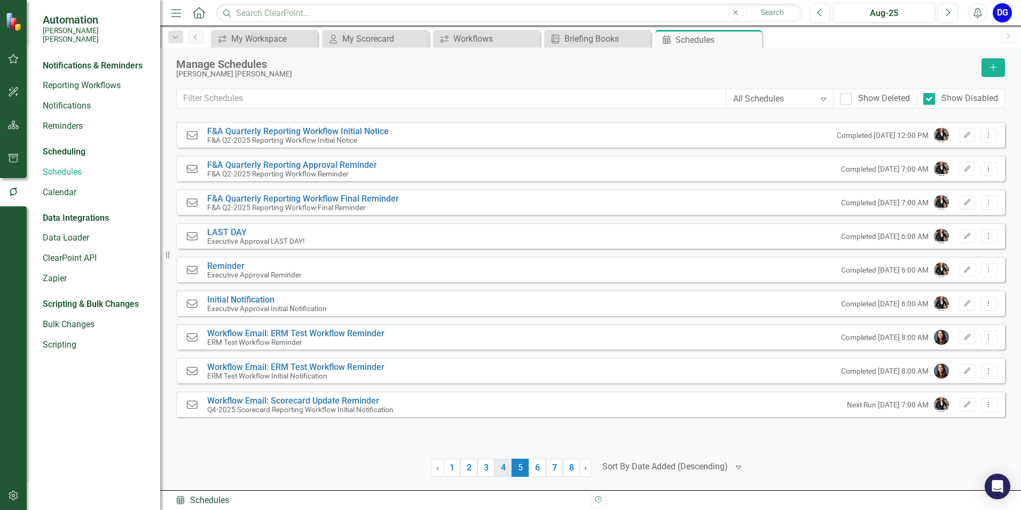
click at [502, 468] on link "4" at bounding box center [503, 467] width 17 height 18
